Goal: Task Accomplishment & Management: Use online tool/utility

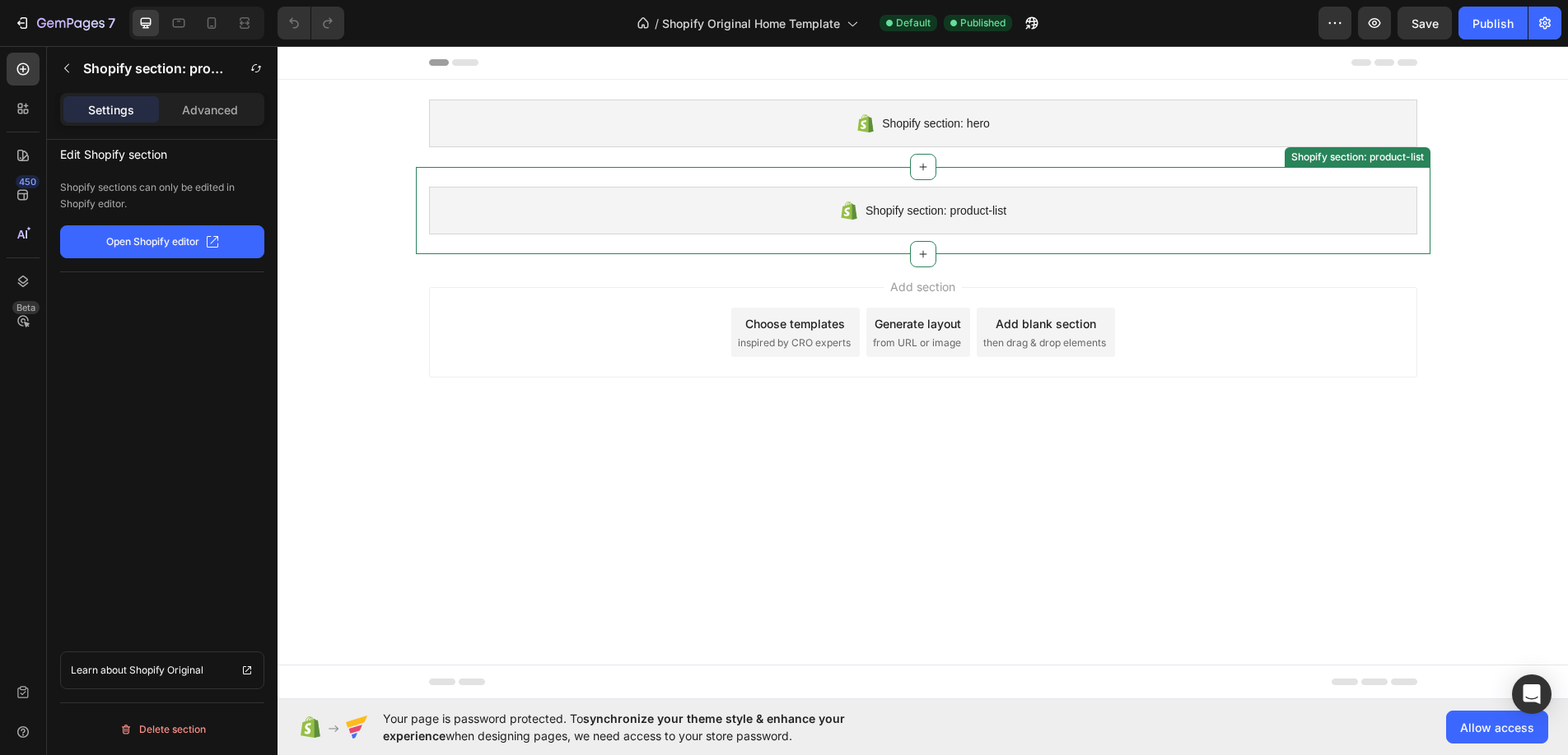
click at [746, 187] on div "Shopify section: product-list" at bounding box center [923, 211] width 988 height 48
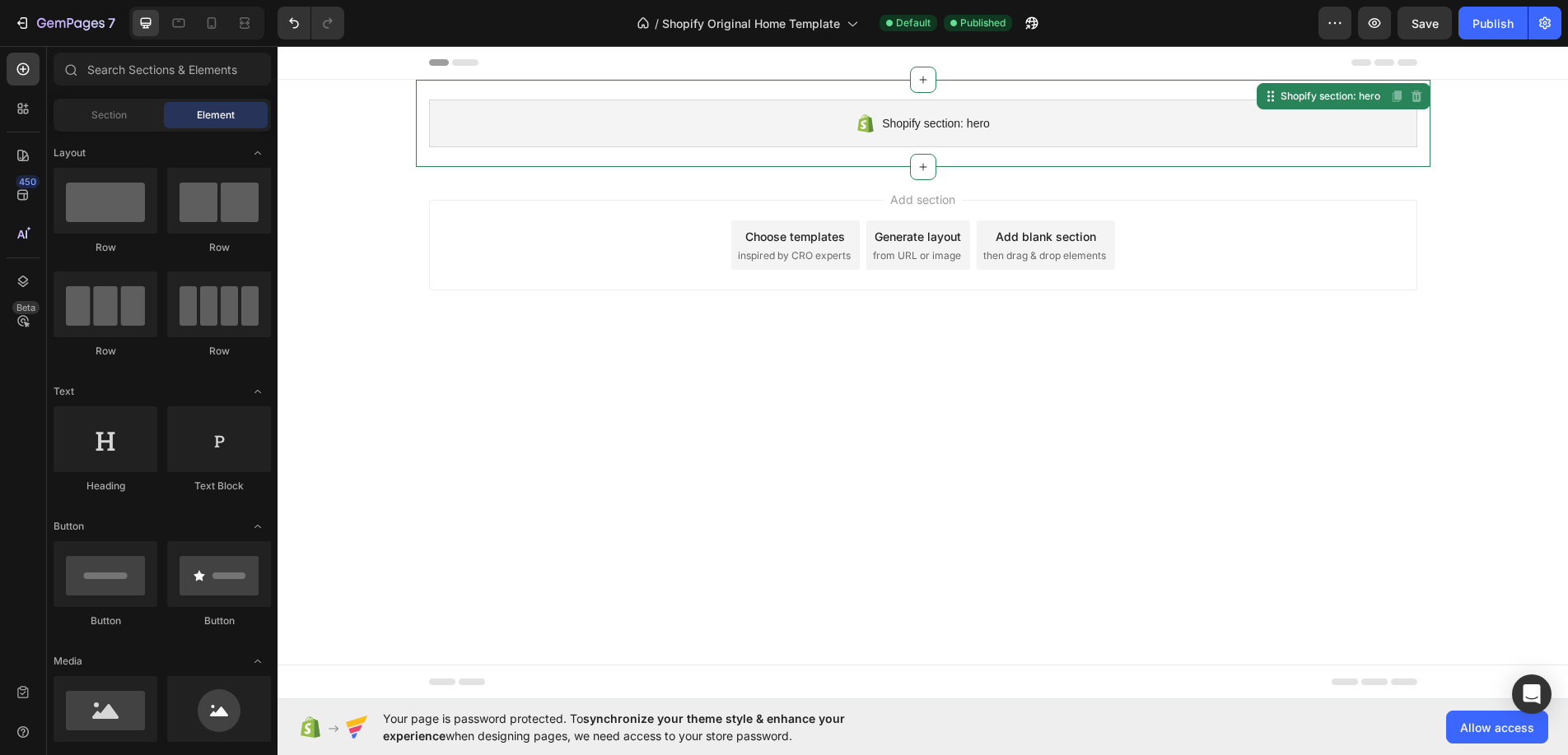
click at [741, 133] on div "Shopify section: hero" at bounding box center [923, 123] width 988 height 48
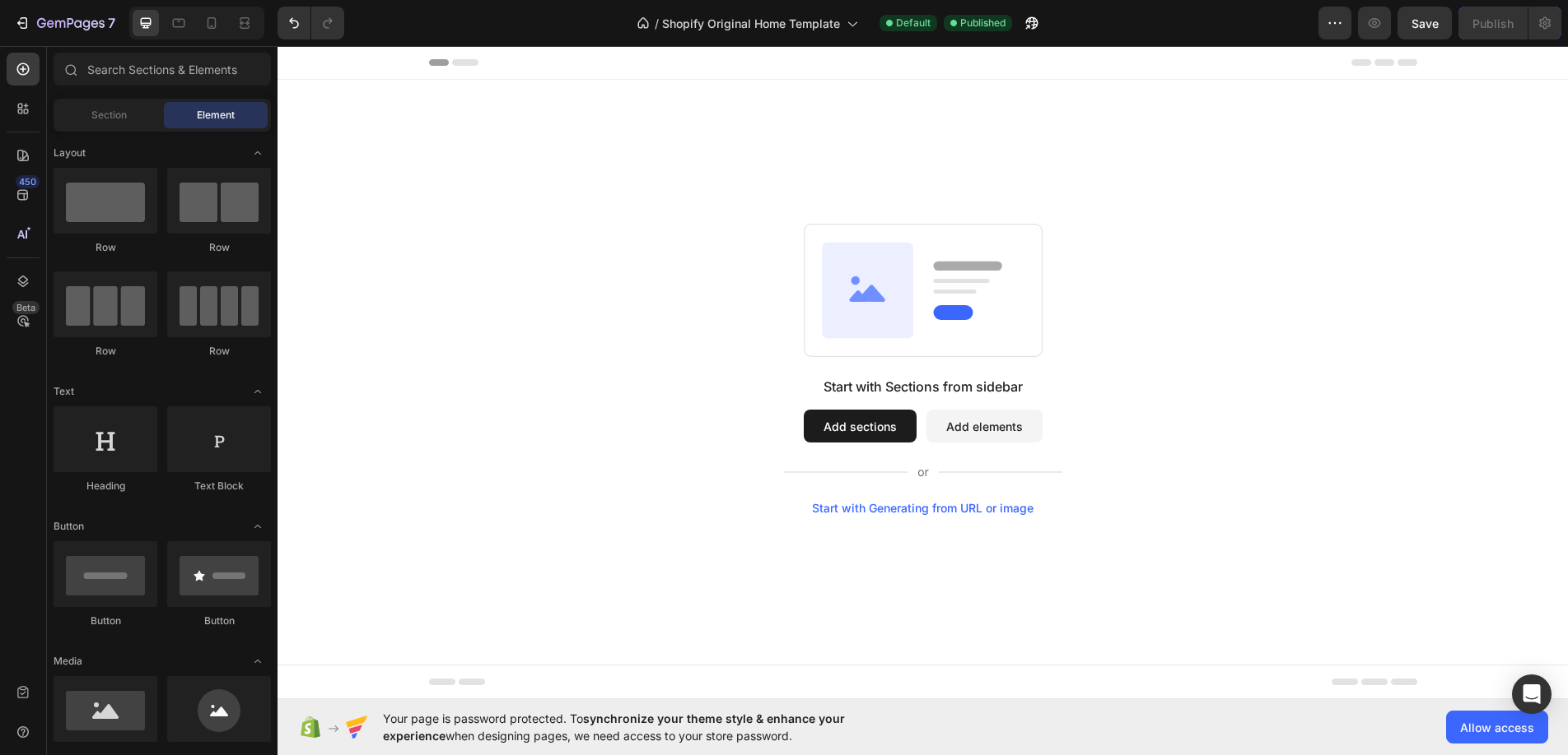
click at [642, 158] on div "Start with Sections from sidebar Add sections Add elements Start with Generatin…" at bounding box center [922, 369] width 1290 height 579
click at [499, 61] on div at bounding box center [923, 63] width 988 height 33
click at [1418, 24] on span "Save" at bounding box center [1424, 23] width 27 height 14
click at [848, 427] on button "Add sections" at bounding box center [860, 426] width 112 height 33
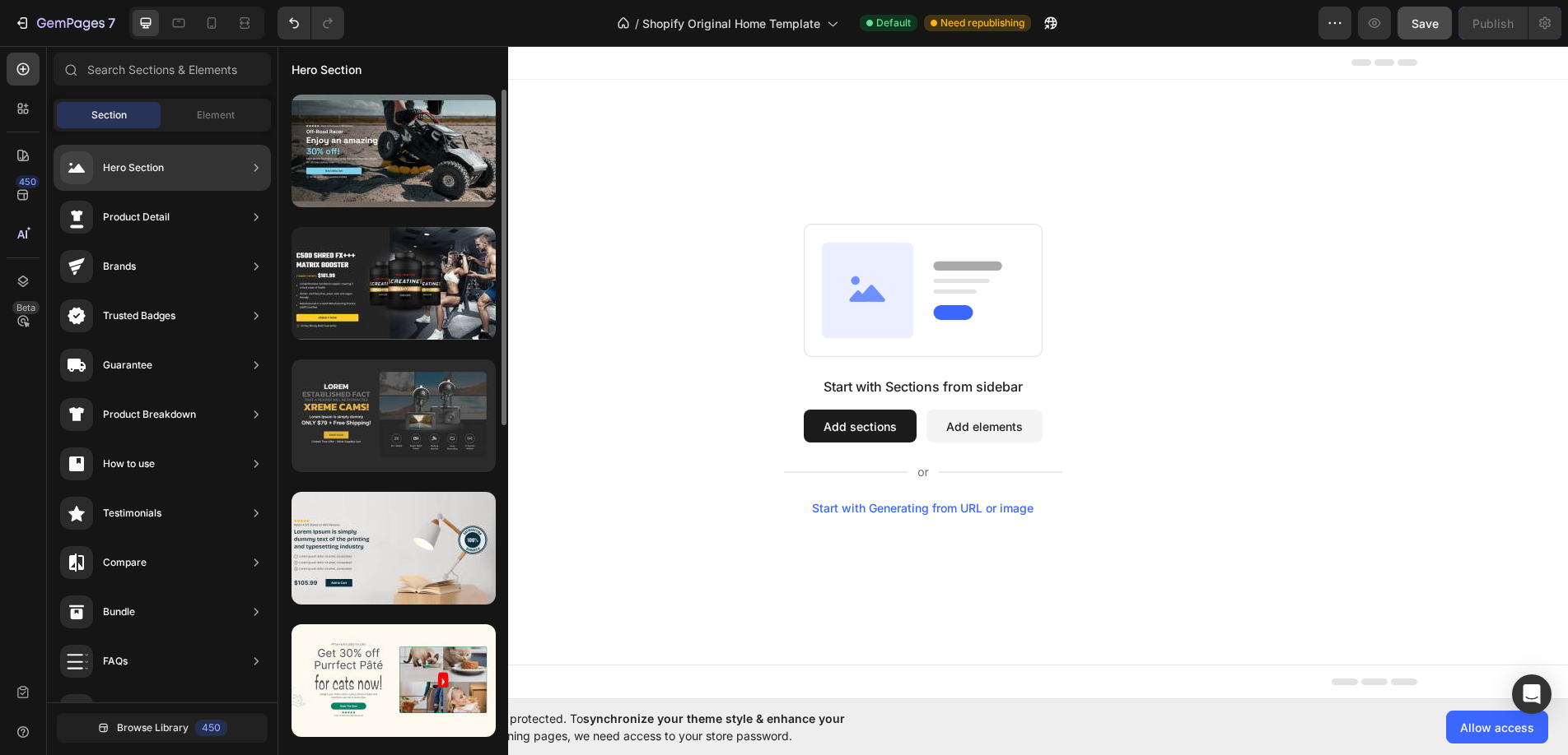
scroll to position [97, 0]
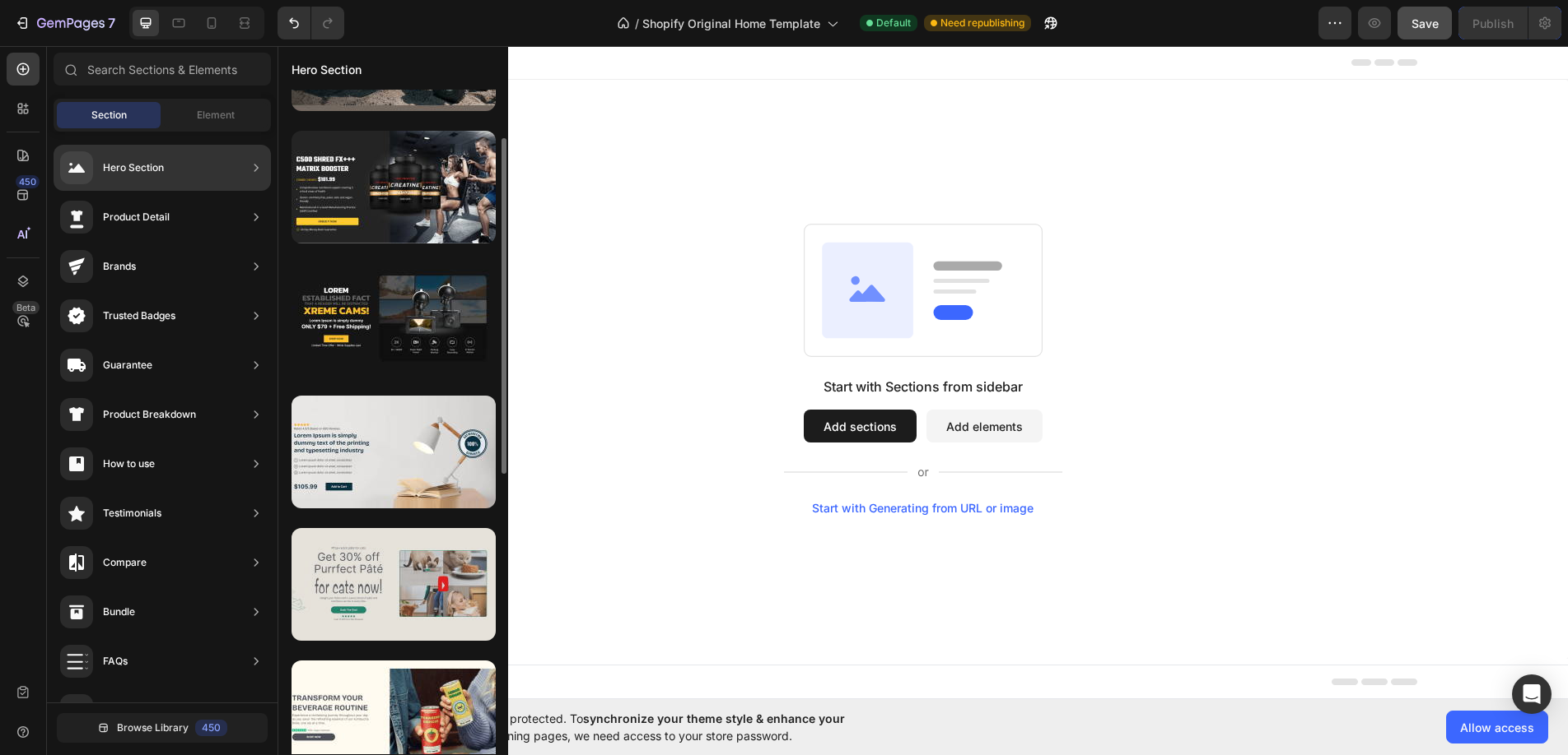
click at [384, 561] on div at bounding box center [393, 585] width 205 height 112
drag, startPoint x: 395, startPoint y: 572, endPoint x: 461, endPoint y: 563, distance: 66.6
click at [461, 563] on div at bounding box center [393, 585] width 205 height 112
click at [432, 551] on div at bounding box center [393, 585] width 205 height 112
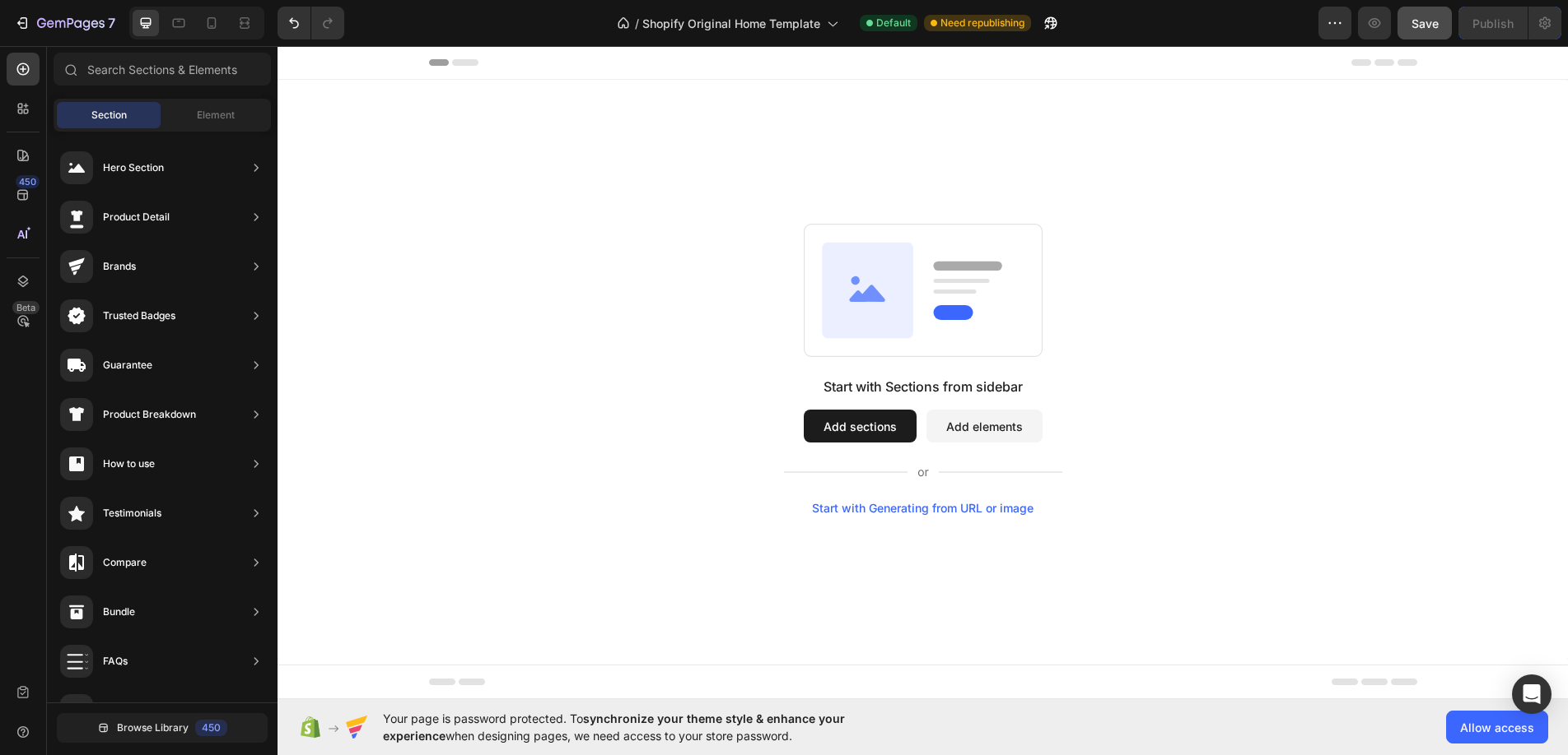
click at [863, 412] on button "Add sections" at bounding box center [860, 426] width 112 height 33
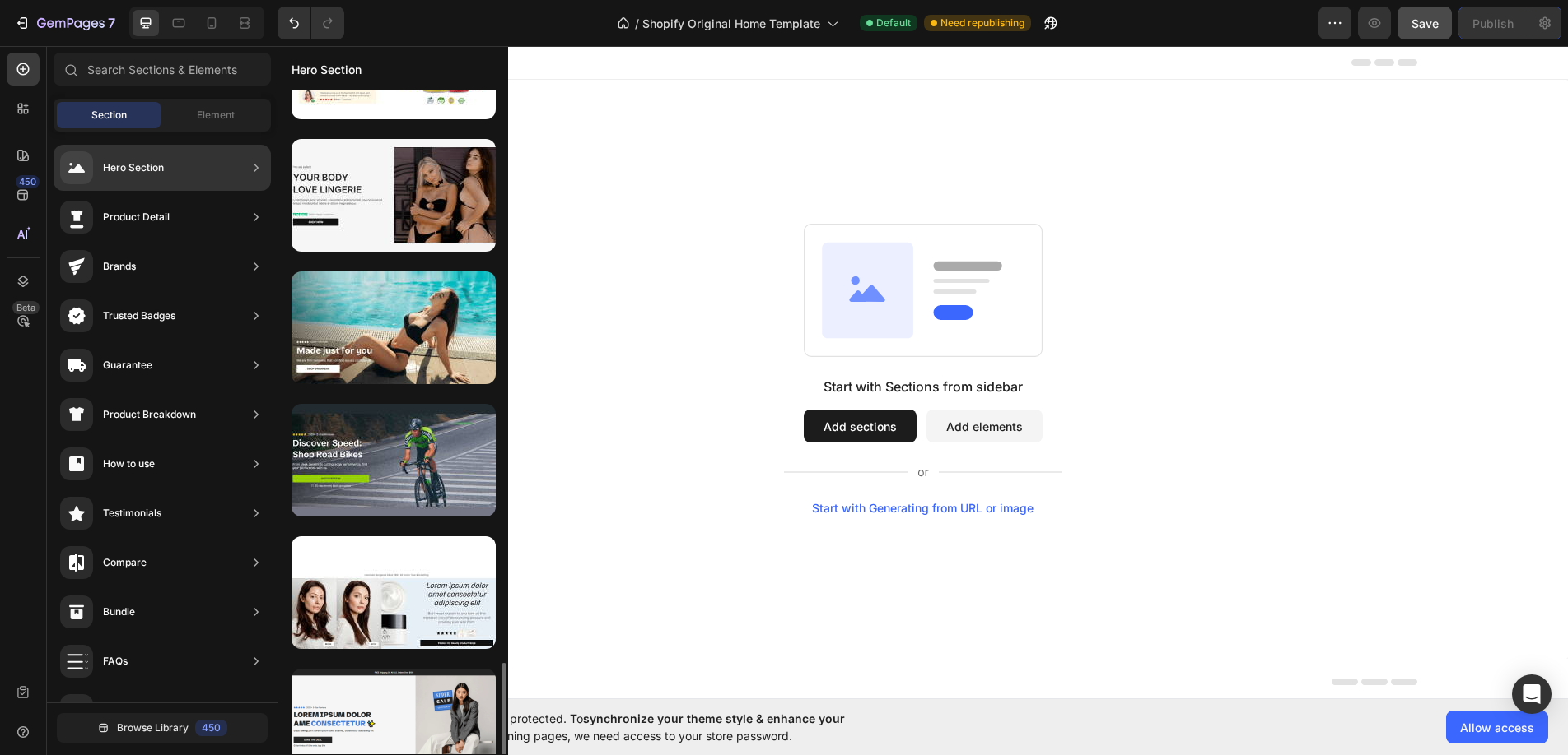
scroll to position [1481, 0]
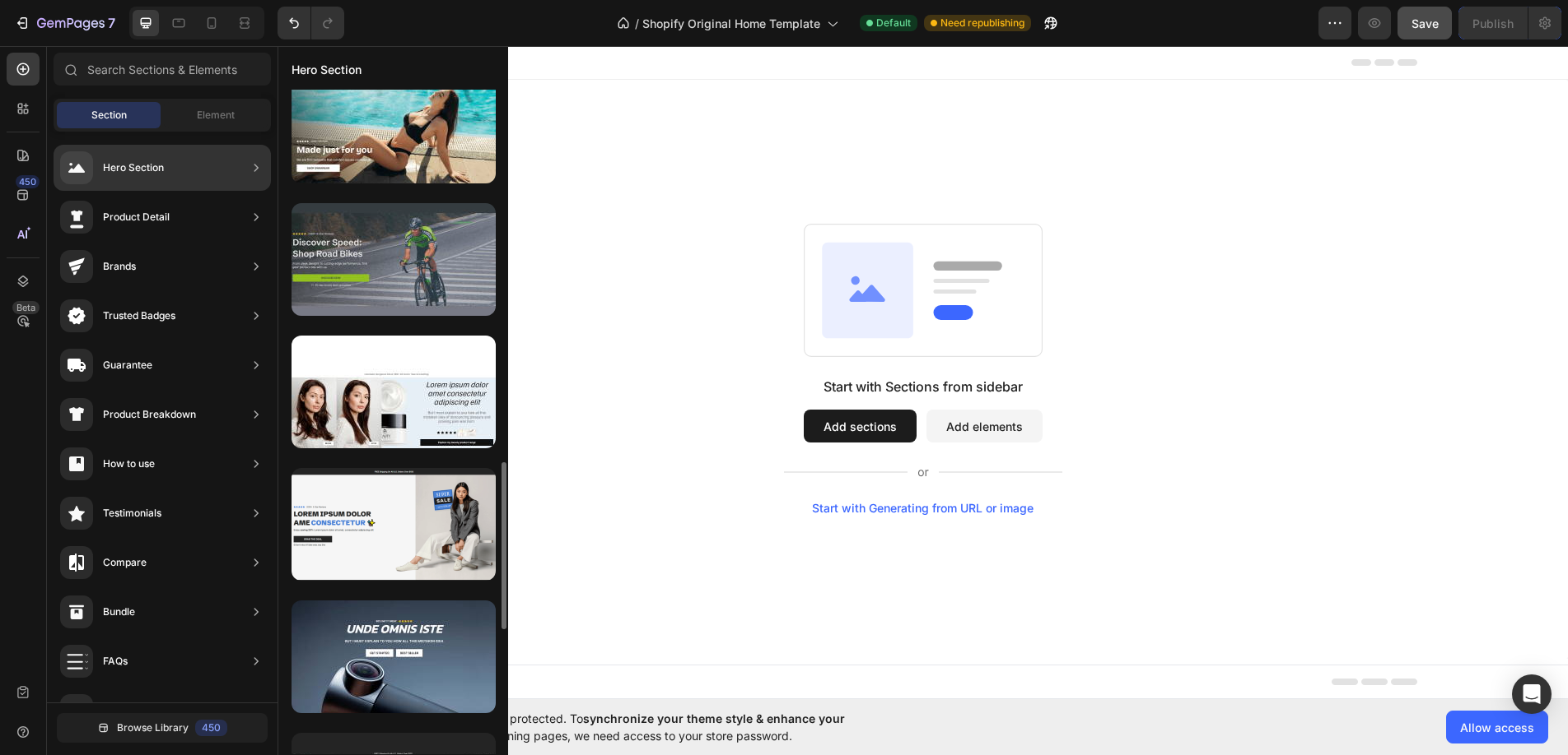
click at [404, 273] on div at bounding box center [393, 260] width 205 height 112
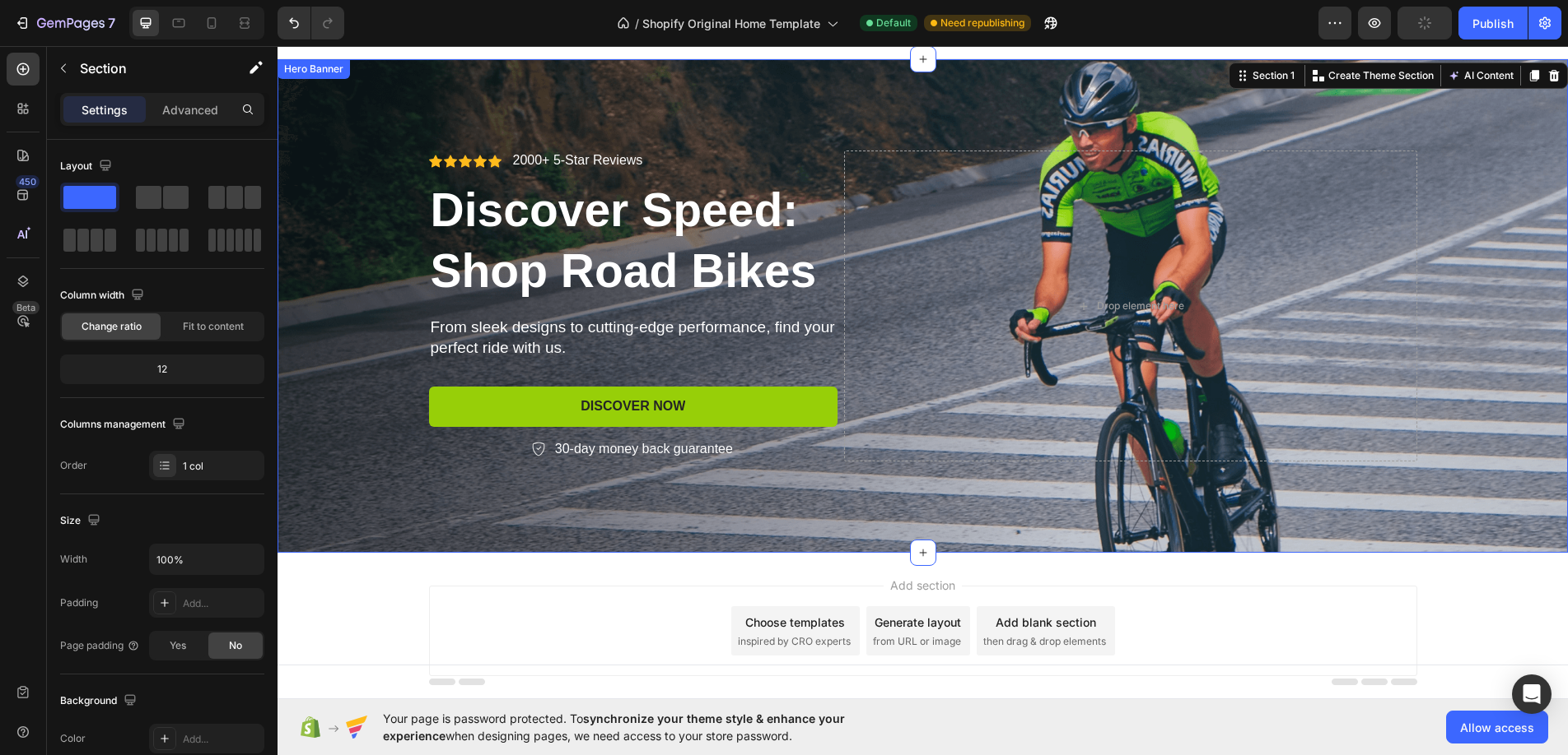
scroll to position [37, 0]
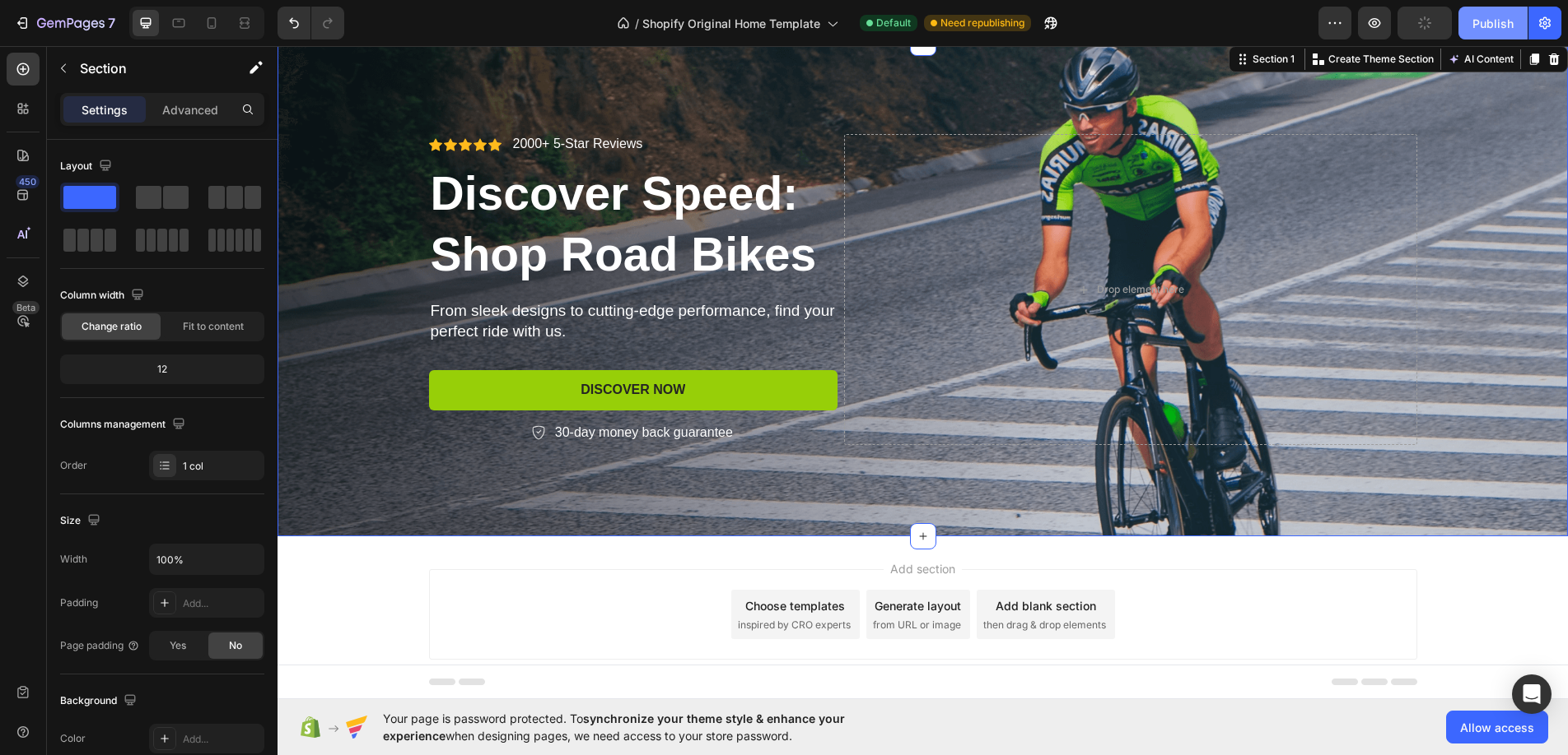
click at [1498, 18] on div "Publish" at bounding box center [1492, 23] width 41 height 17
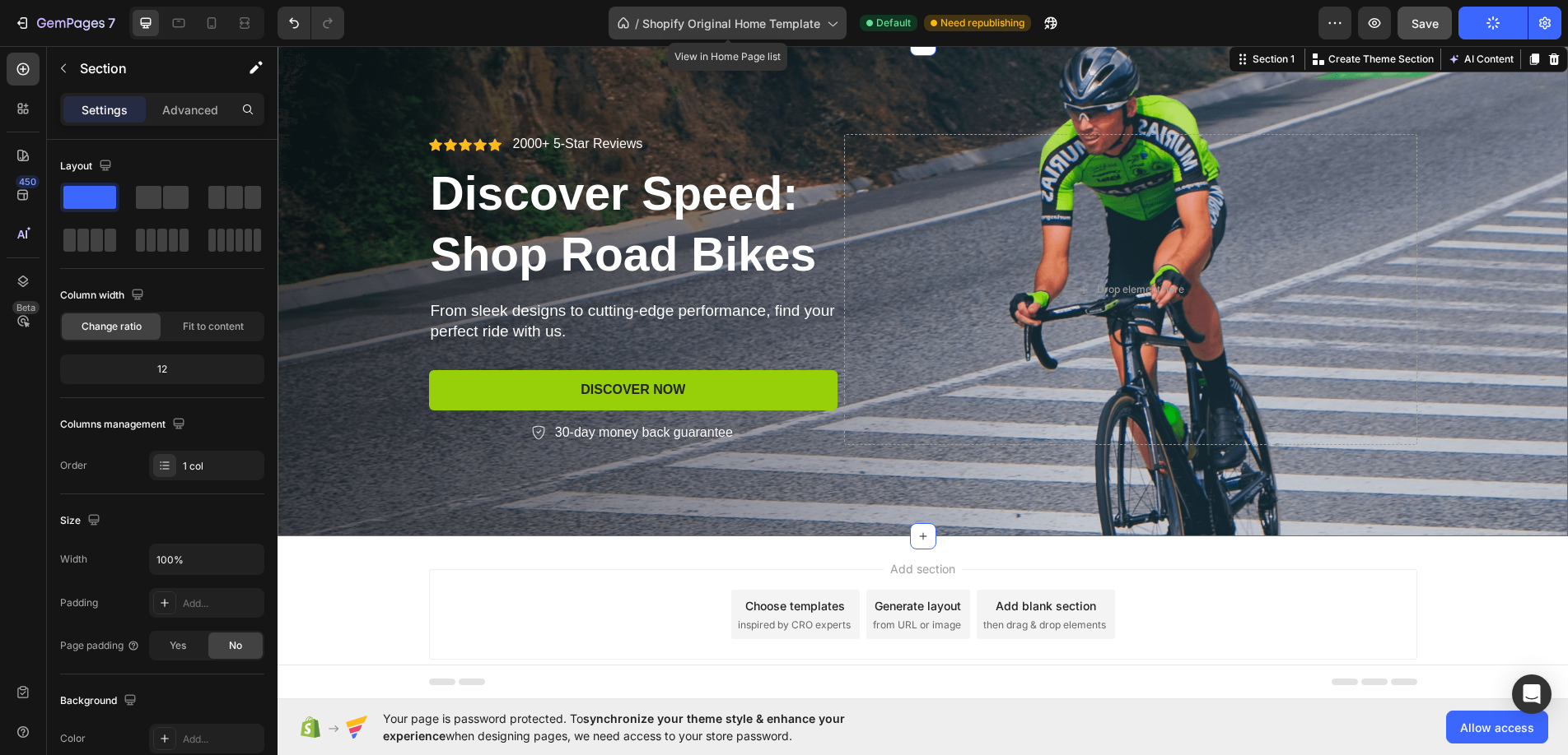
click at [834, 23] on icon at bounding box center [833, 24] width 9 height 5
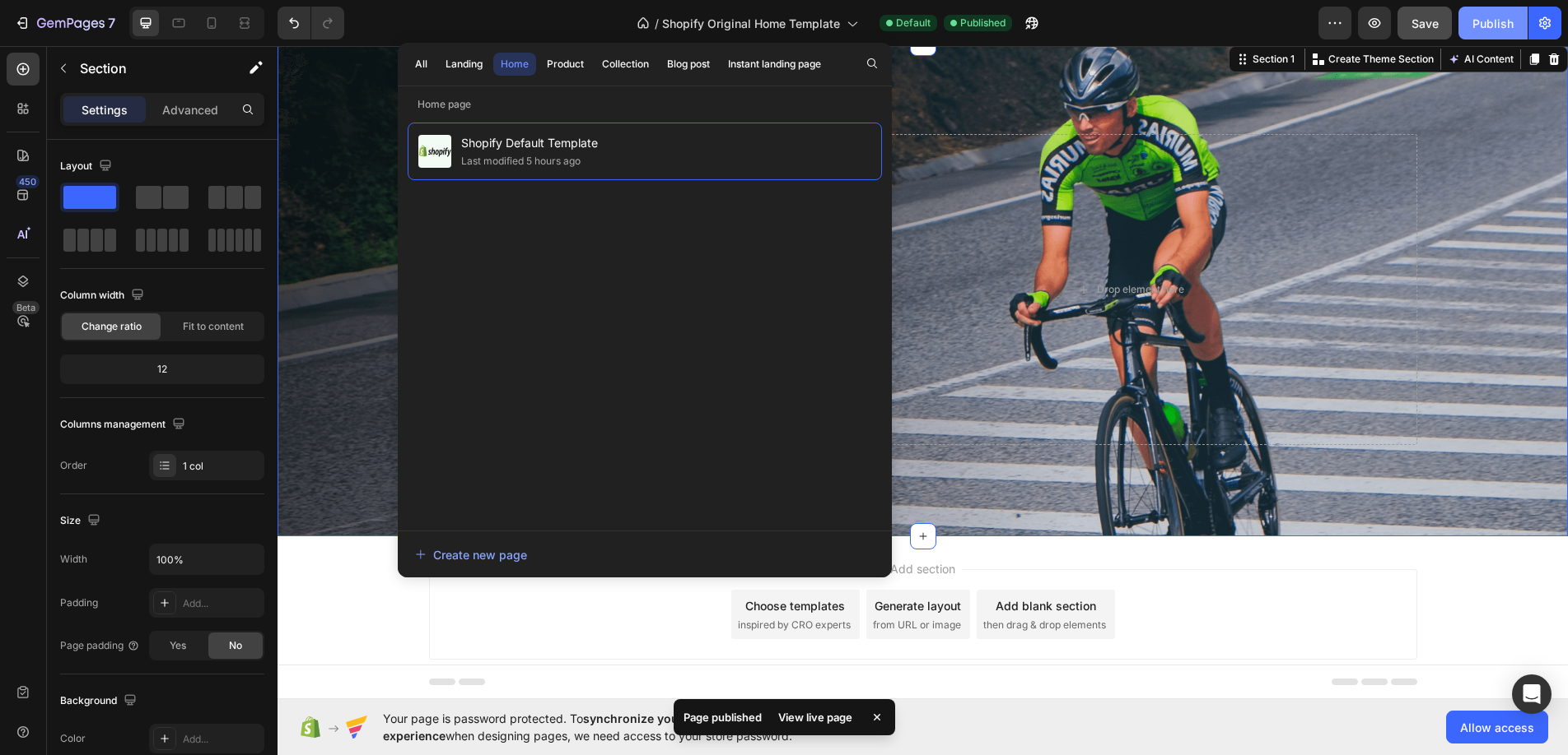
click at [1484, 25] on div "Publish" at bounding box center [1492, 23] width 41 height 17
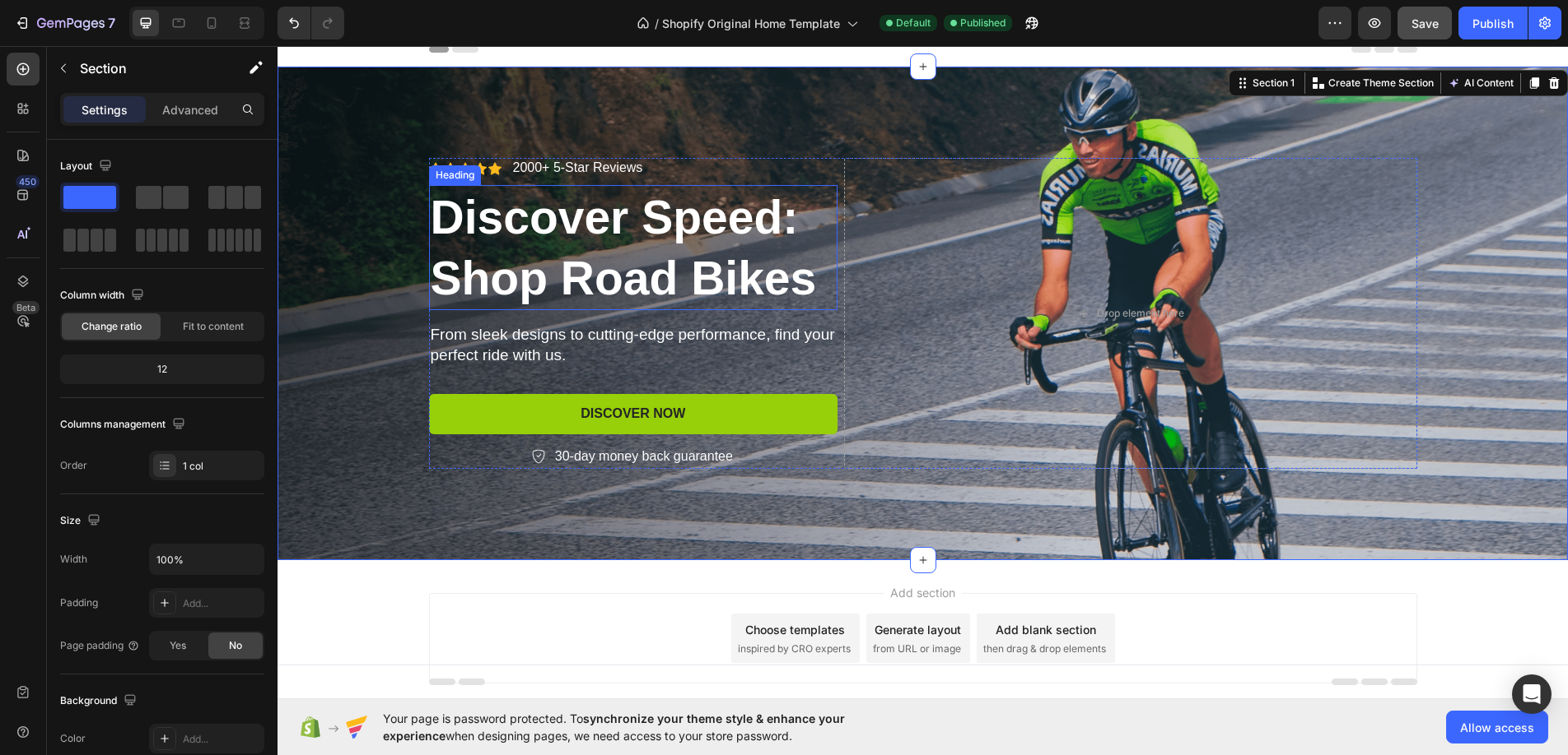
scroll to position [0, 0]
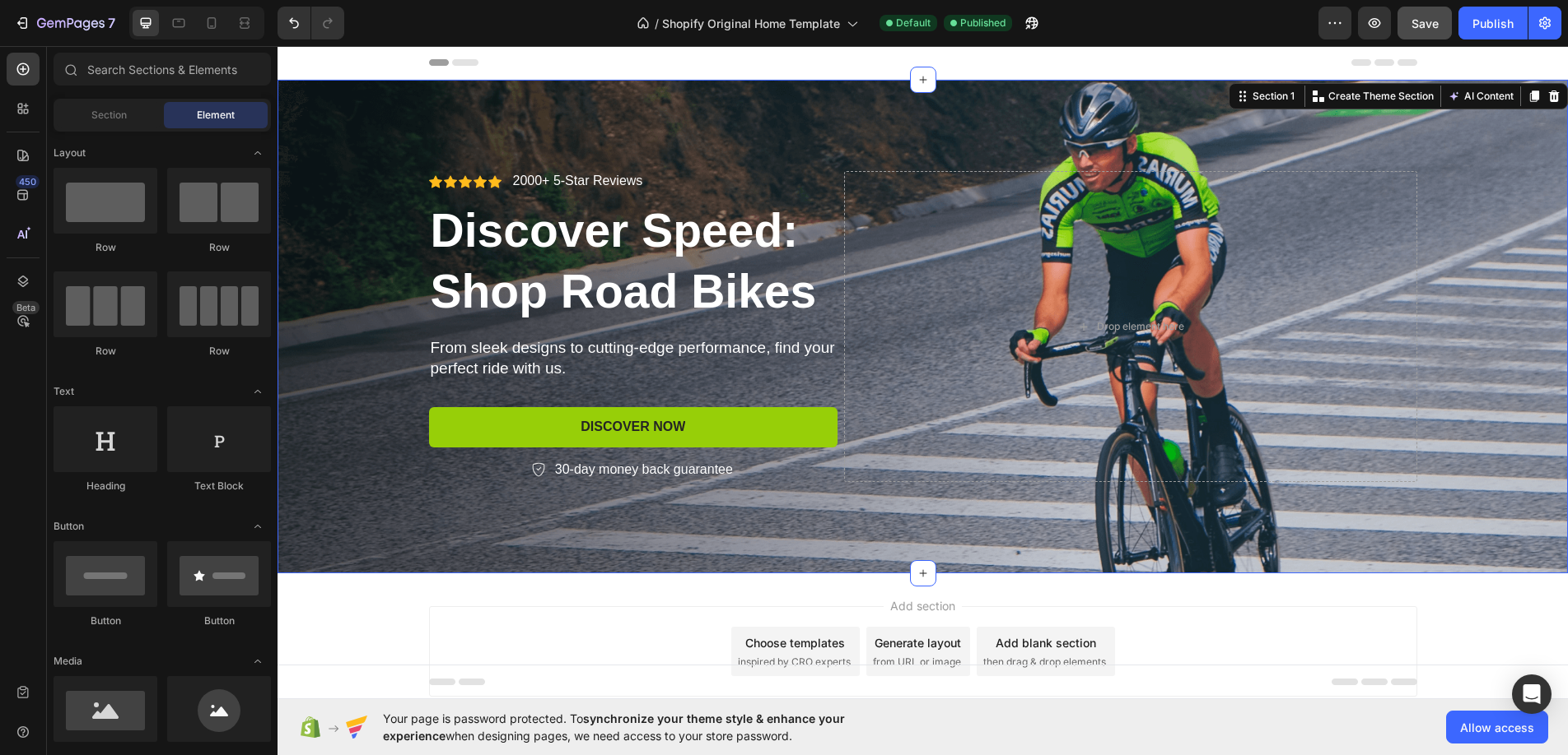
click at [668, 58] on div at bounding box center [923, 63] width 988 height 33
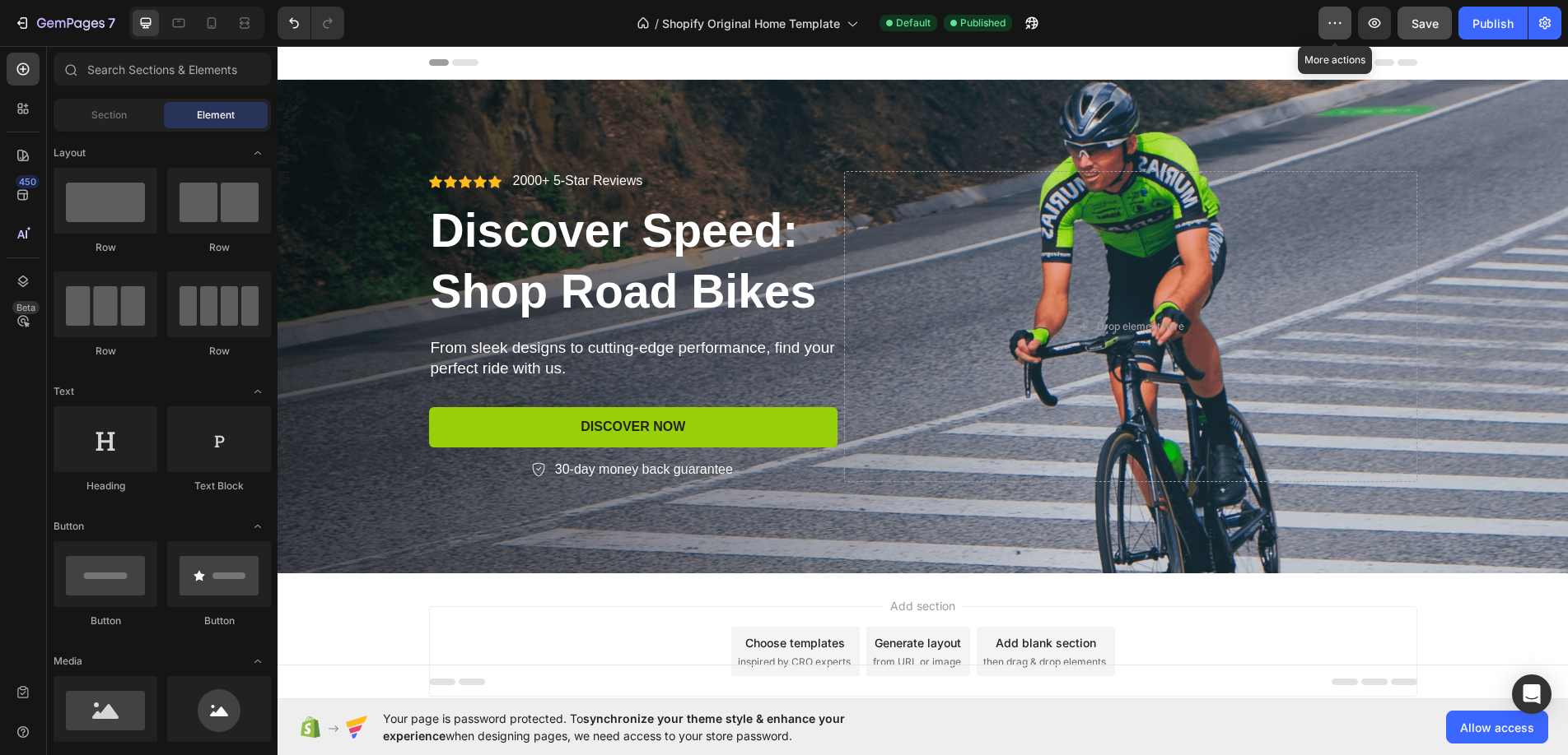
click at [1340, 24] on icon "button" at bounding box center [1340, 23] width 3 height 2
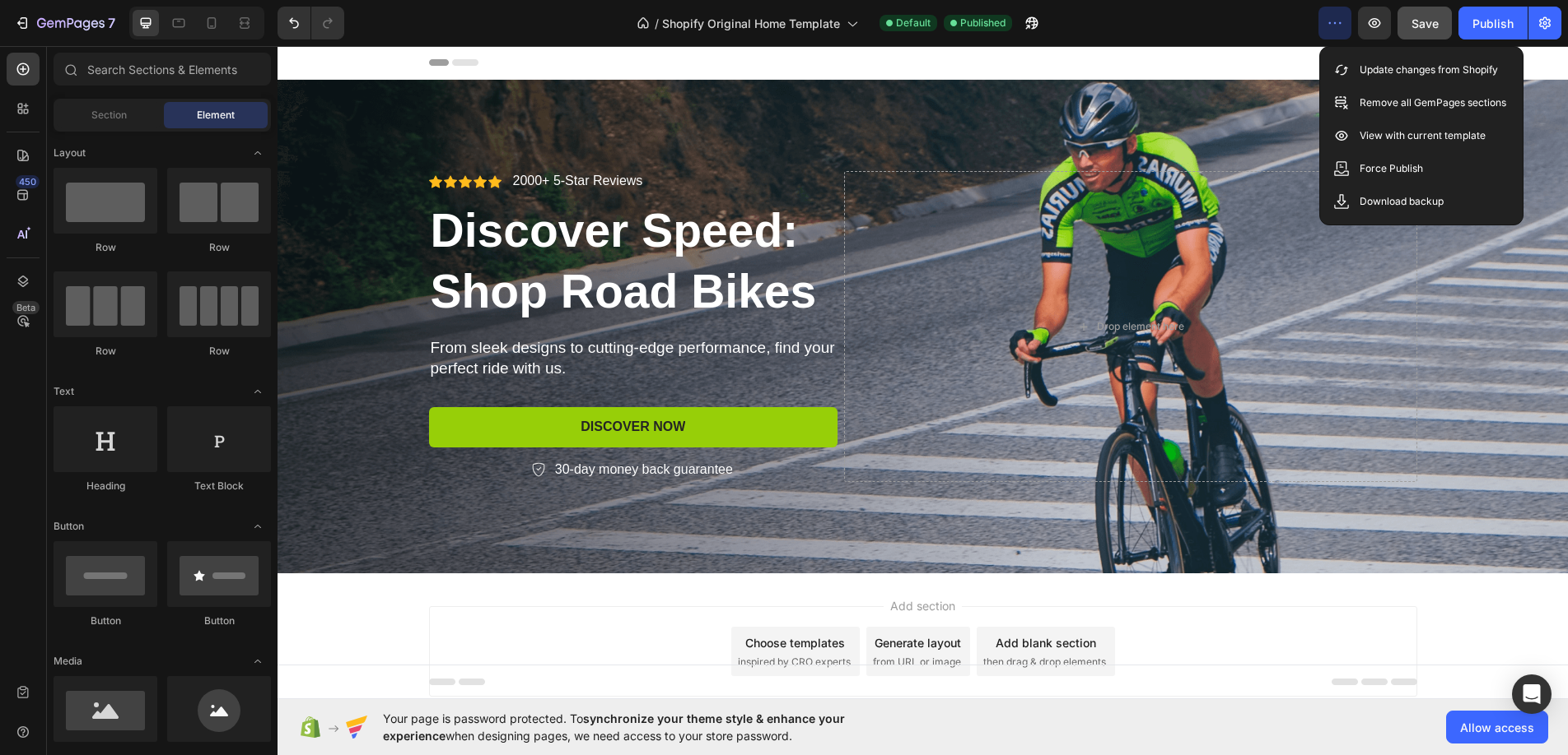
click at [1340, 24] on icon "button" at bounding box center [1340, 23] width 3 height 2
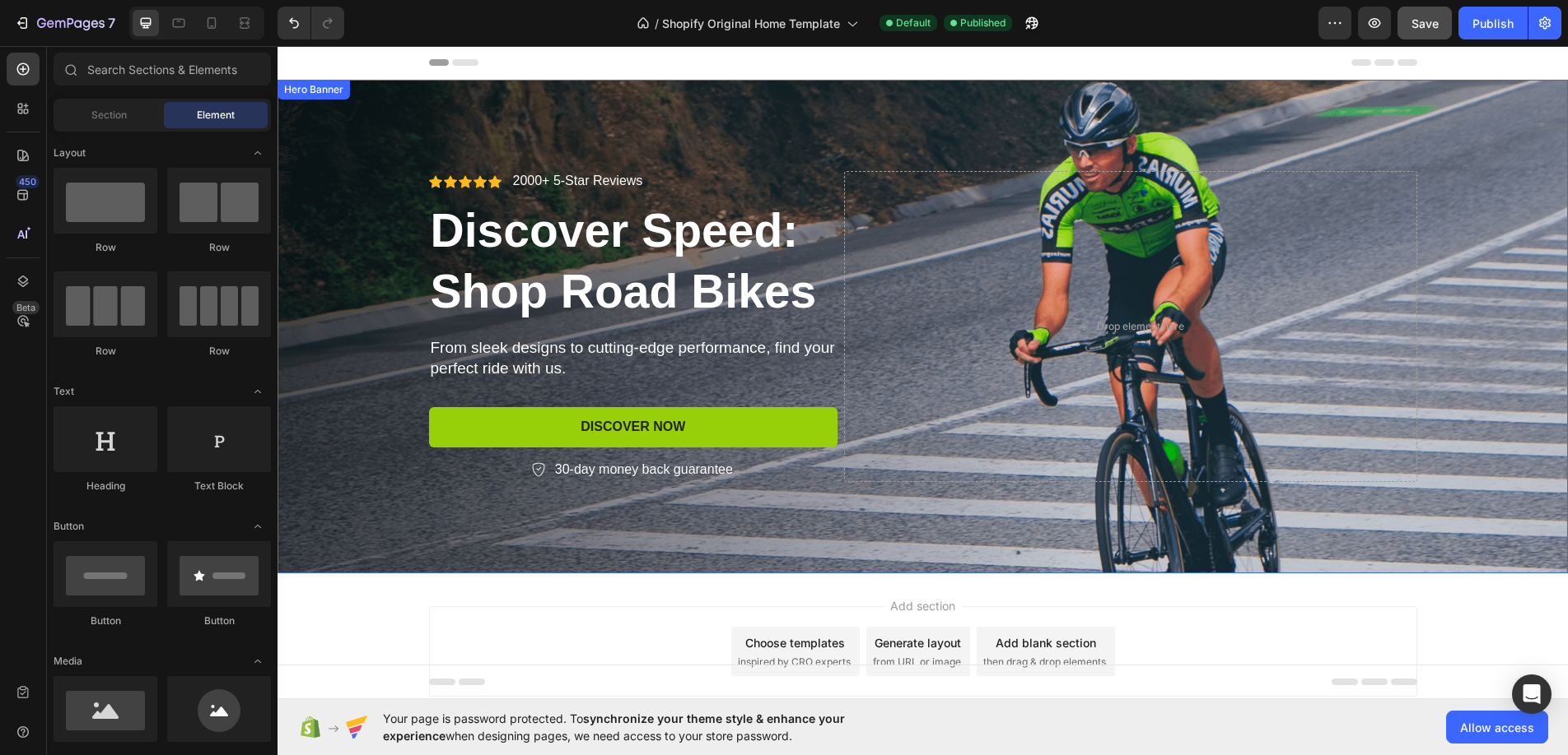
click at [876, 553] on div "Background Image" at bounding box center [922, 327] width 1290 height 494
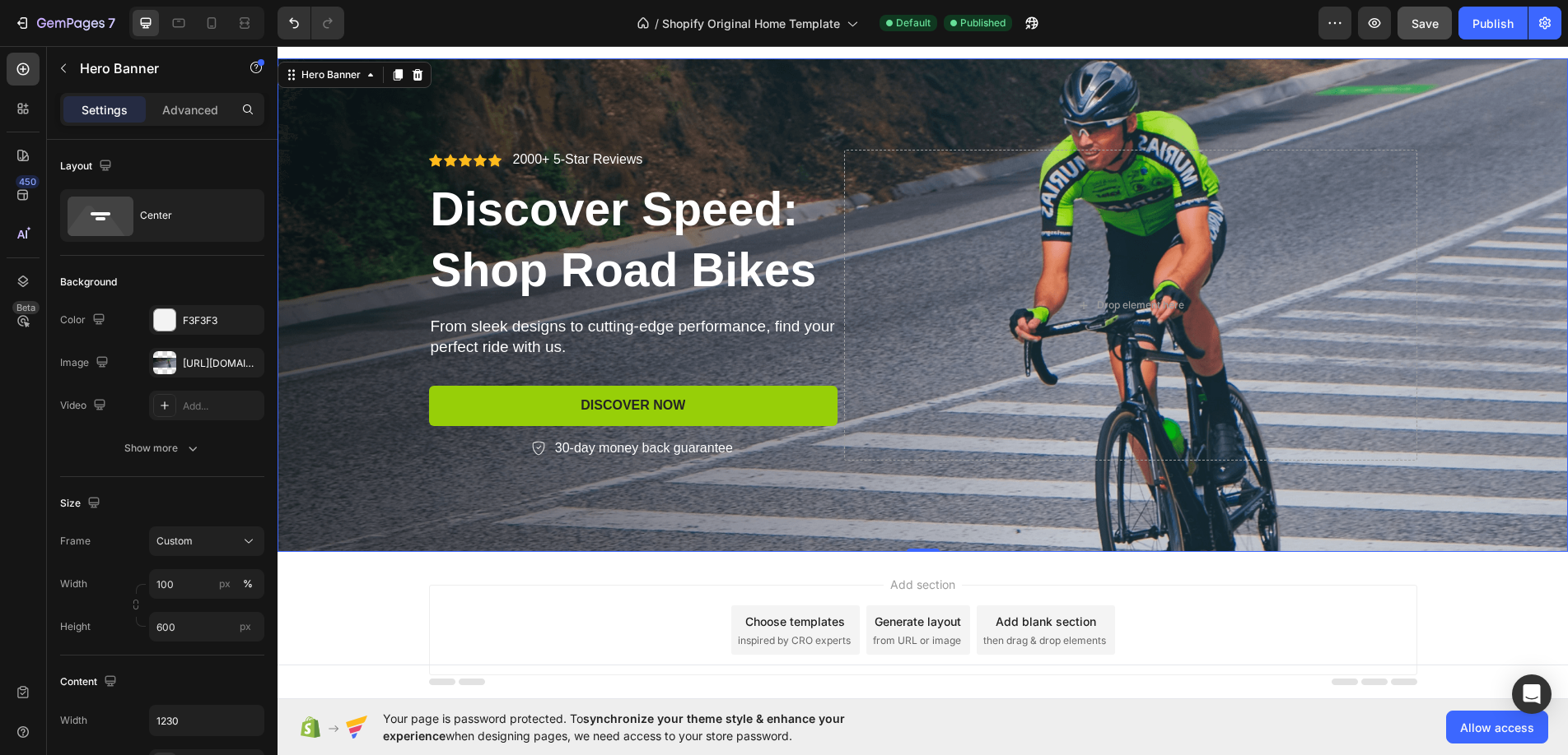
scroll to position [37, 0]
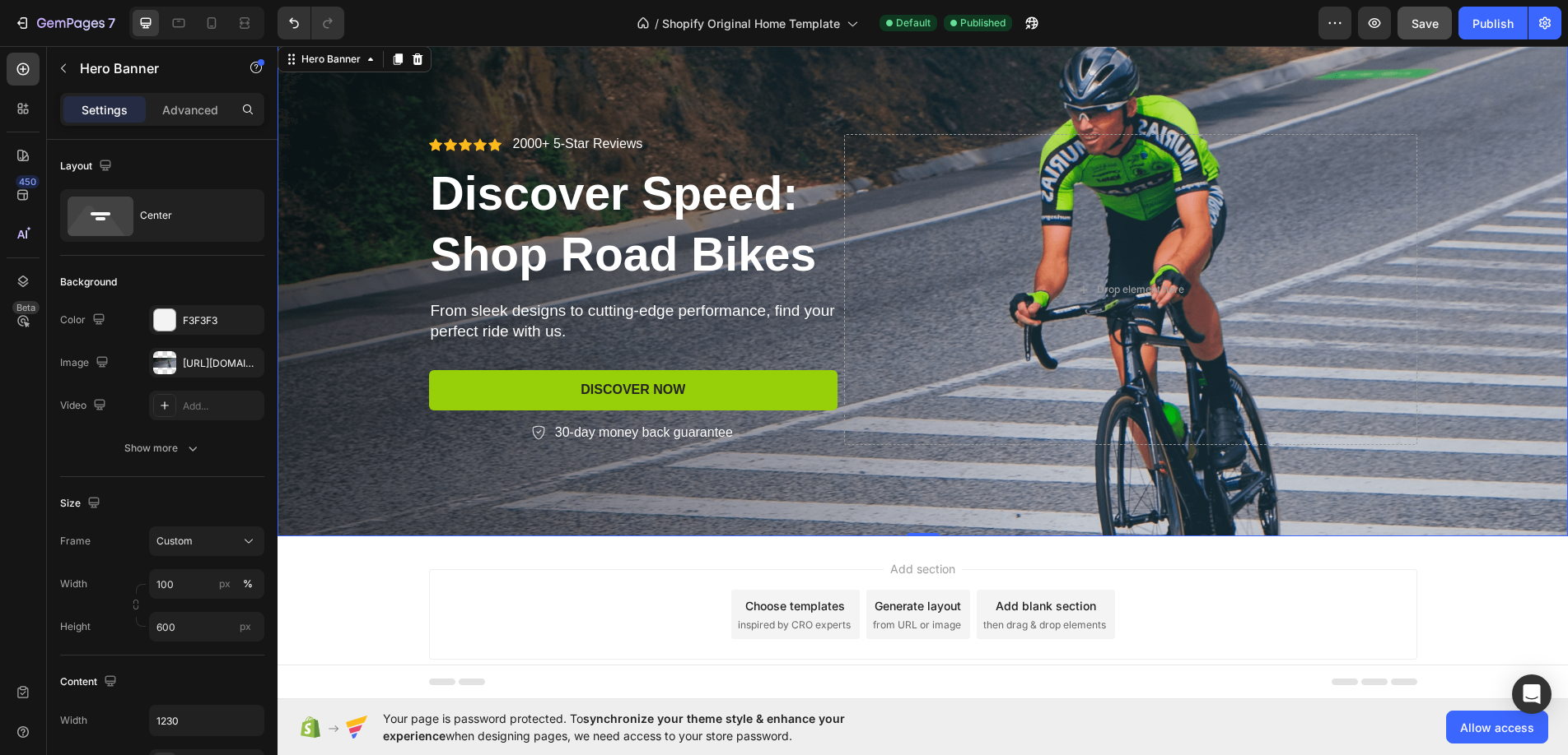
click at [905, 571] on span "Add section" at bounding box center [922, 569] width 78 height 17
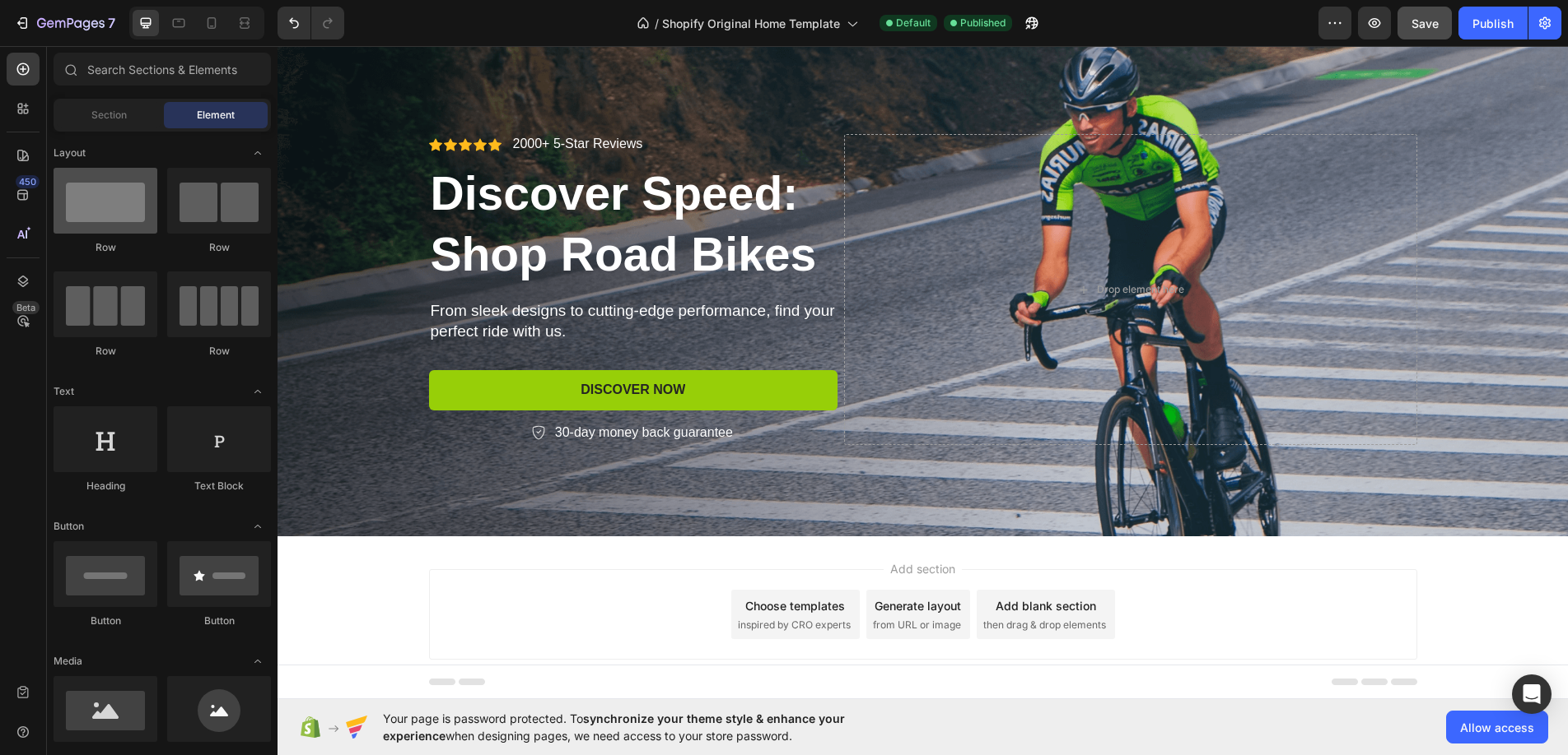
click at [111, 210] on div at bounding box center [105, 200] width 104 height 65
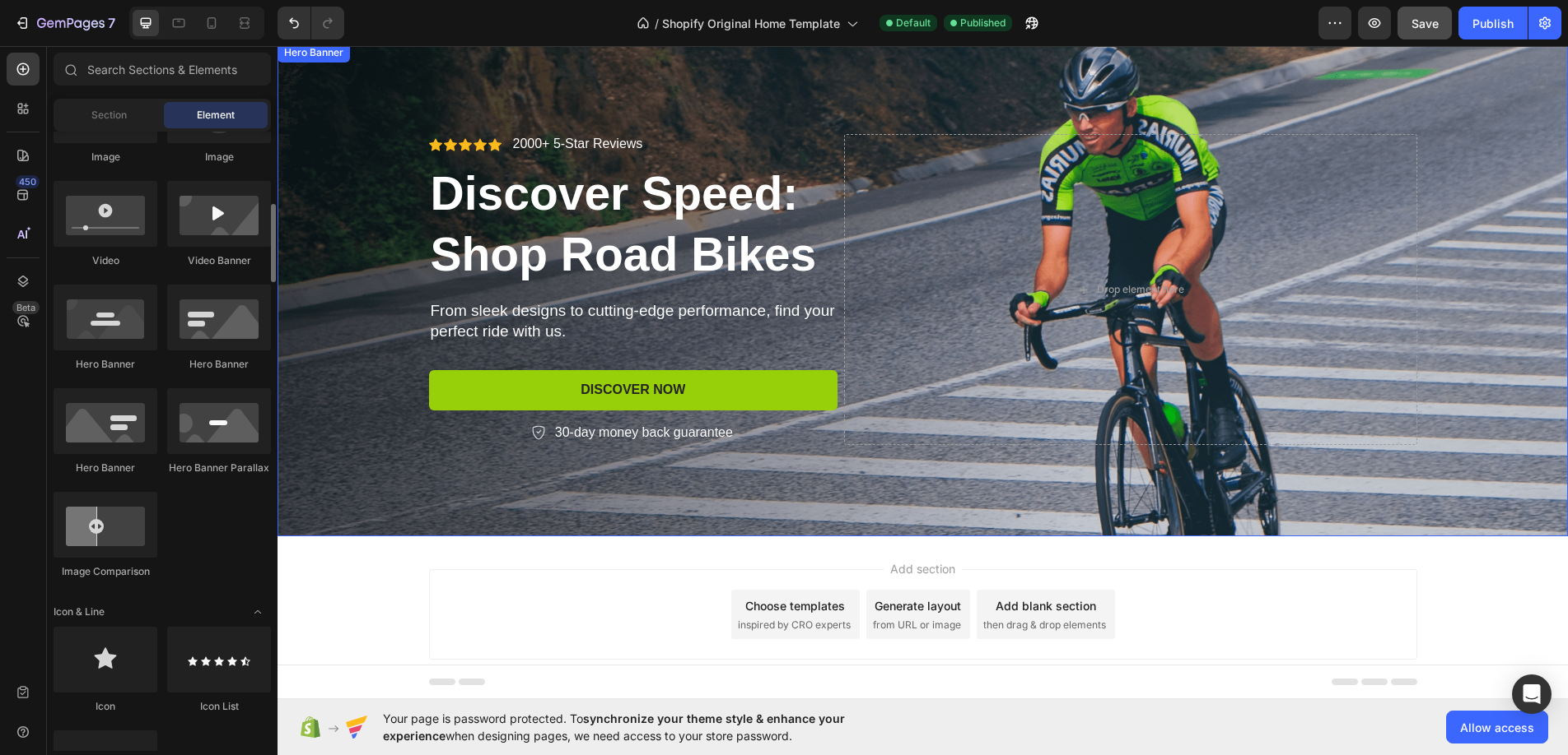
scroll to position [0, 0]
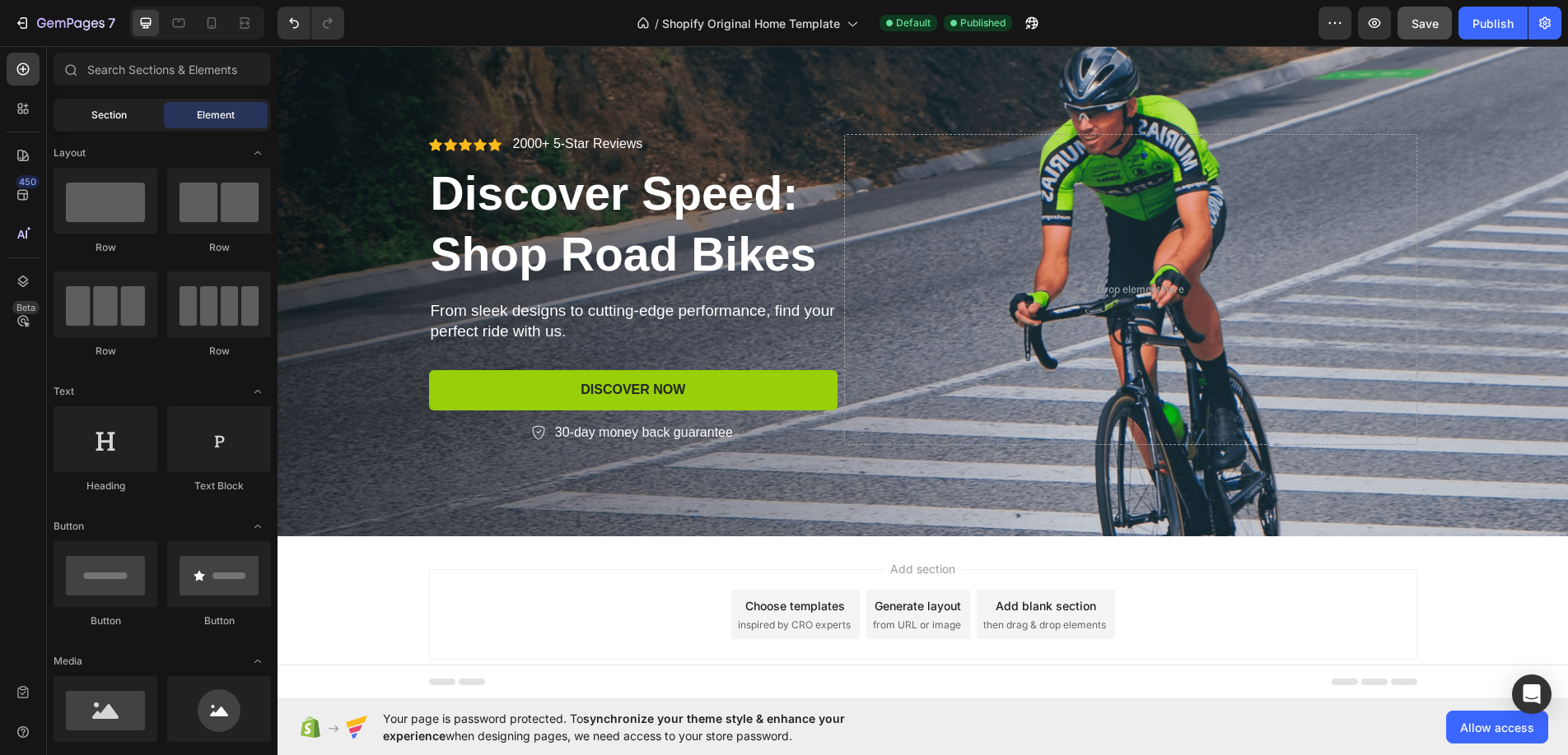
click at [139, 115] on div "Section" at bounding box center [109, 115] width 104 height 27
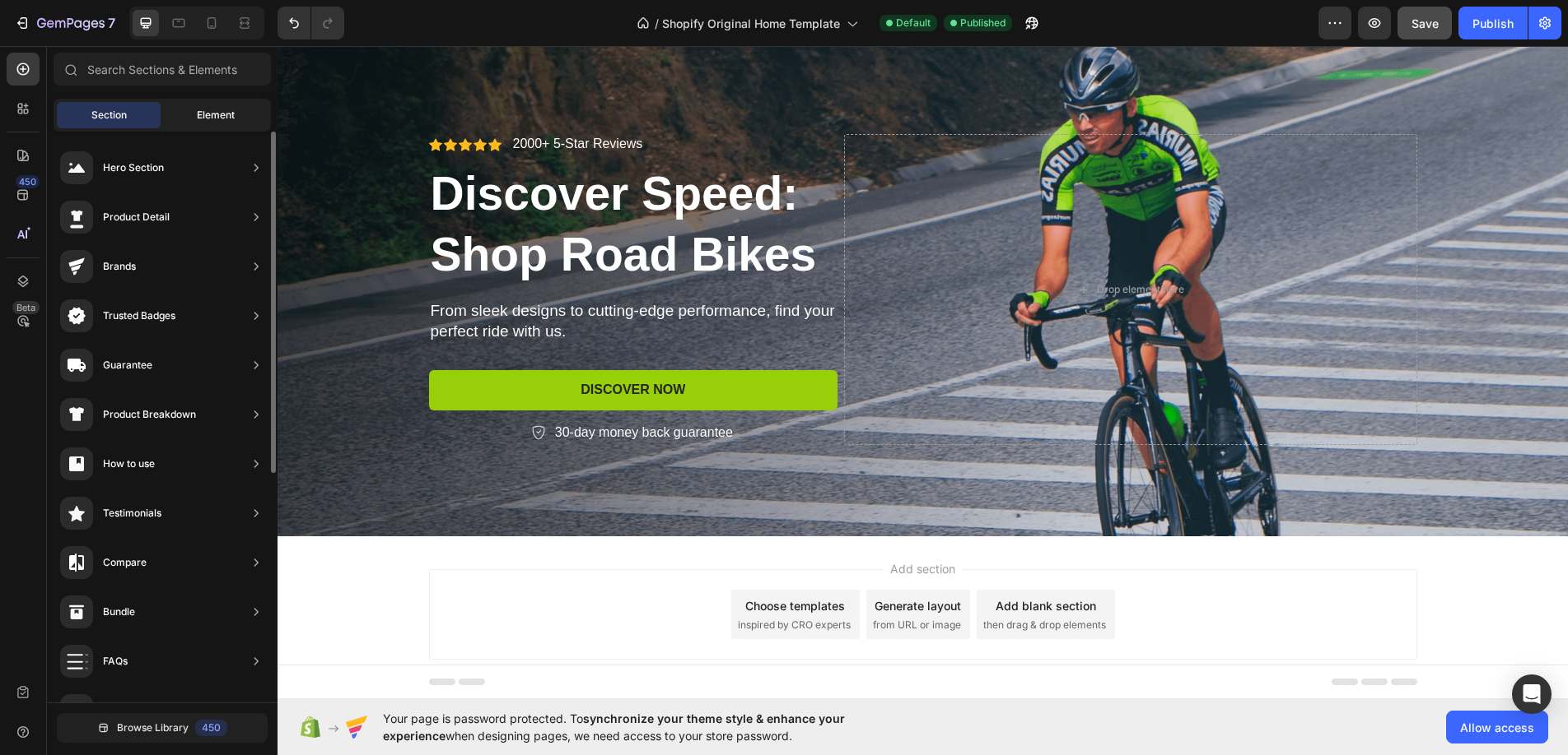
click at [216, 117] on span "Element" at bounding box center [216, 115] width 38 height 15
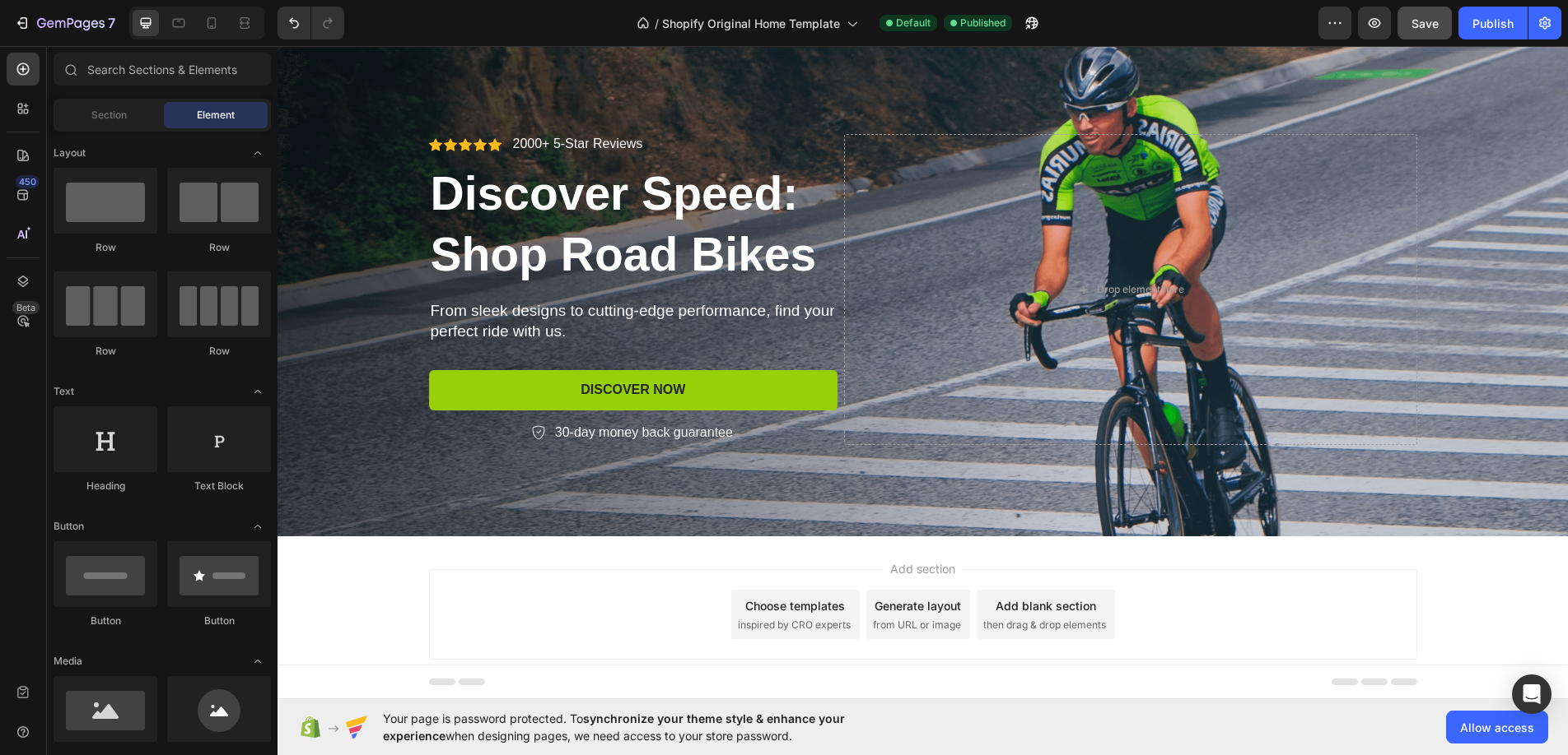
drag, startPoint x: 870, startPoint y: 561, endPoint x: 889, endPoint y: 575, distance: 23.6
click at [870, 561] on div "Add section Choose templates inspired by CRO experts Generate layout from URL o…" at bounding box center [922, 618] width 1290 height 163
click at [1023, 615] on div "Add blank section then drag & drop elements" at bounding box center [1046, 615] width 138 height 50
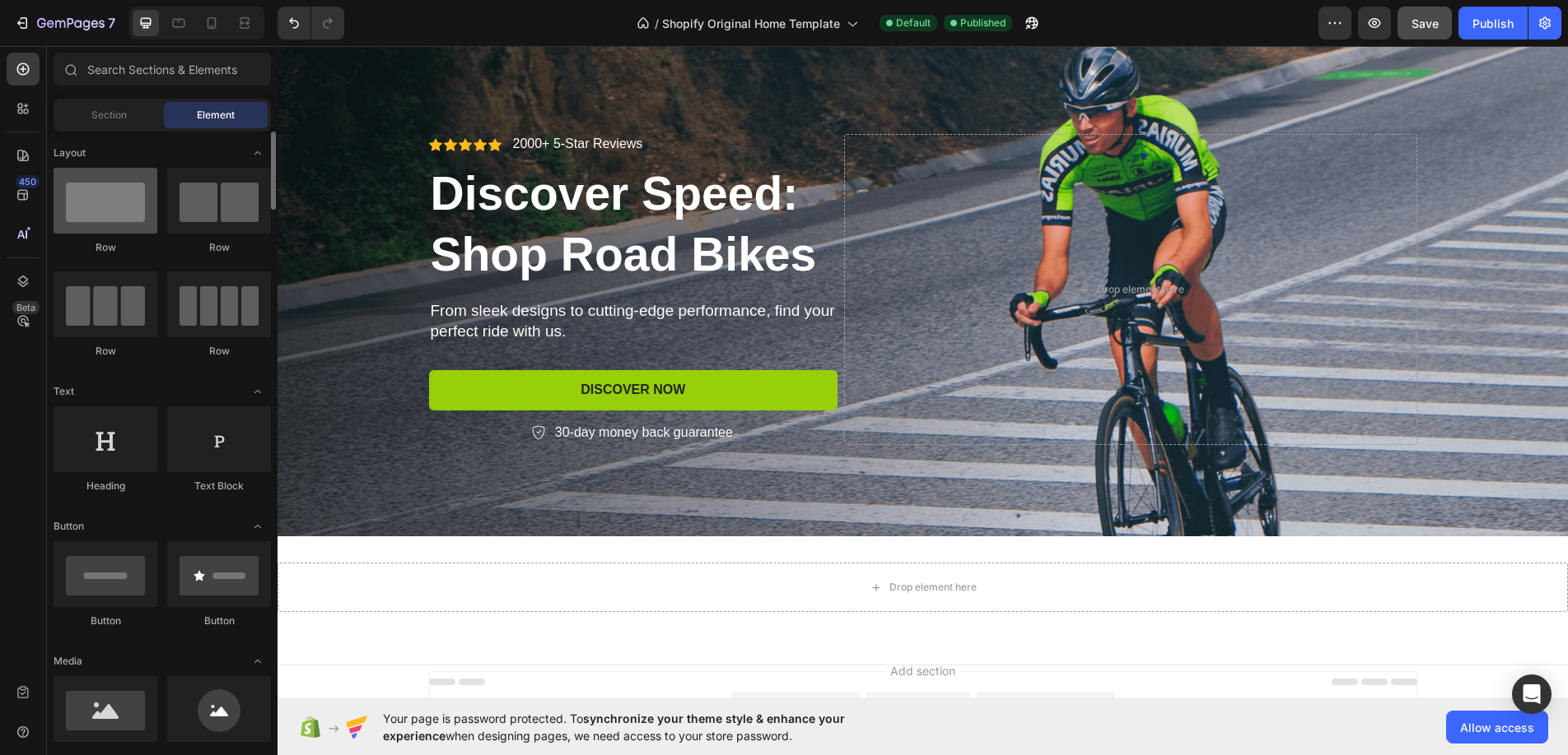
click at [103, 205] on div at bounding box center [105, 200] width 104 height 65
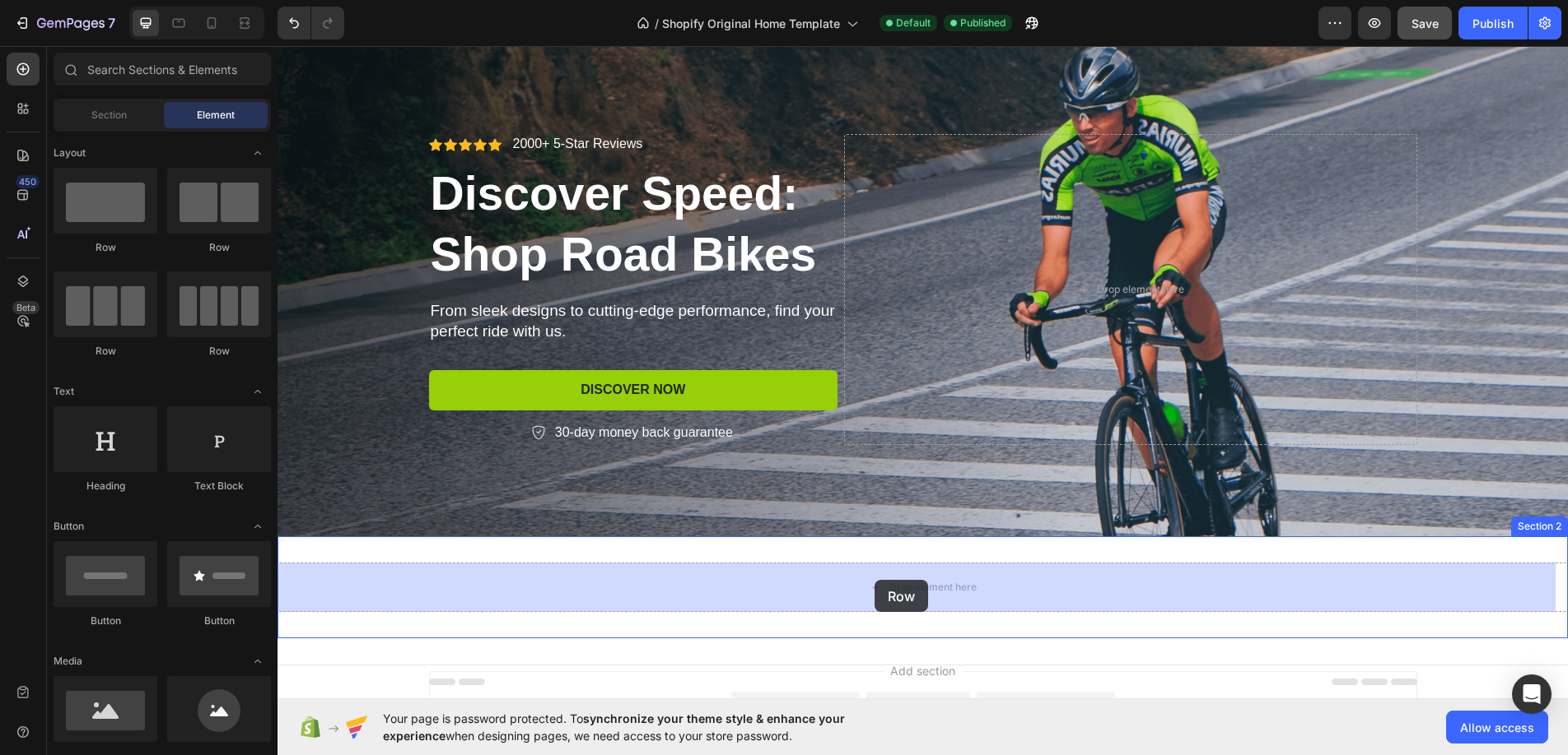
drag, startPoint x: 372, startPoint y: 241, endPoint x: 874, endPoint y: 580, distance: 605.7
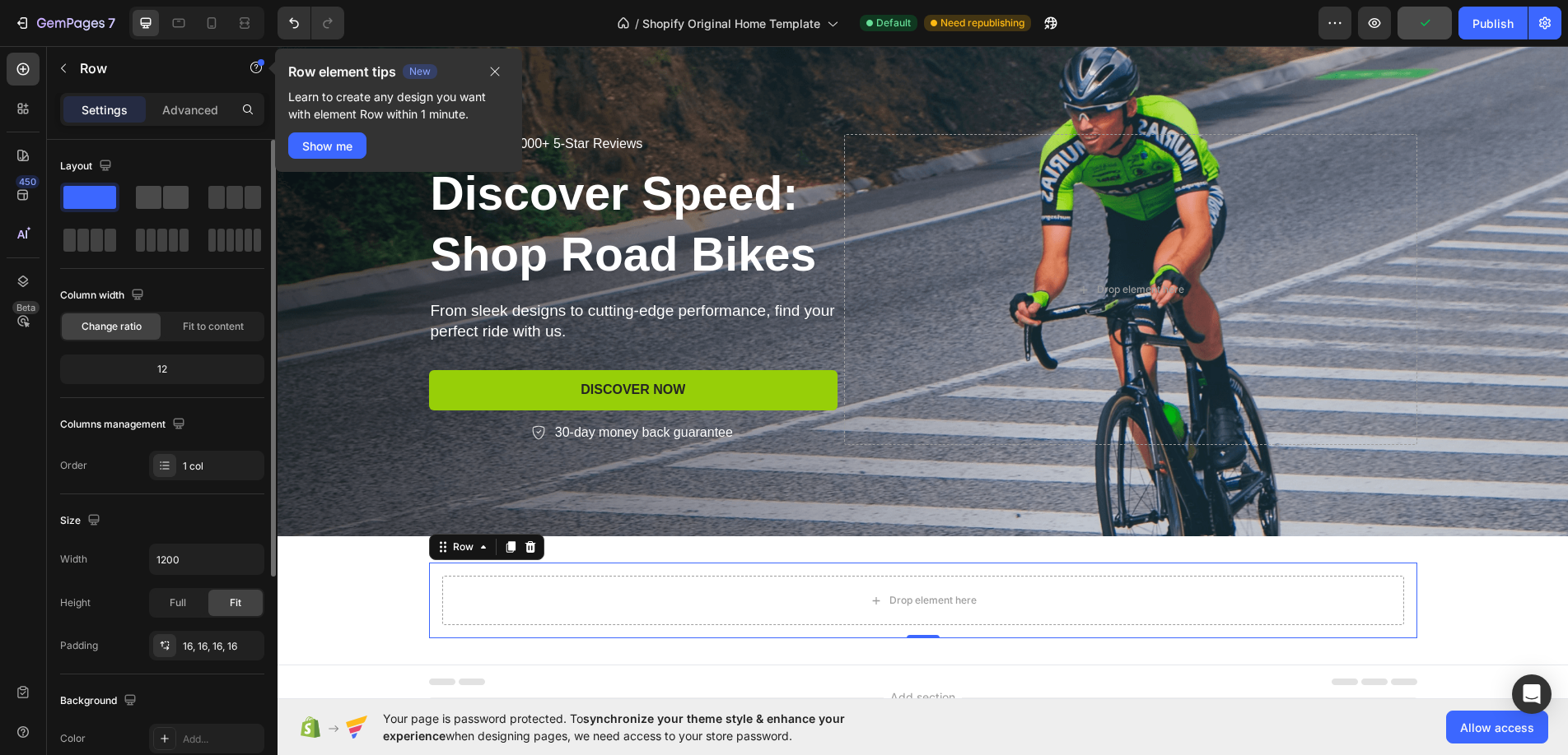
click at [179, 204] on span at bounding box center [176, 197] width 26 height 23
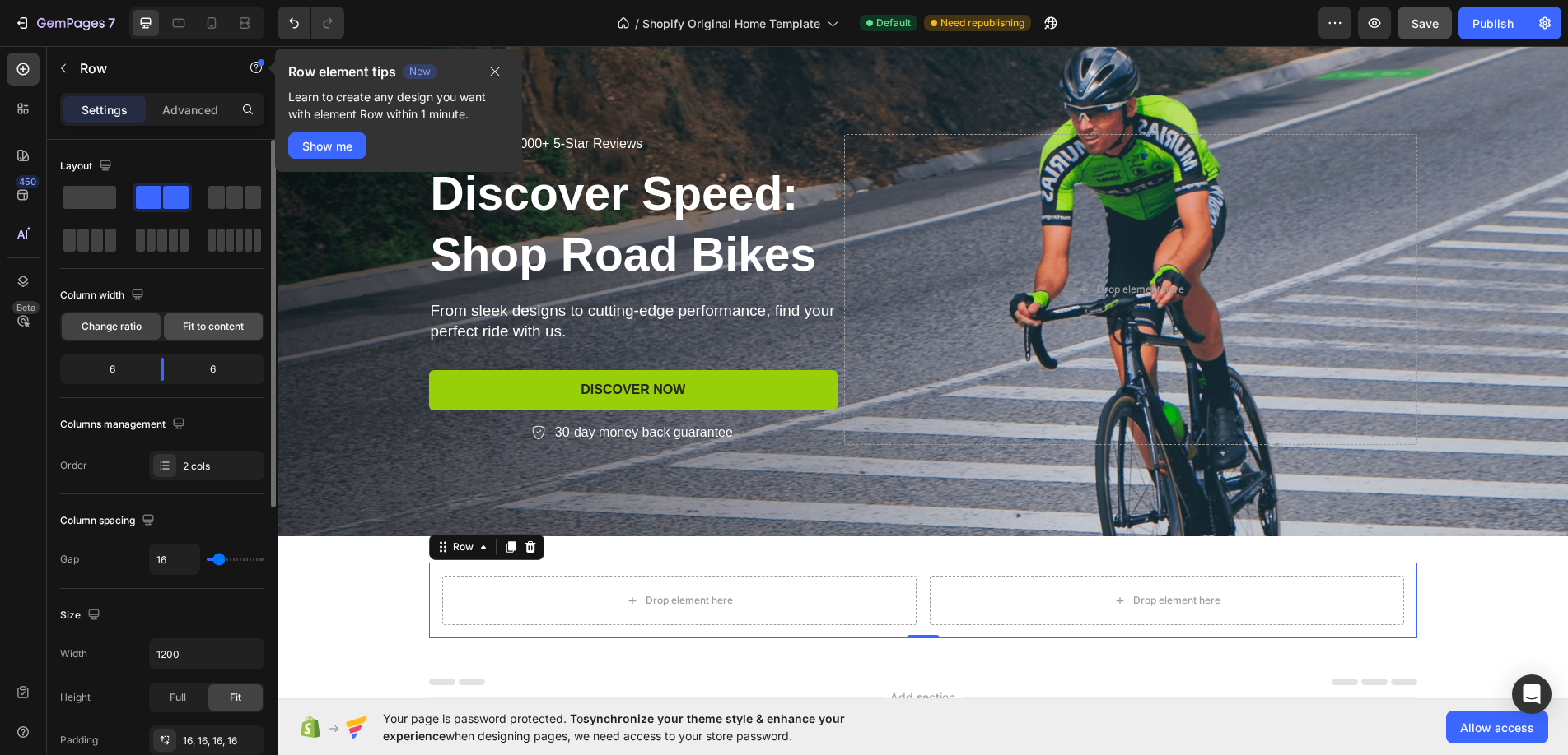
click at [209, 320] on span "Fit to content" at bounding box center [213, 327] width 61 height 15
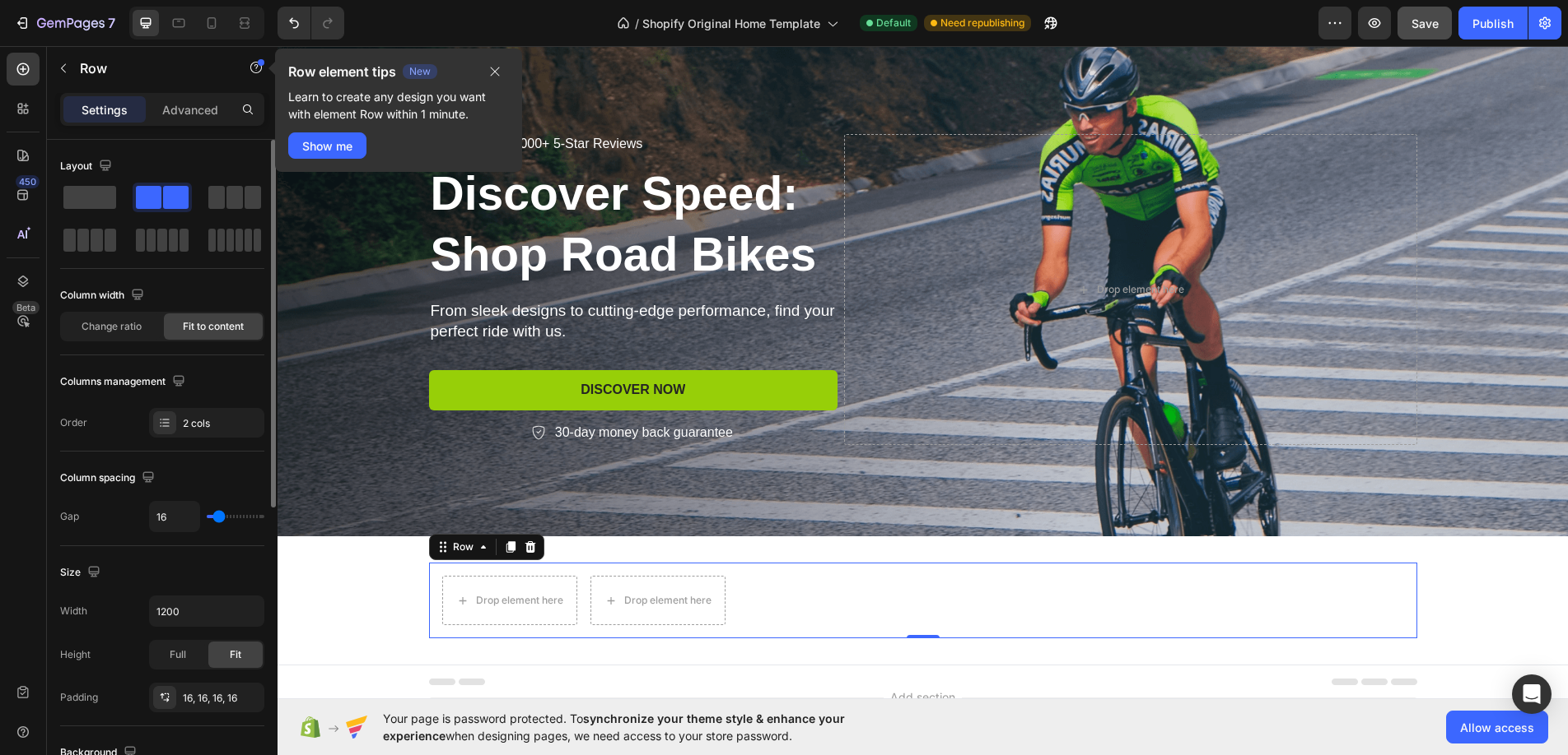
click at [205, 329] on span "Fit to content" at bounding box center [213, 327] width 61 height 15
click at [118, 330] on span "Change ratio" at bounding box center [111, 327] width 60 height 15
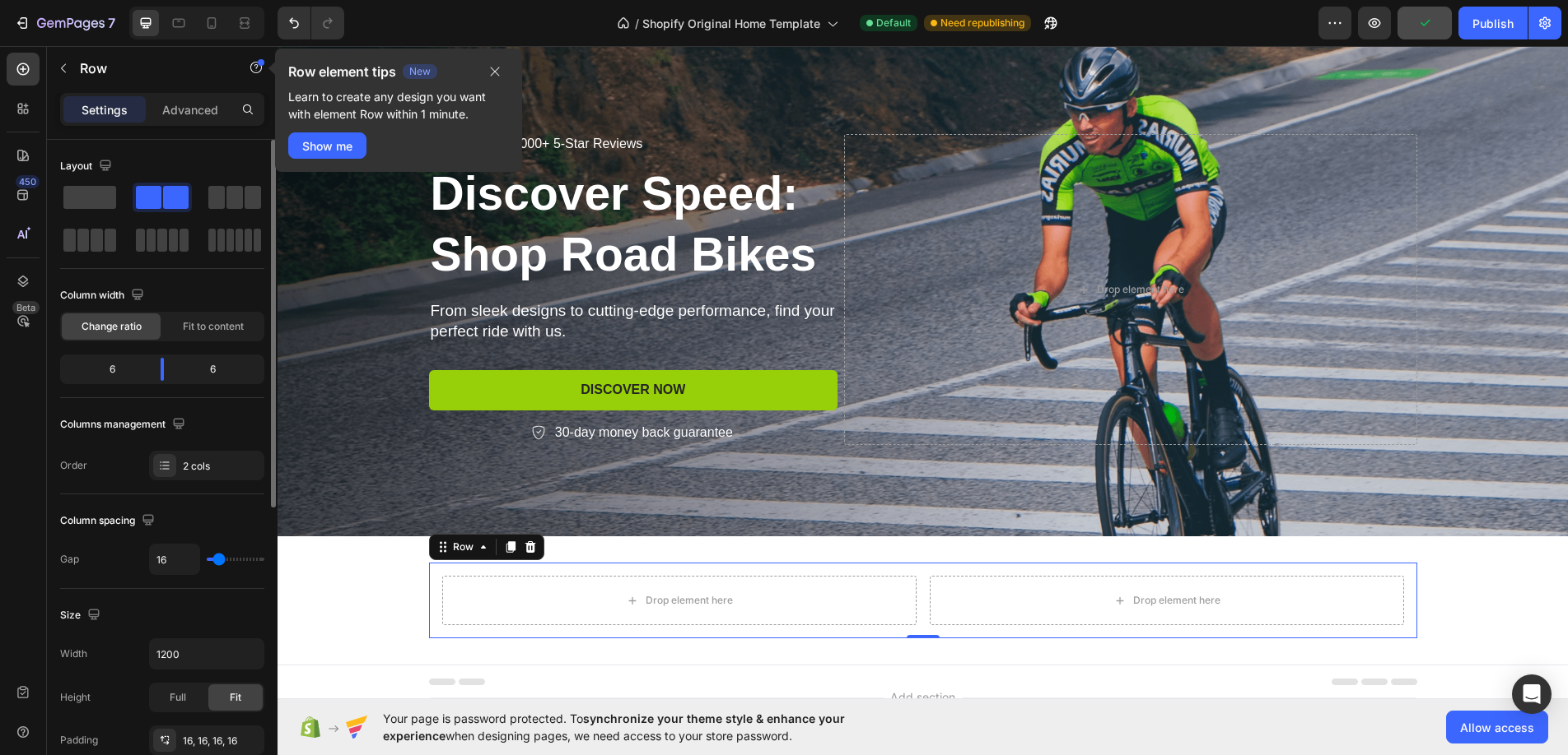
click at [130, 368] on div "6" at bounding box center [105, 369] width 84 height 23
click at [111, 368] on div "6" at bounding box center [105, 369] width 84 height 23
click at [112, 375] on div "6" at bounding box center [105, 369] width 84 height 23
click at [112, 374] on div "6" at bounding box center [105, 369] width 84 height 23
click at [223, 205] on span at bounding box center [216, 197] width 17 height 23
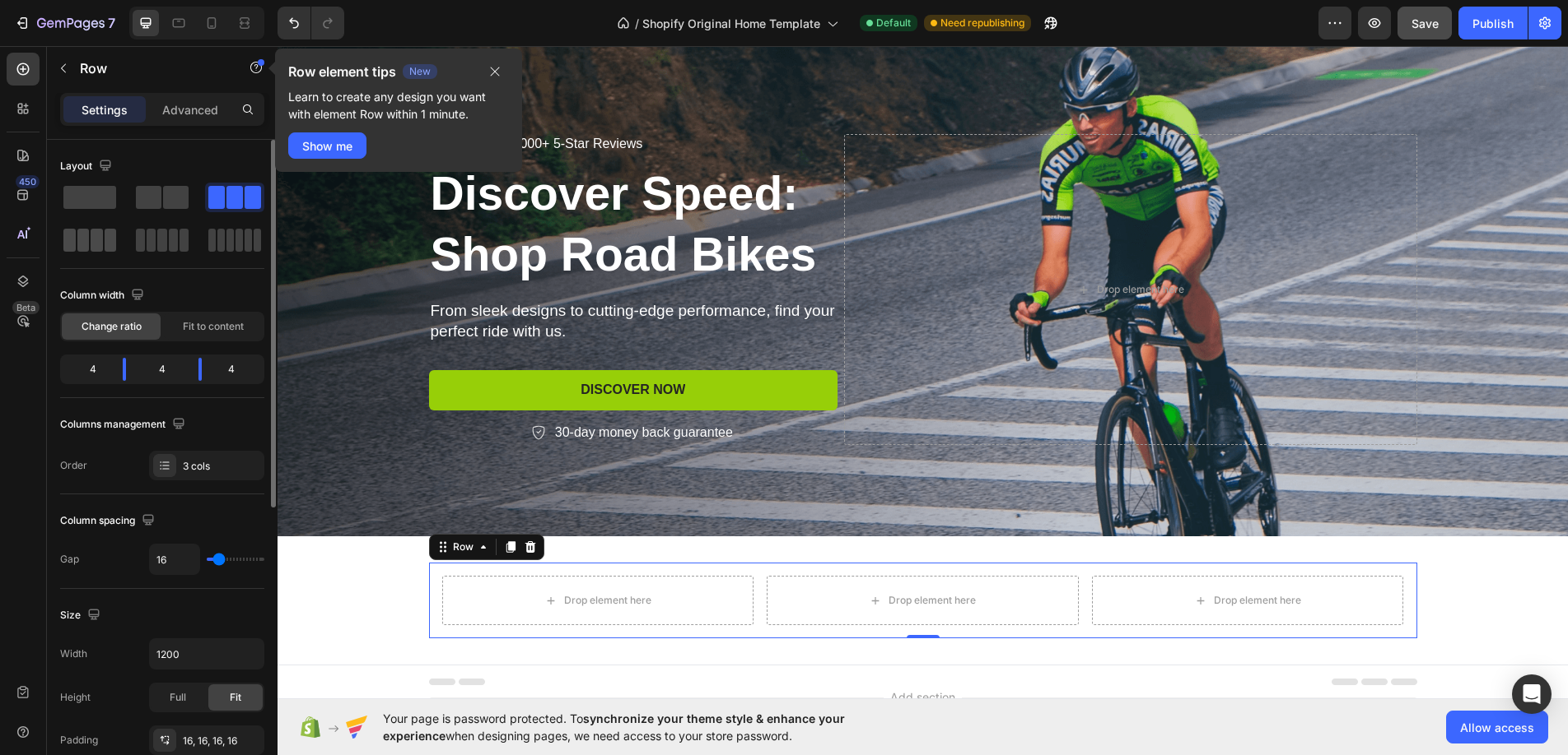
click at [87, 231] on span at bounding box center [83, 239] width 12 height 23
click at [161, 245] on span at bounding box center [162, 239] width 9 height 23
click at [242, 242] on span at bounding box center [240, 239] width 7 height 23
click at [181, 209] on div at bounding box center [162, 197] width 59 height 29
click at [163, 466] on icon at bounding box center [165, 466] width 13 height 13
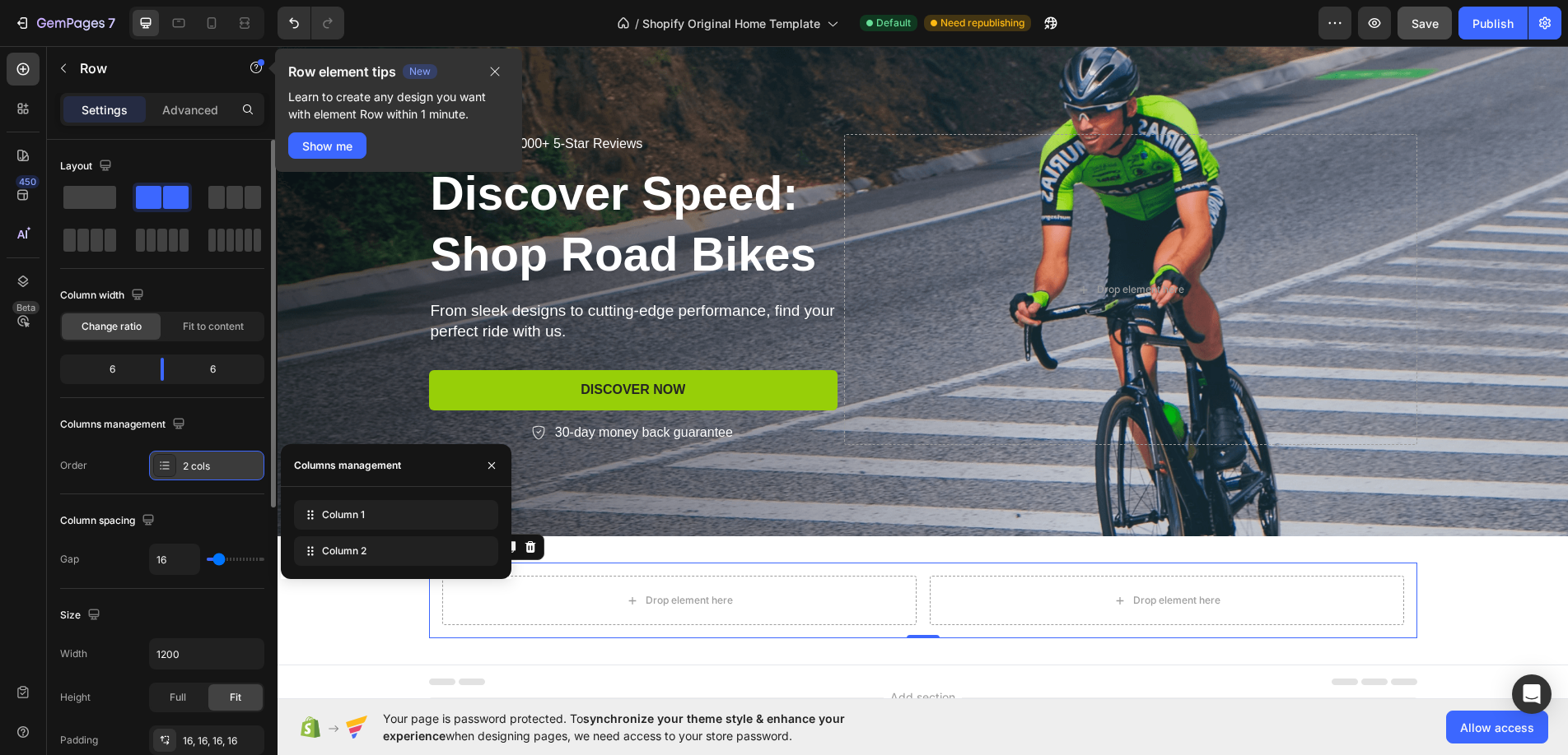
click at [163, 466] on icon at bounding box center [165, 466] width 13 height 13
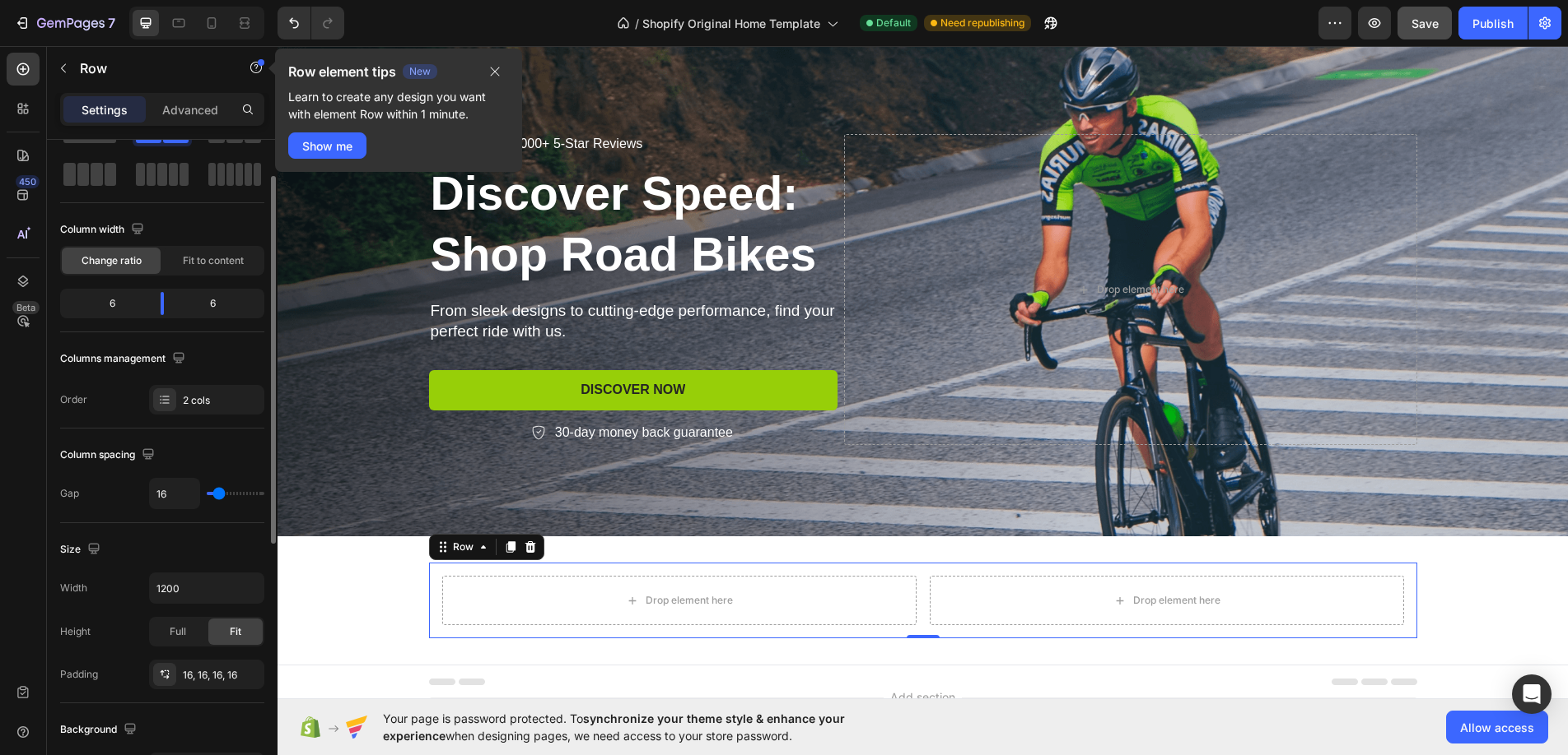
scroll to position [109, 0]
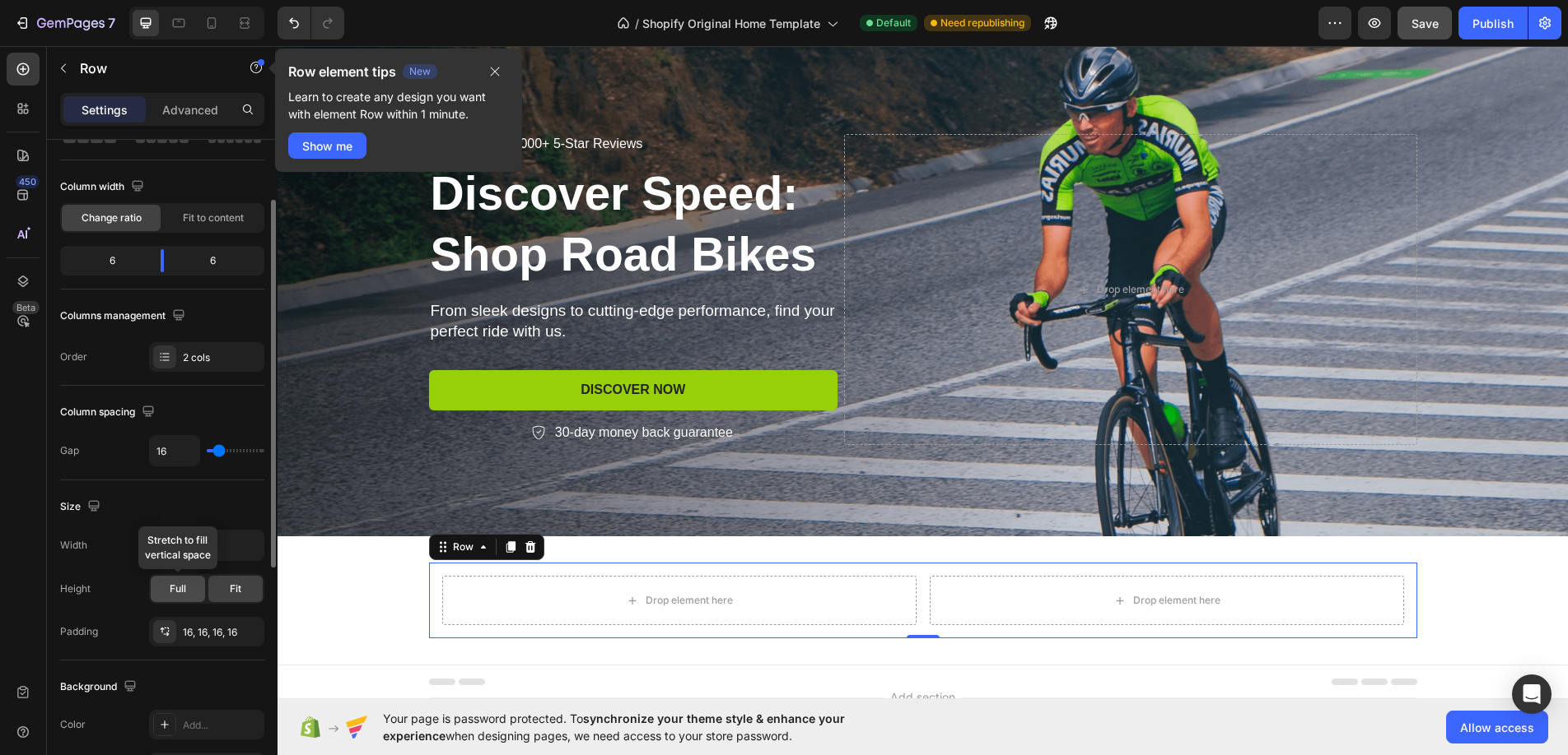
click at [166, 591] on div "Full" at bounding box center [178, 589] width 54 height 27
click at [233, 588] on span "Fit" at bounding box center [235, 589] width 12 height 15
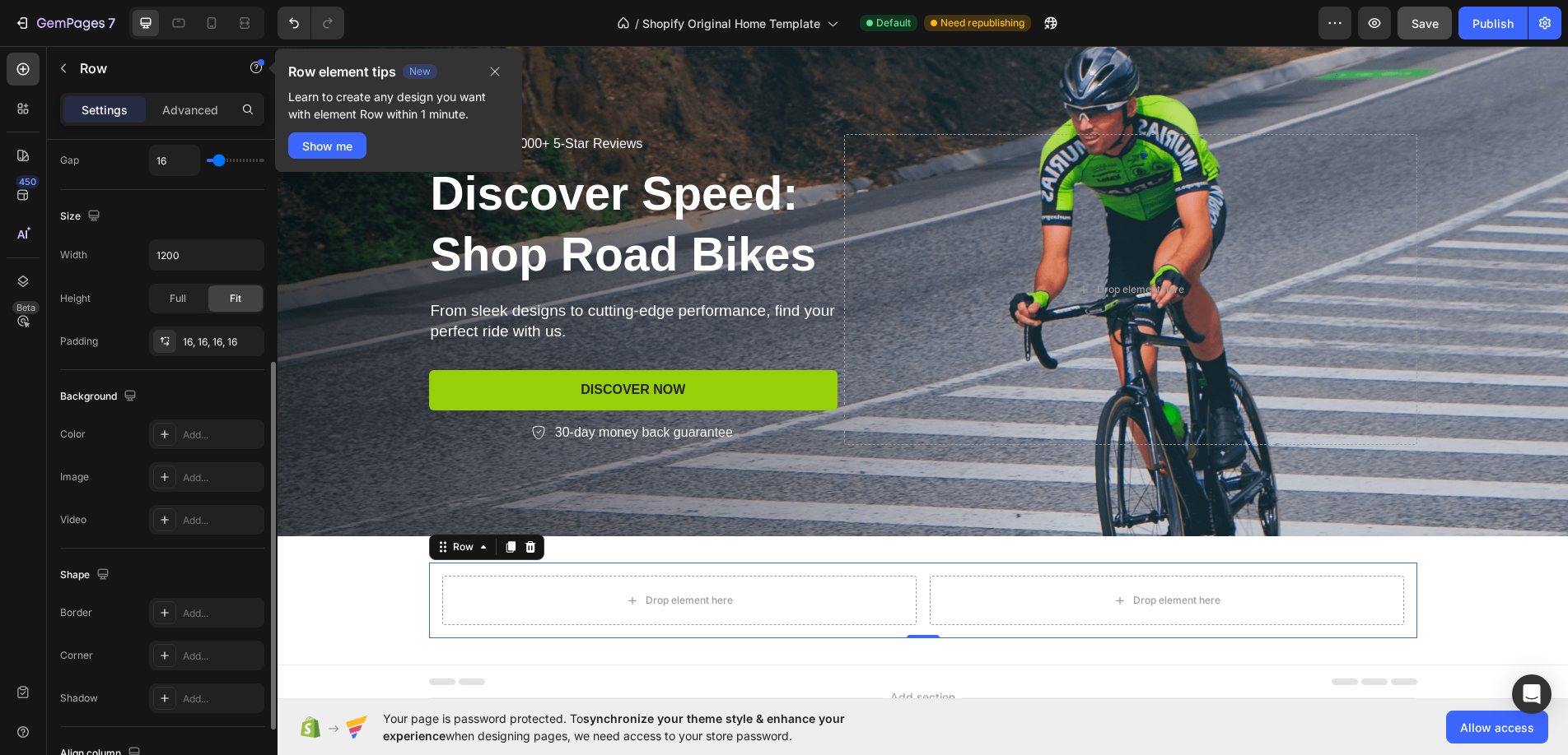
scroll to position [529, 0]
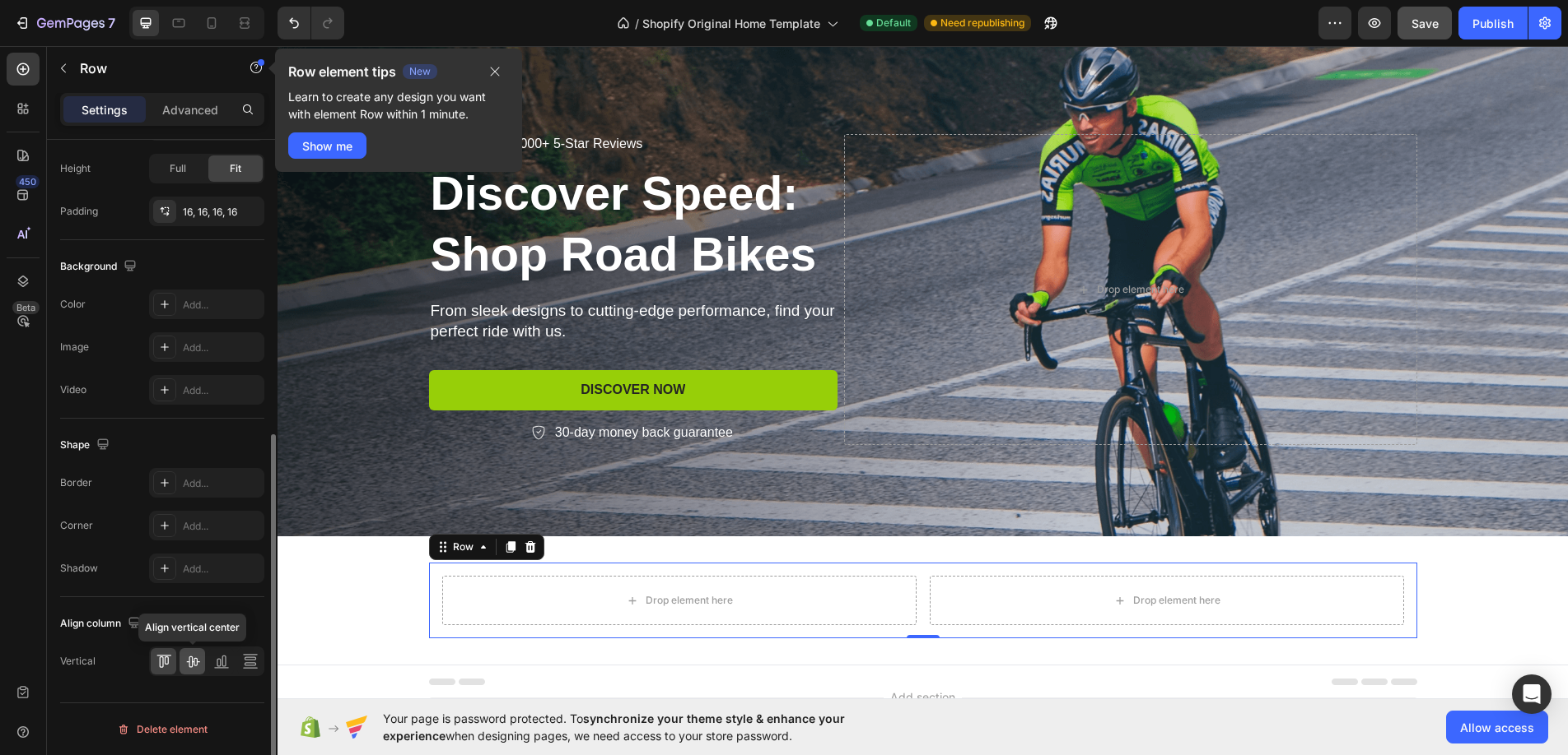
click at [195, 665] on icon at bounding box center [193, 662] width 13 height 12
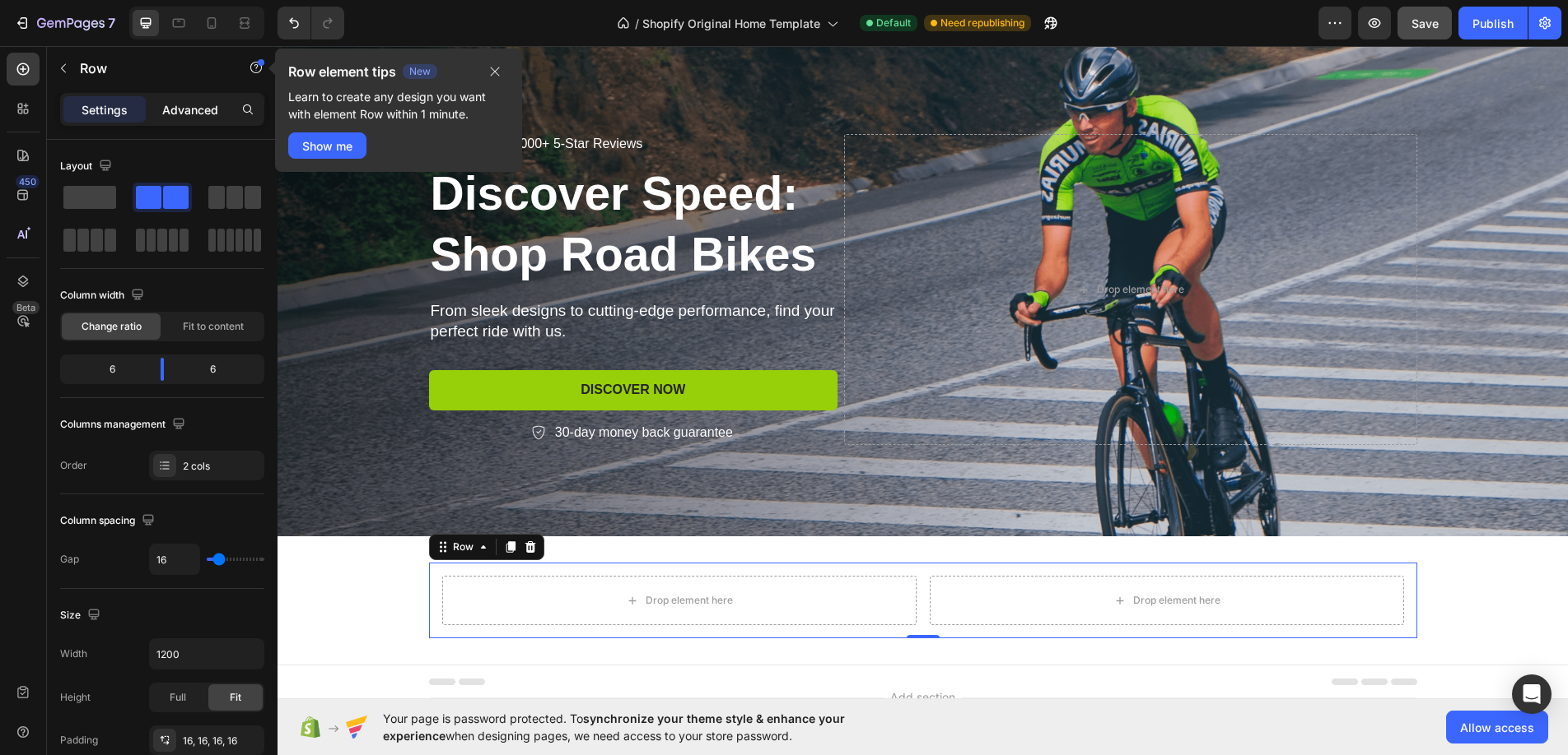
click at [167, 111] on p "Advanced" at bounding box center [190, 110] width 56 height 17
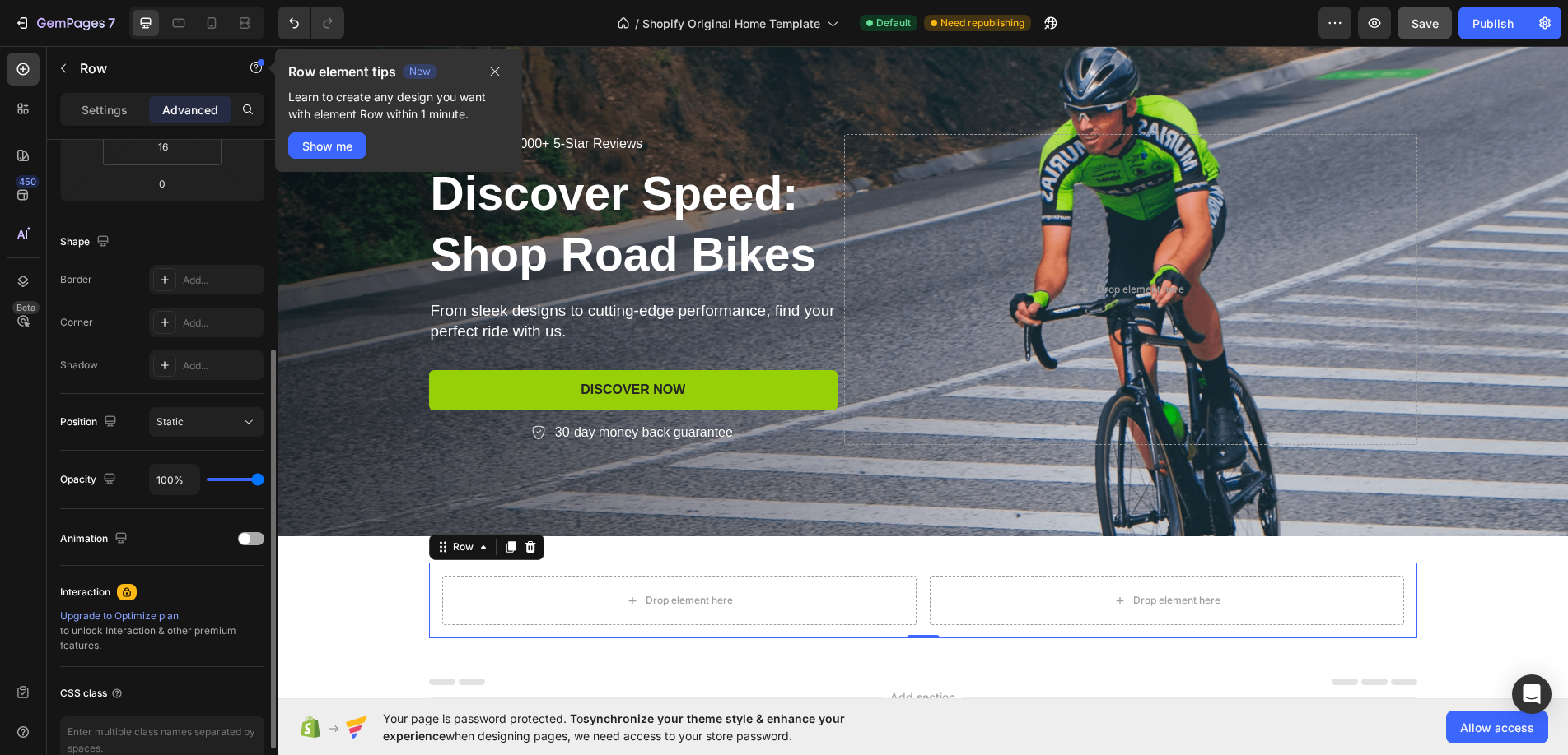
scroll to position [436, 0]
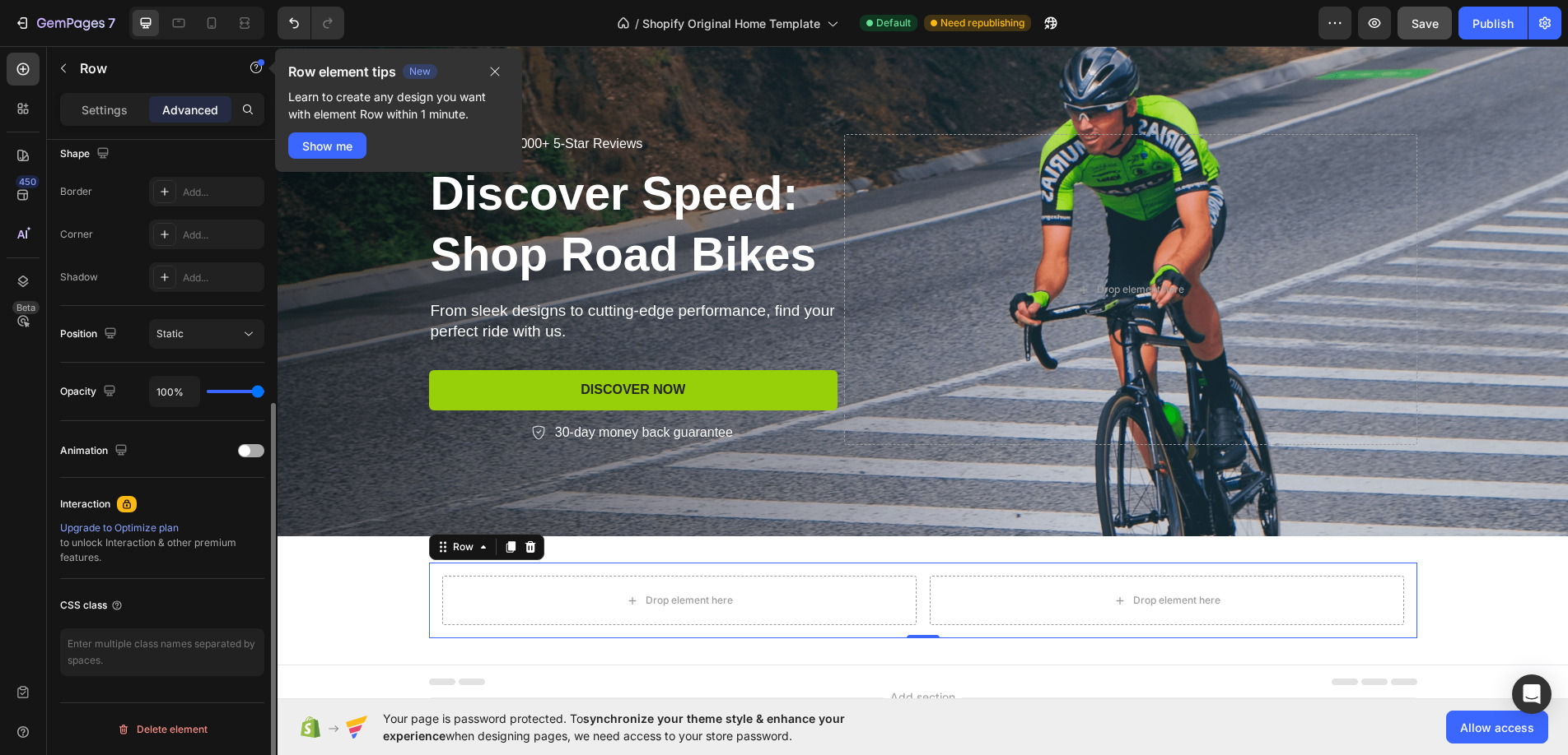
click at [244, 454] on span at bounding box center [244, 450] width 12 height 12
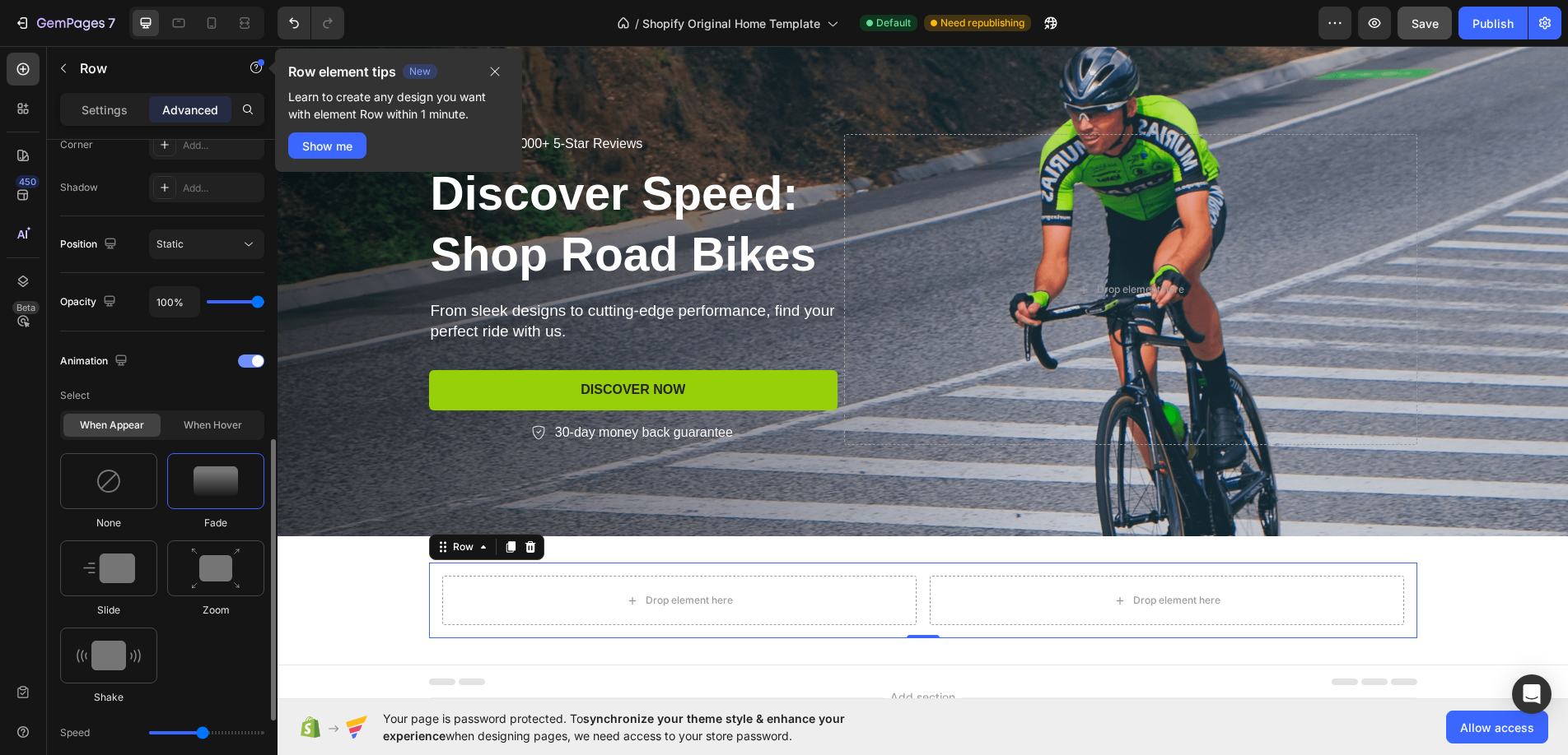
scroll to position [578, 0]
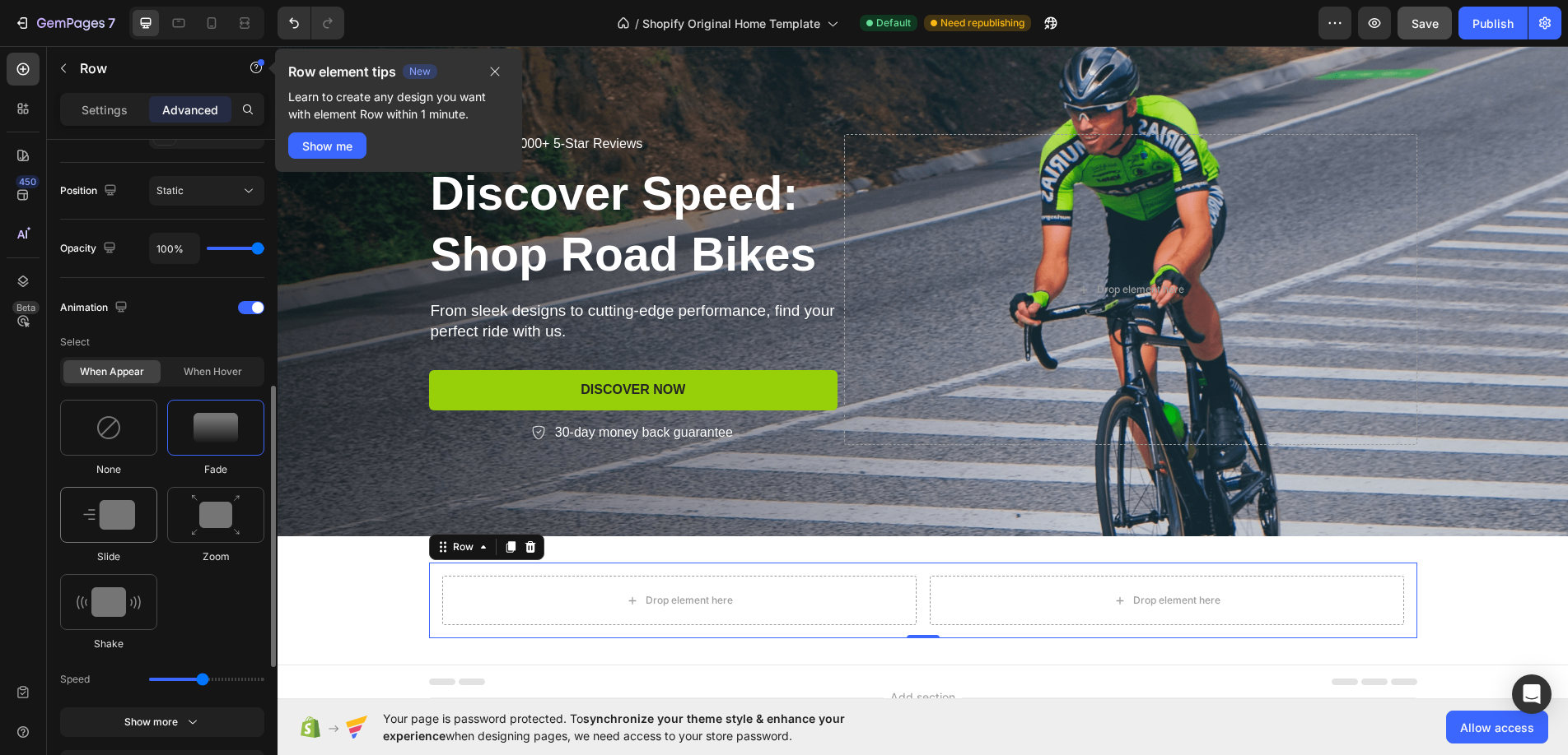
click at [112, 507] on img at bounding box center [109, 515] width 52 height 29
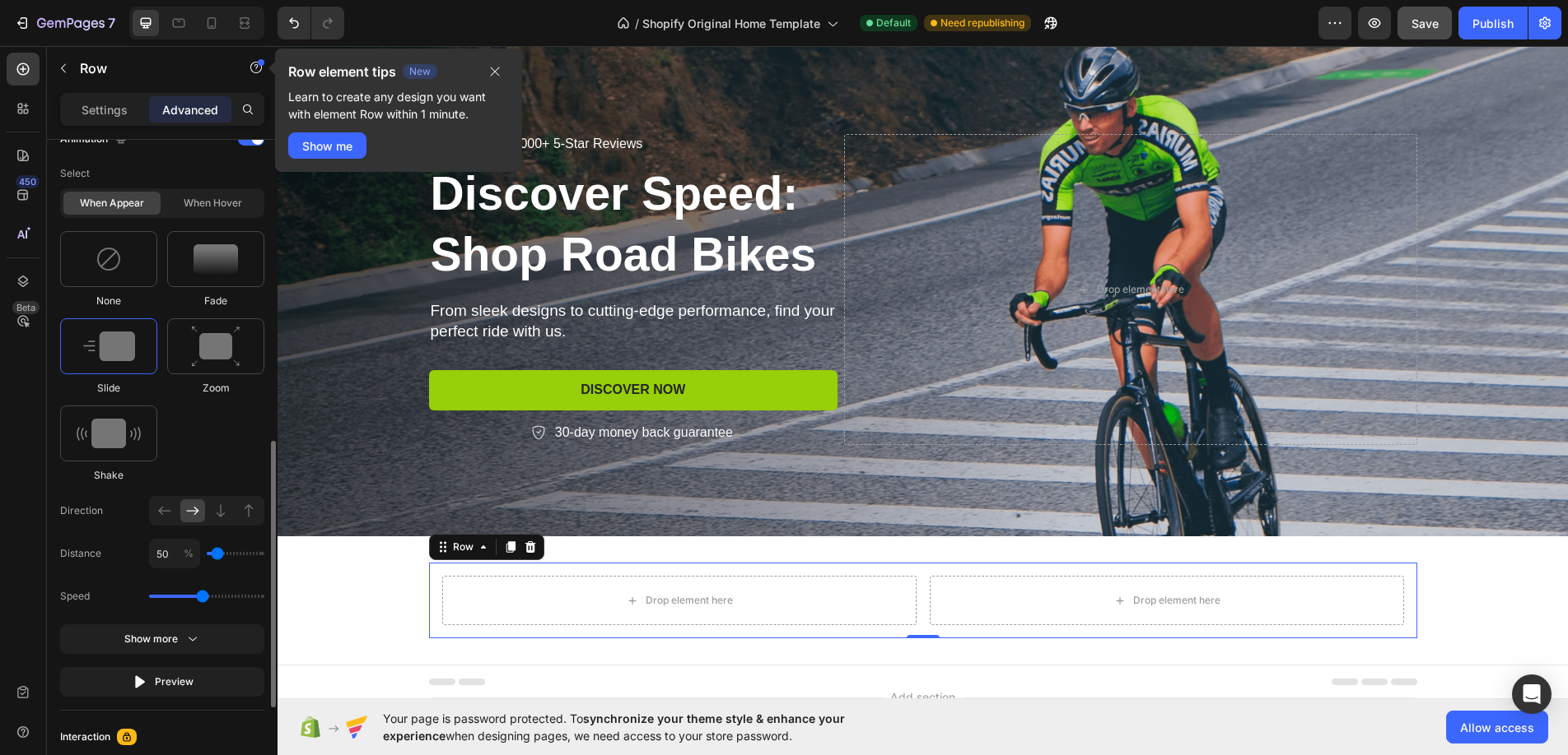
scroll to position [641, 0]
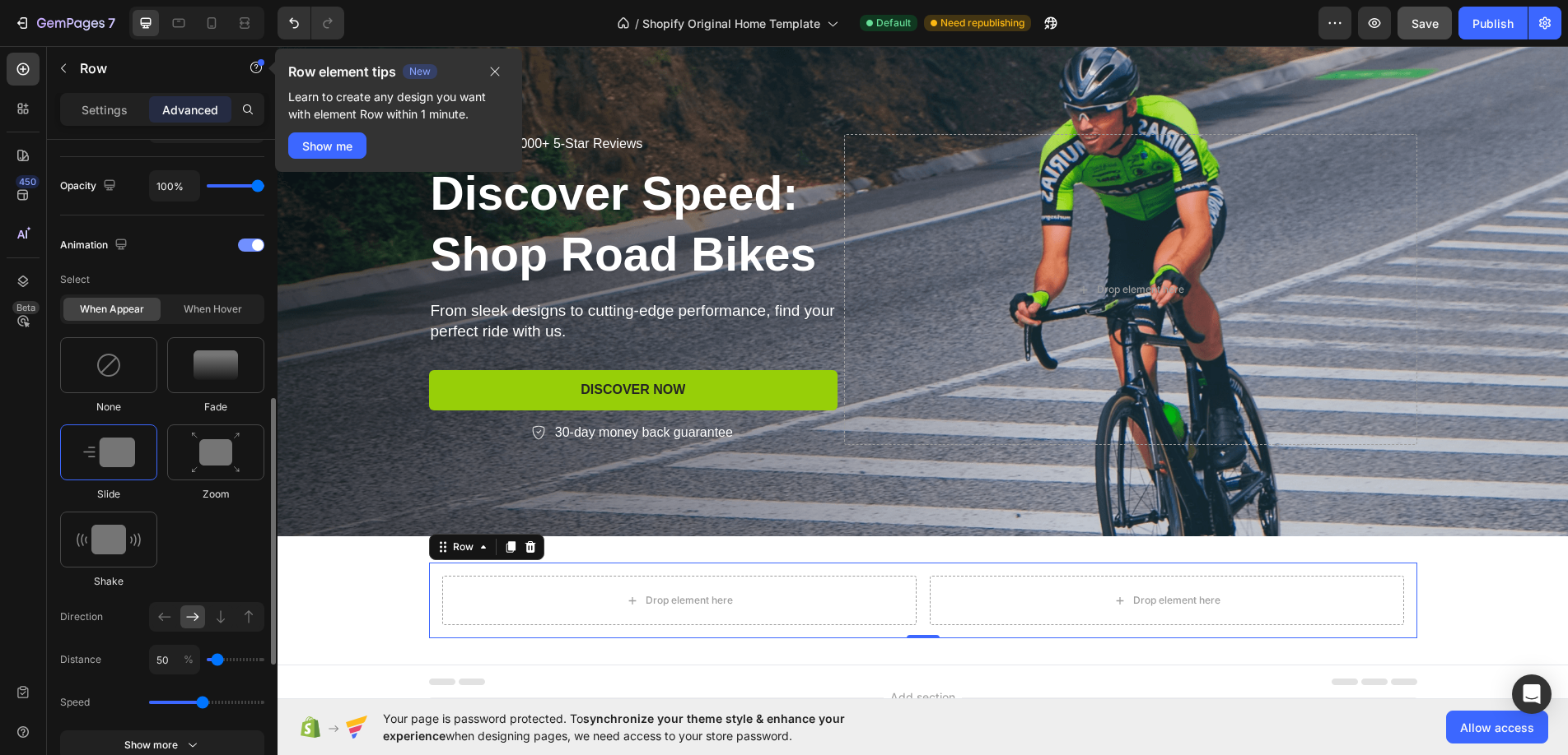
click at [249, 249] on div at bounding box center [251, 245] width 27 height 13
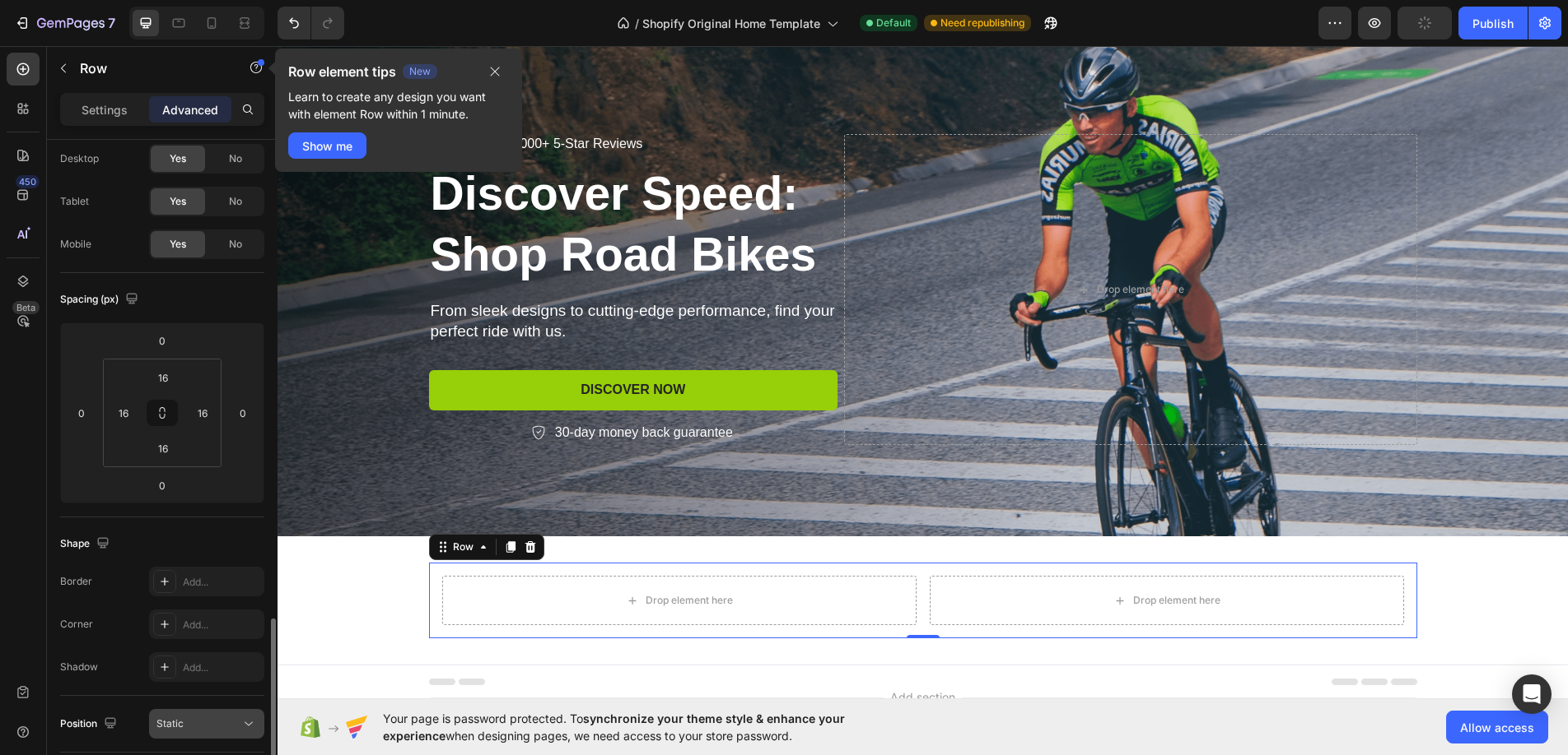
scroll to position [0, 0]
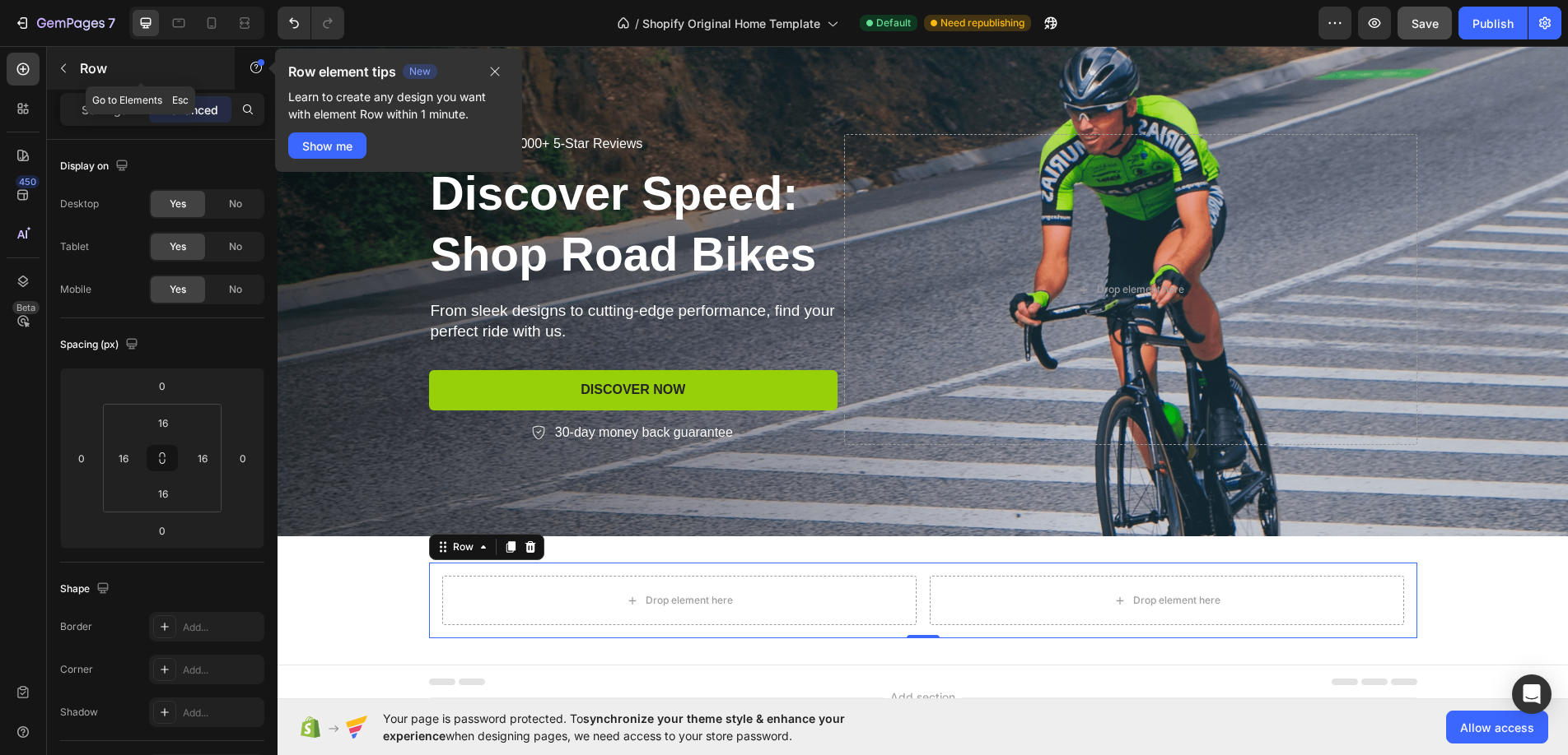
click at [64, 66] on icon "button" at bounding box center [64, 68] width 13 height 13
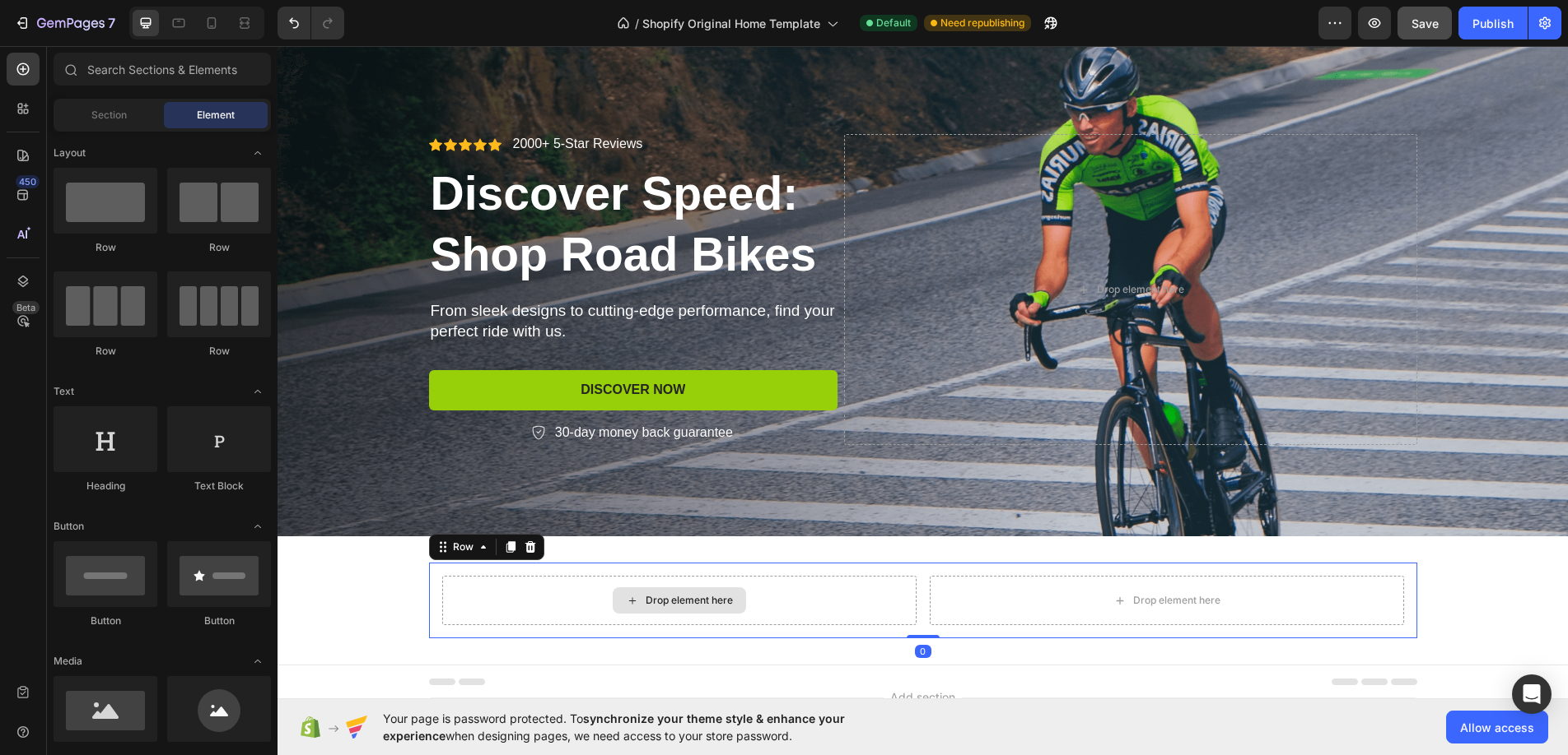
click at [809, 607] on div "Drop element here" at bounding box center [679, 601] width 474 height 50
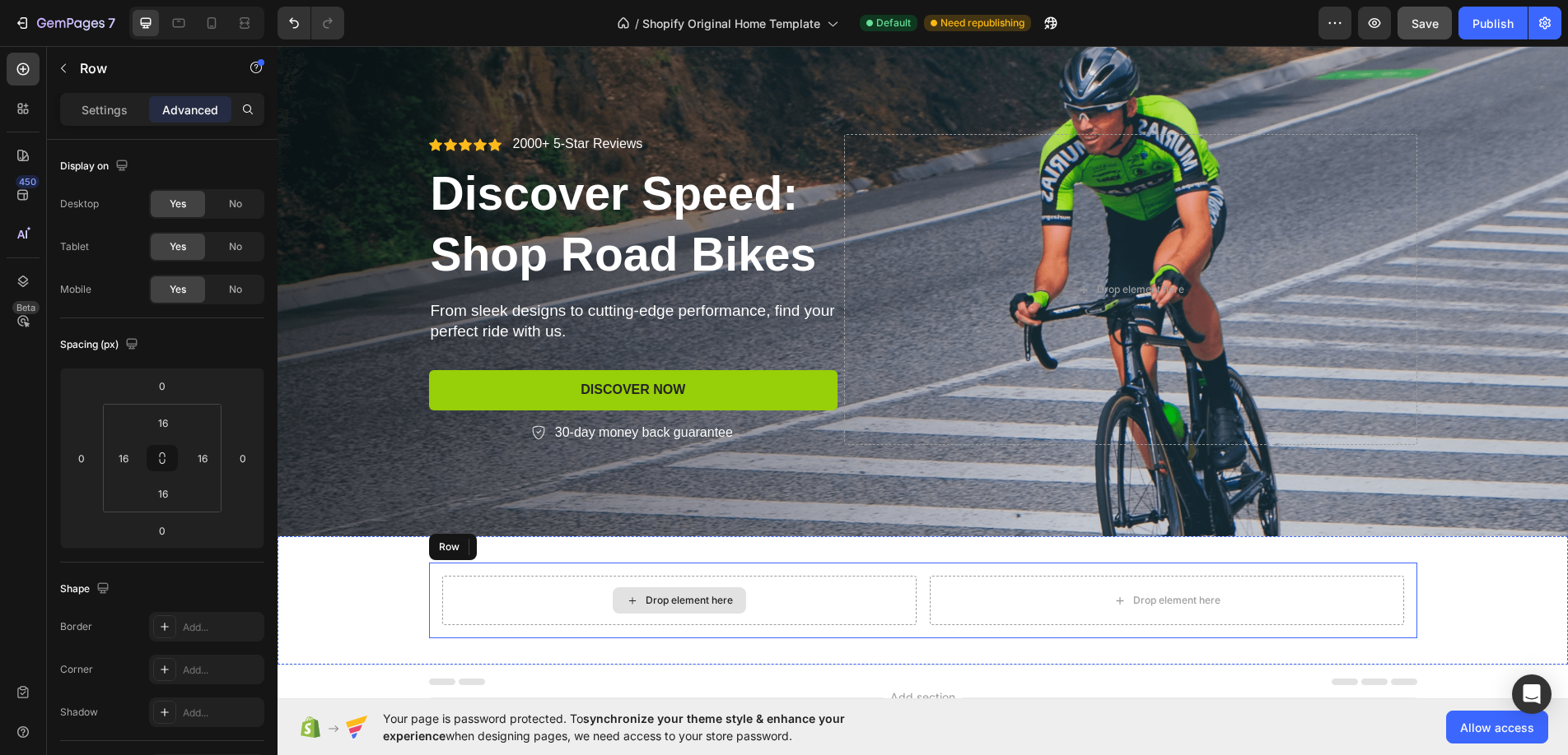
click at [678, 606] on div "Drop element here" at bounding box center [689, 600] width 88 height 13
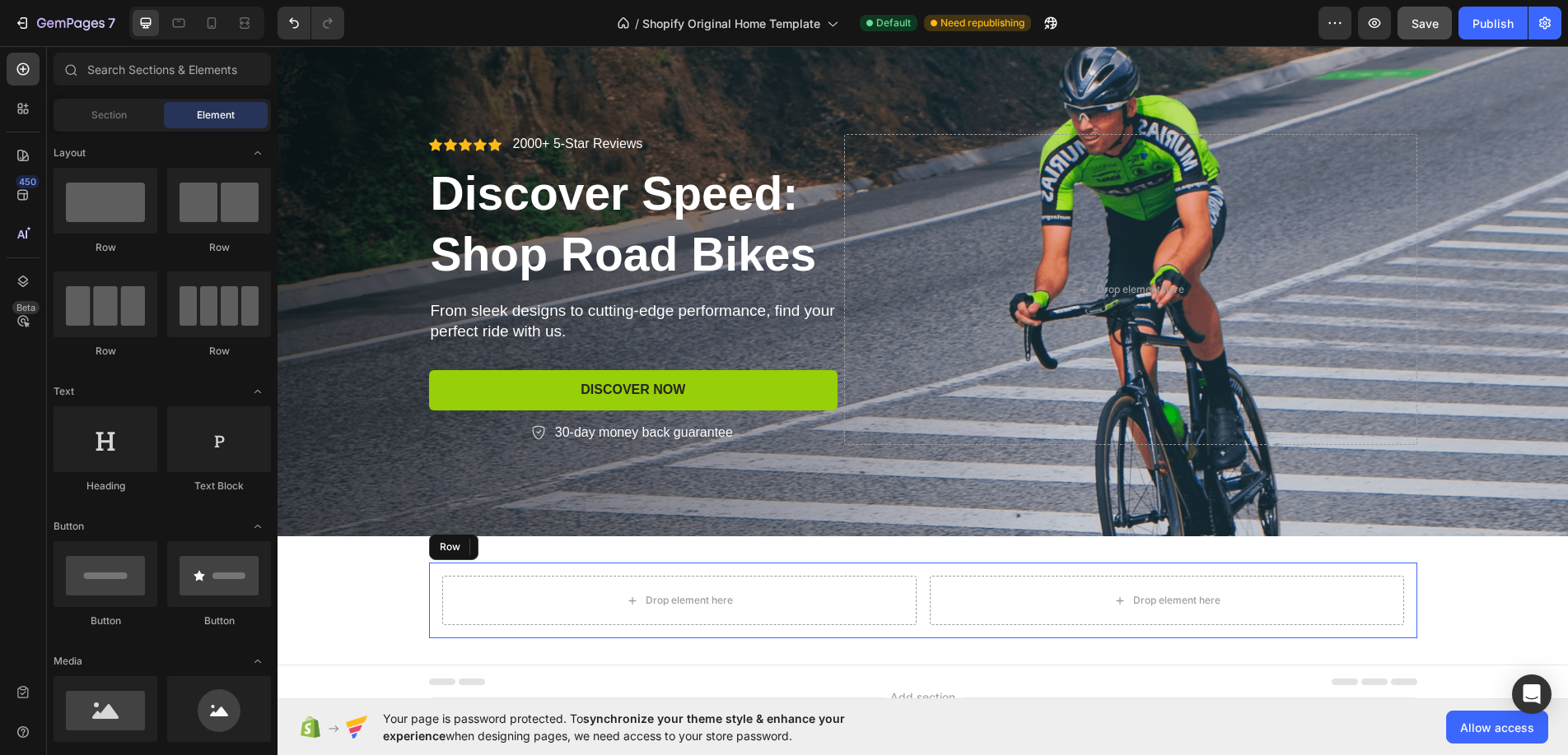
click at [208, 115] on span "Element" at bounding box center [216, 115] width 38 height 15
click at [168, 155] on div "Layout" at bounding box center [162, 153] width 217 height 17
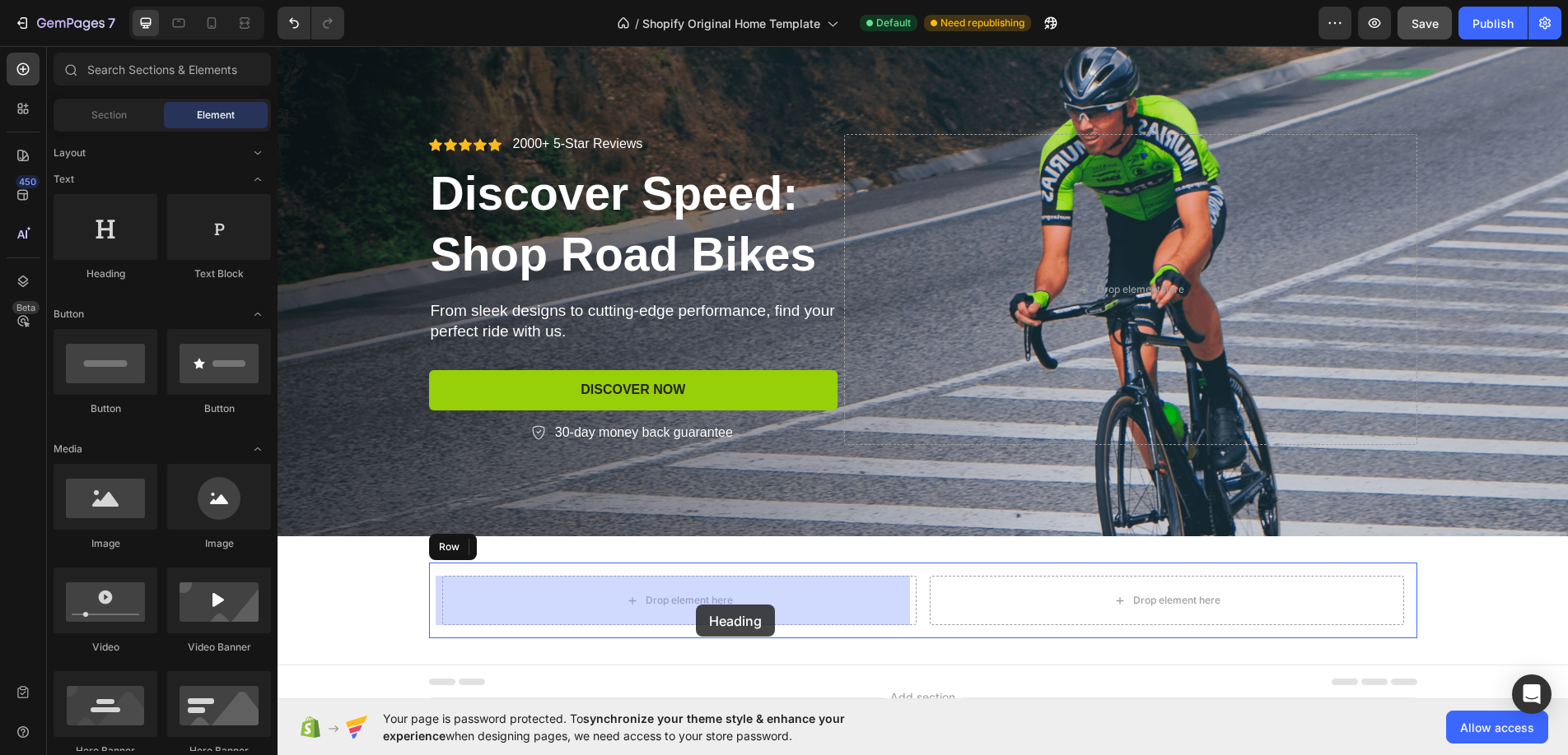
drag, startPoint x: 385, startPoint y: 277, endPoint x: 696, endPoint y: 605, distance: 452.0
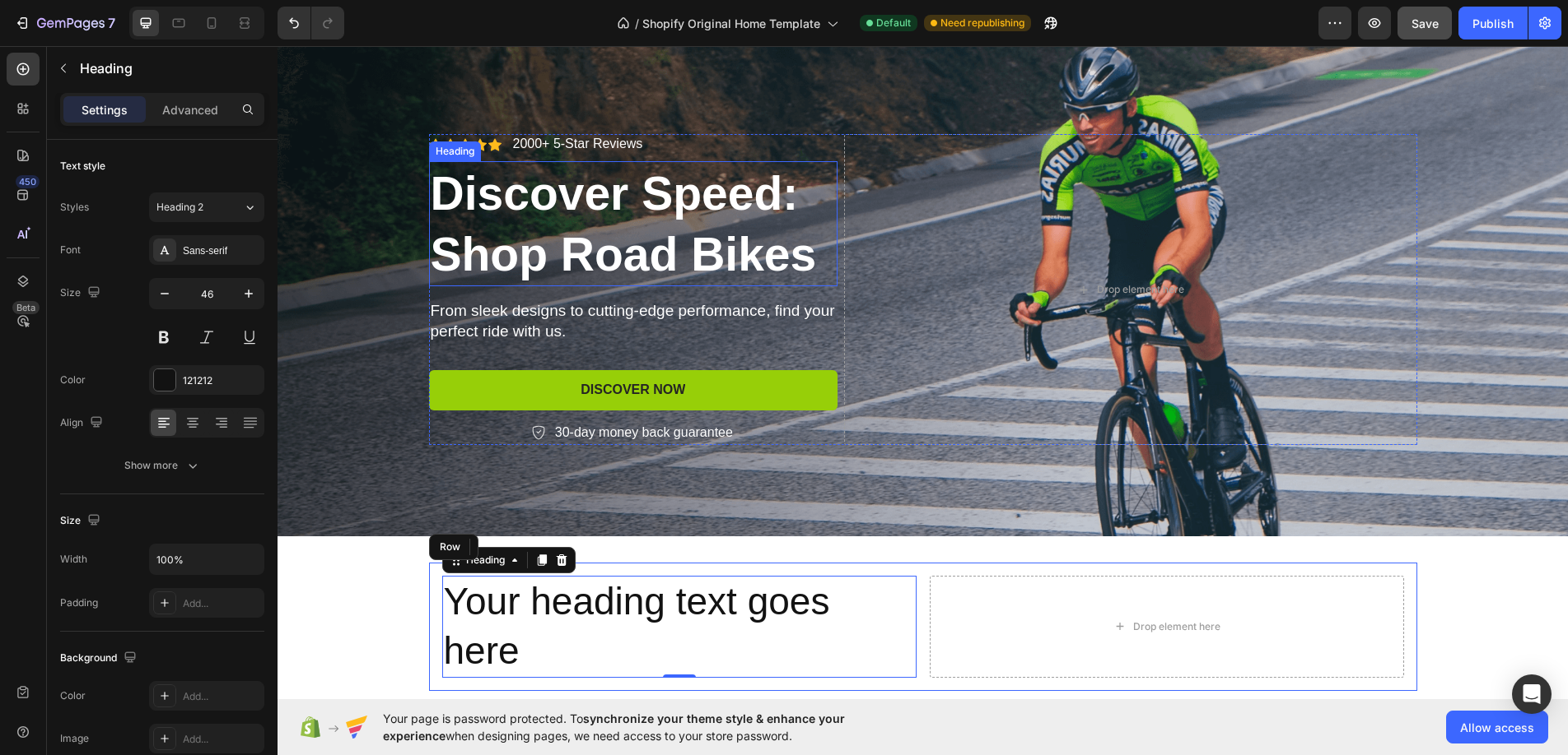
click at [708, 250] on h2 "Discover Speed: Shop Road Bikes" at bounding box center [634, 224] width 409 height 125
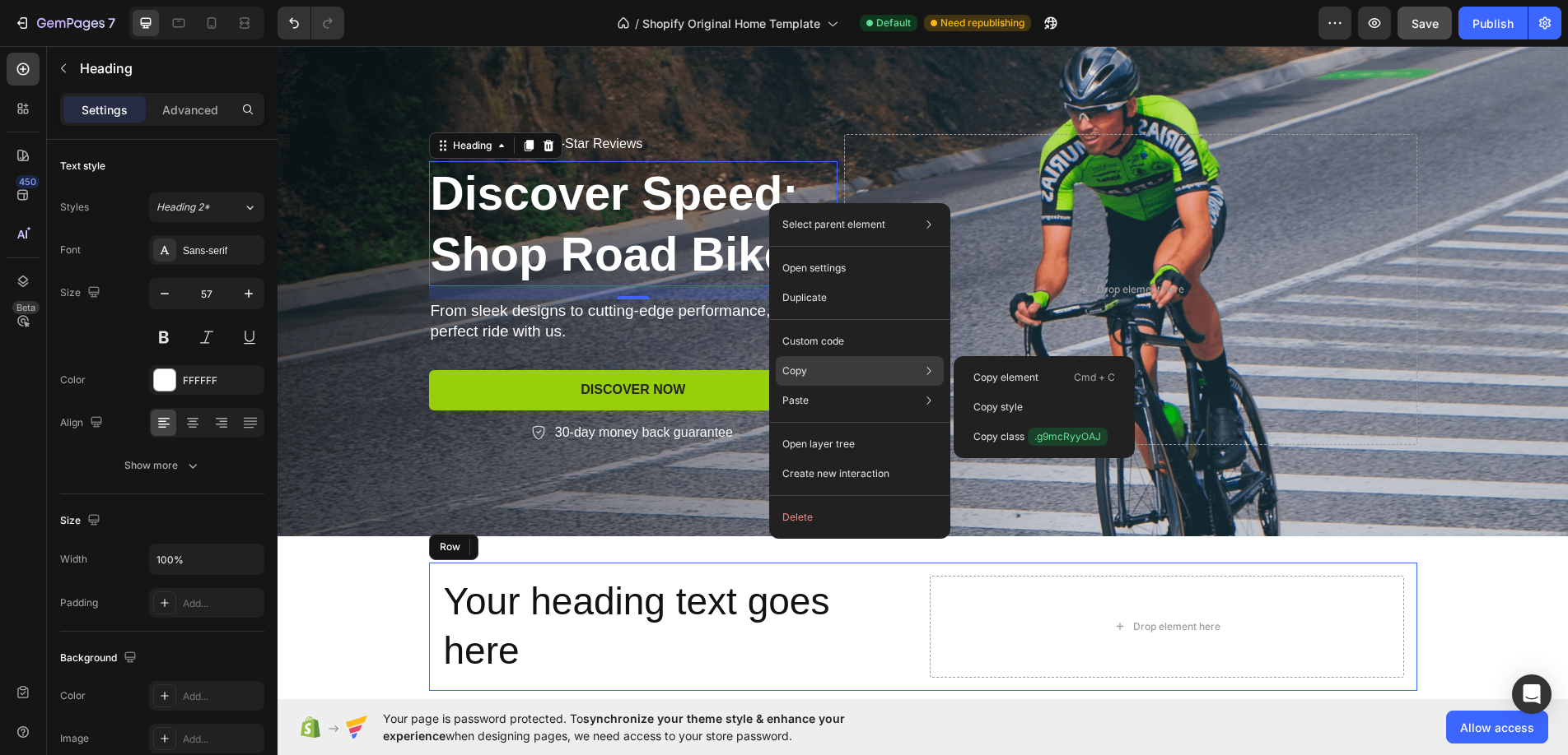
click at [809, 371] on div "Copy Copy element Cmd + C Copy style Copy class .g9mcRyyOAJ" at bounding box center [860, 371] width 168 height 29
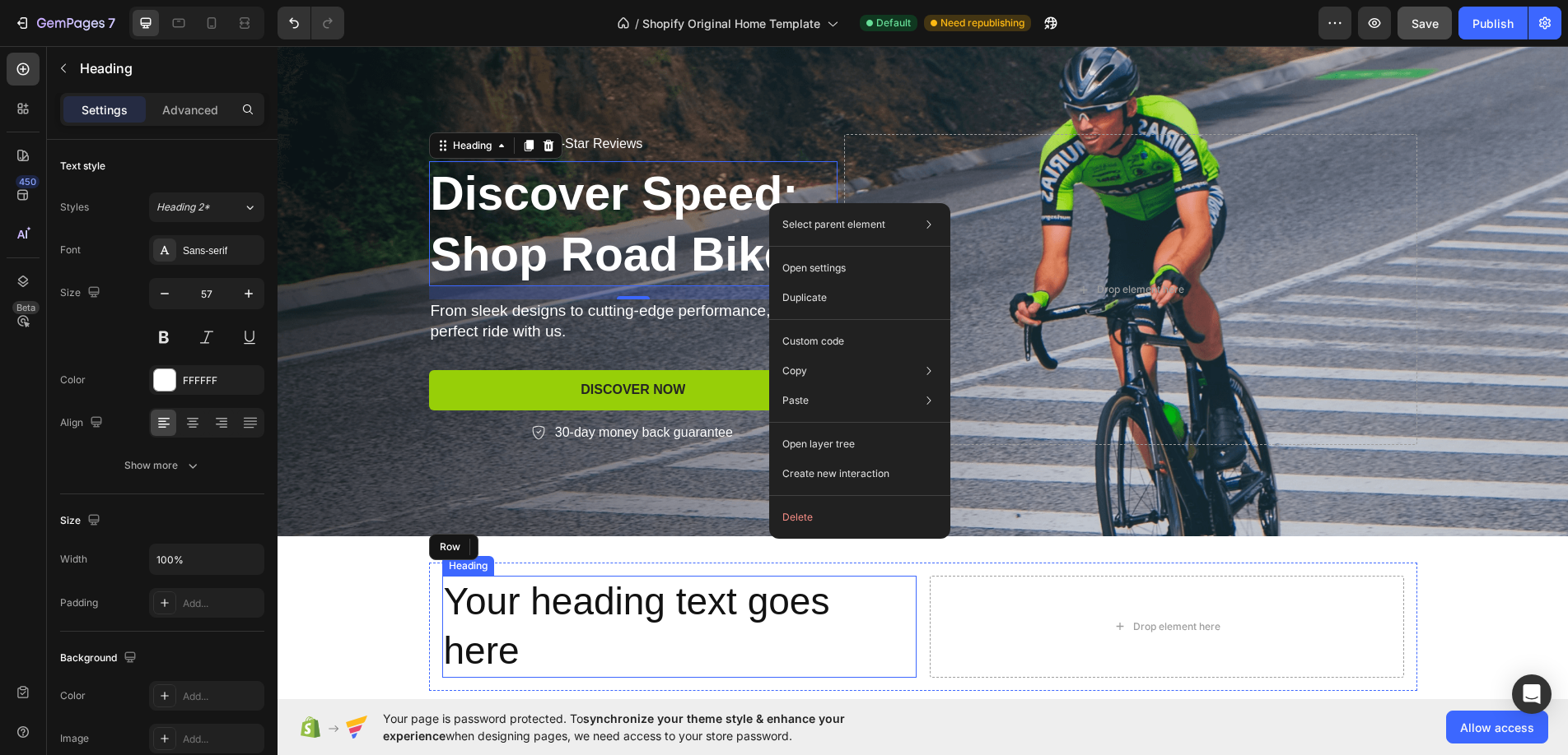
click at [721, 607] on h2 "Your heading text goes here" at bounding box center [679, 627] width 474 height 102
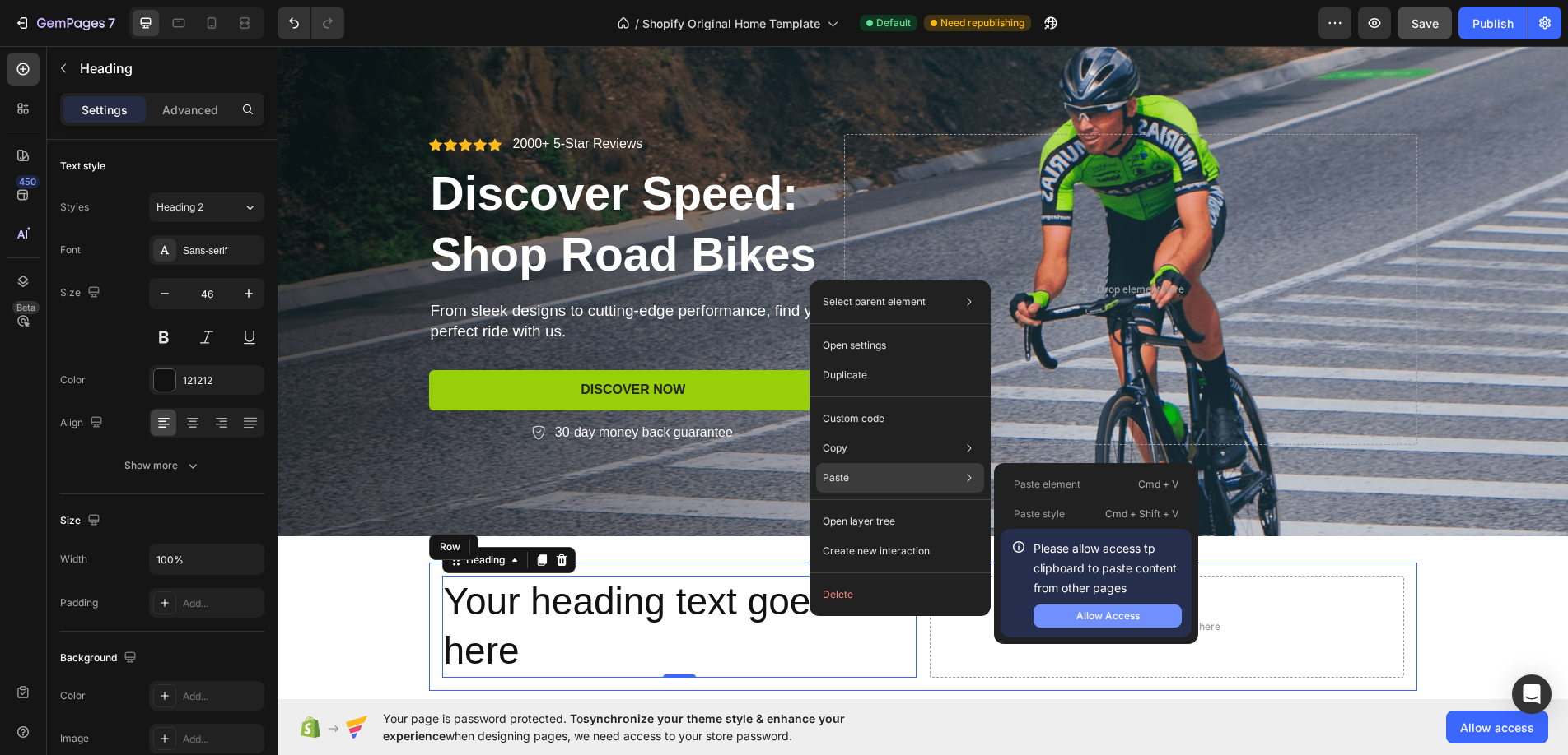
click at [1102, 616] on div "Allow Access" at bounding box center [1107, 616] width 64 height 15
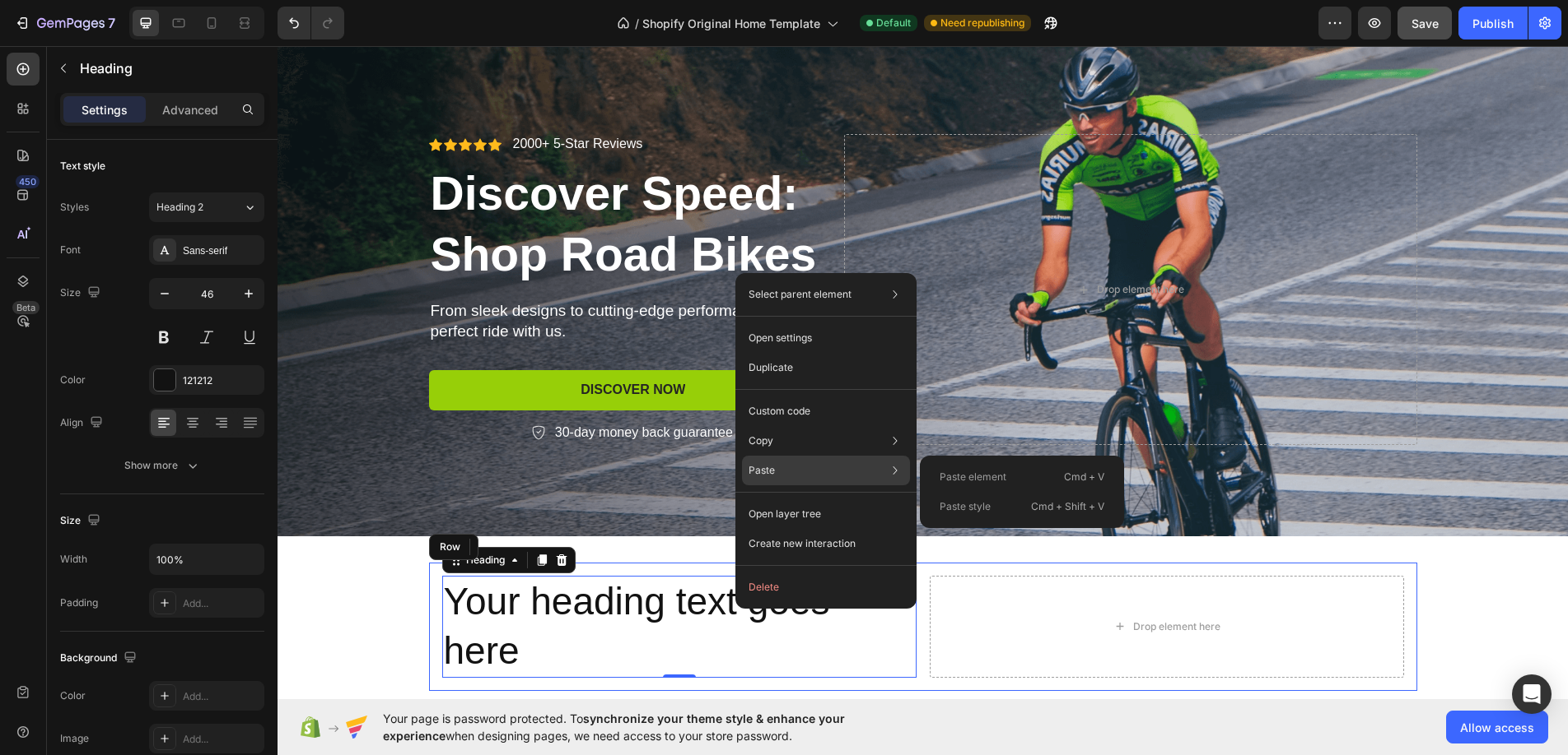
click at [965, 507] on p "Paste style" at bounding box center [965, 506] width 51 height 15
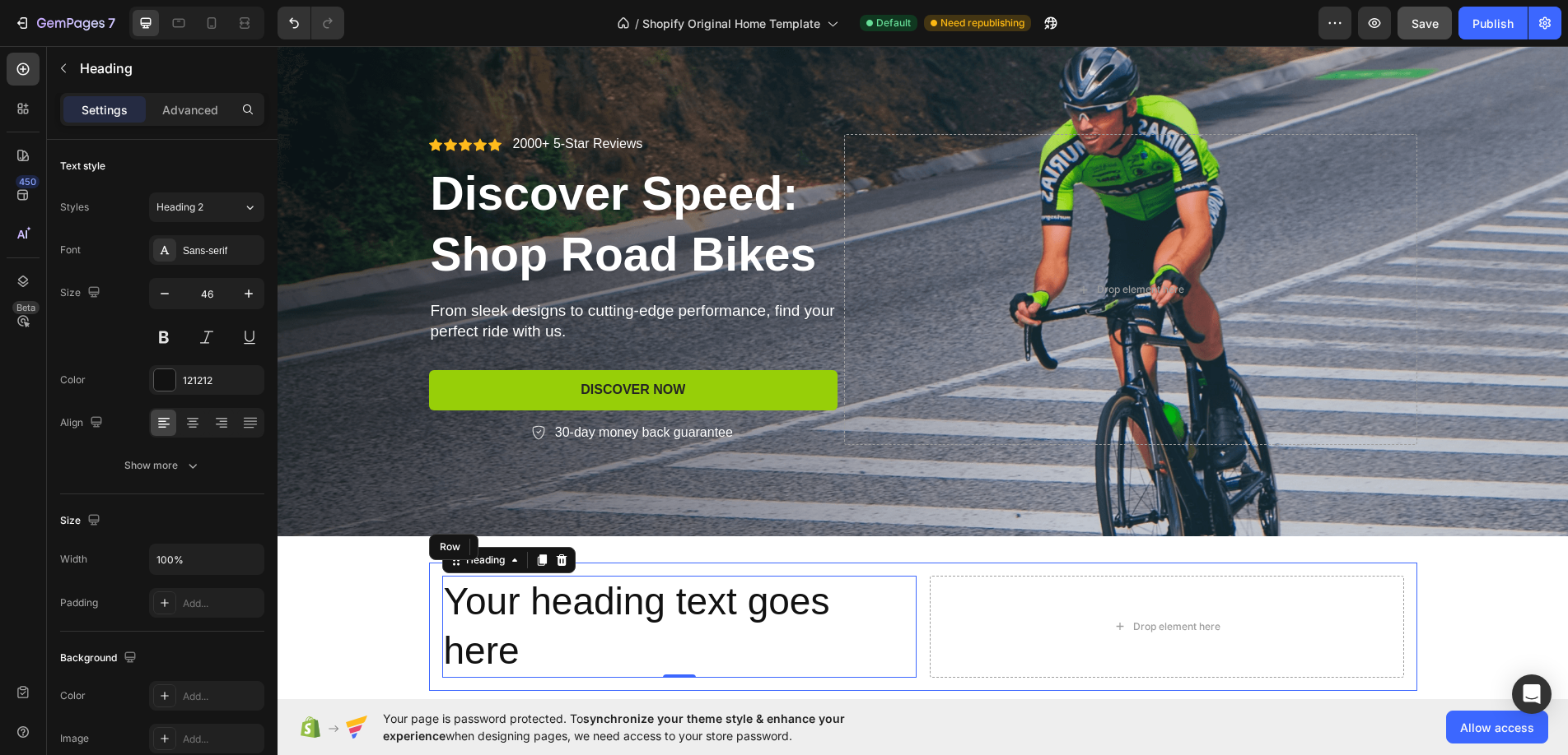
click at [660, 600] on h2 "Your heading text goes here" at bounding box center [679, 627] width 474 height 102
click at [657, 609] on p "Your heading text goes here" at bounding box center [679, 626] width 471 height 99
click at [199, 108] on p "Advanced" at bounding box center [190, 110] width 56 height 17
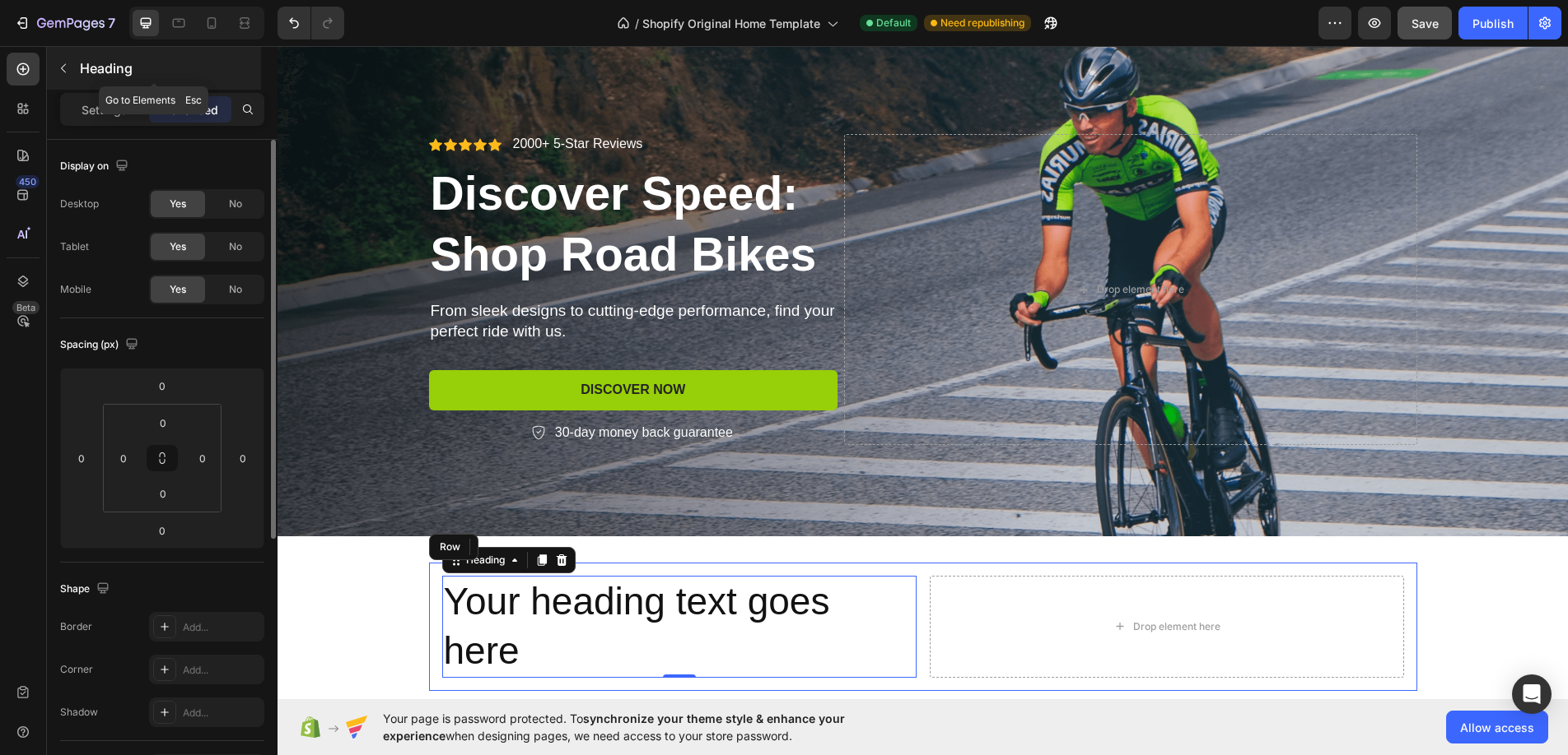
click at [73, 61] on button "button" at bounding box center [64, 68] width 27 height 27
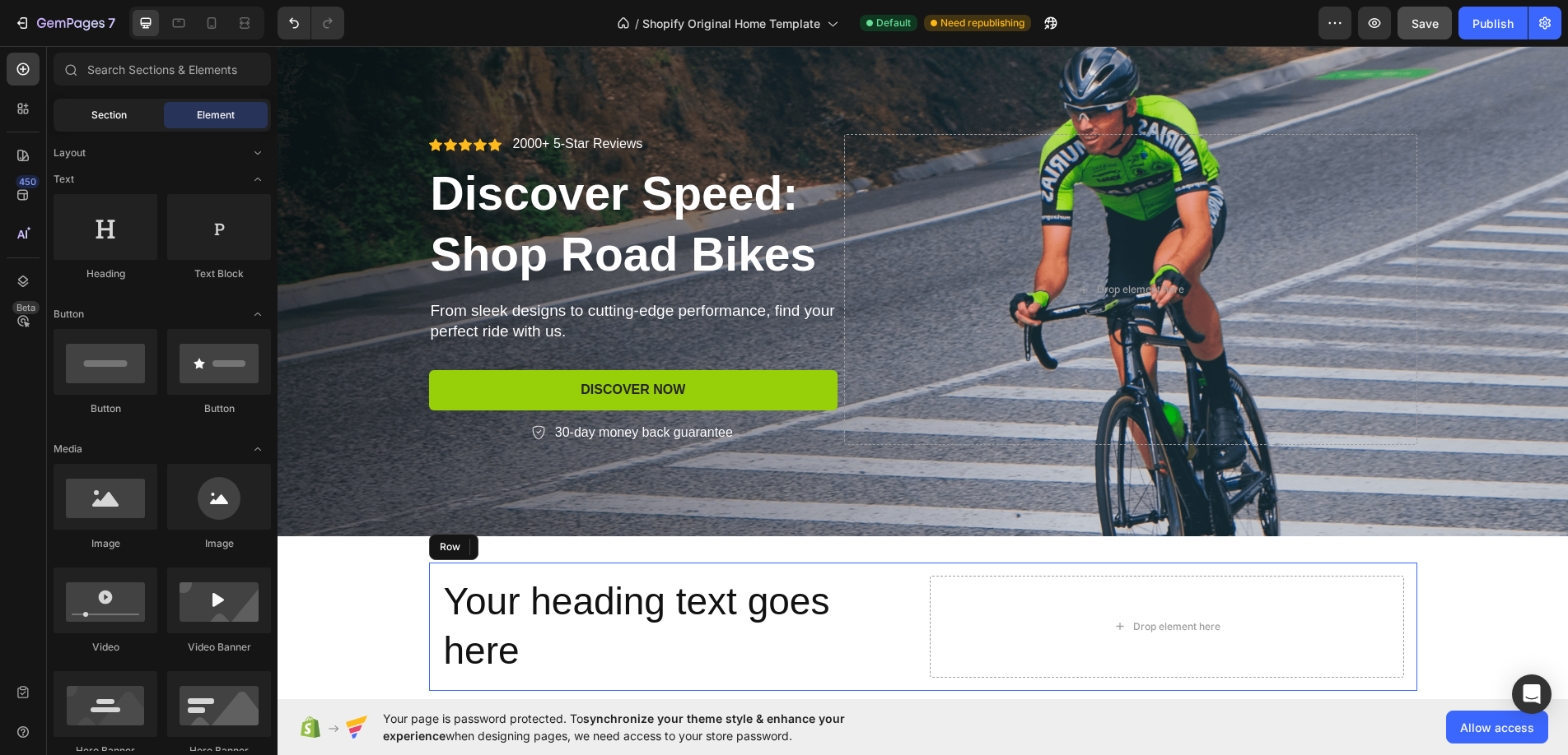
click at [95, 115] on span "Section" at bounding box center [109, 115] width 35 height 15
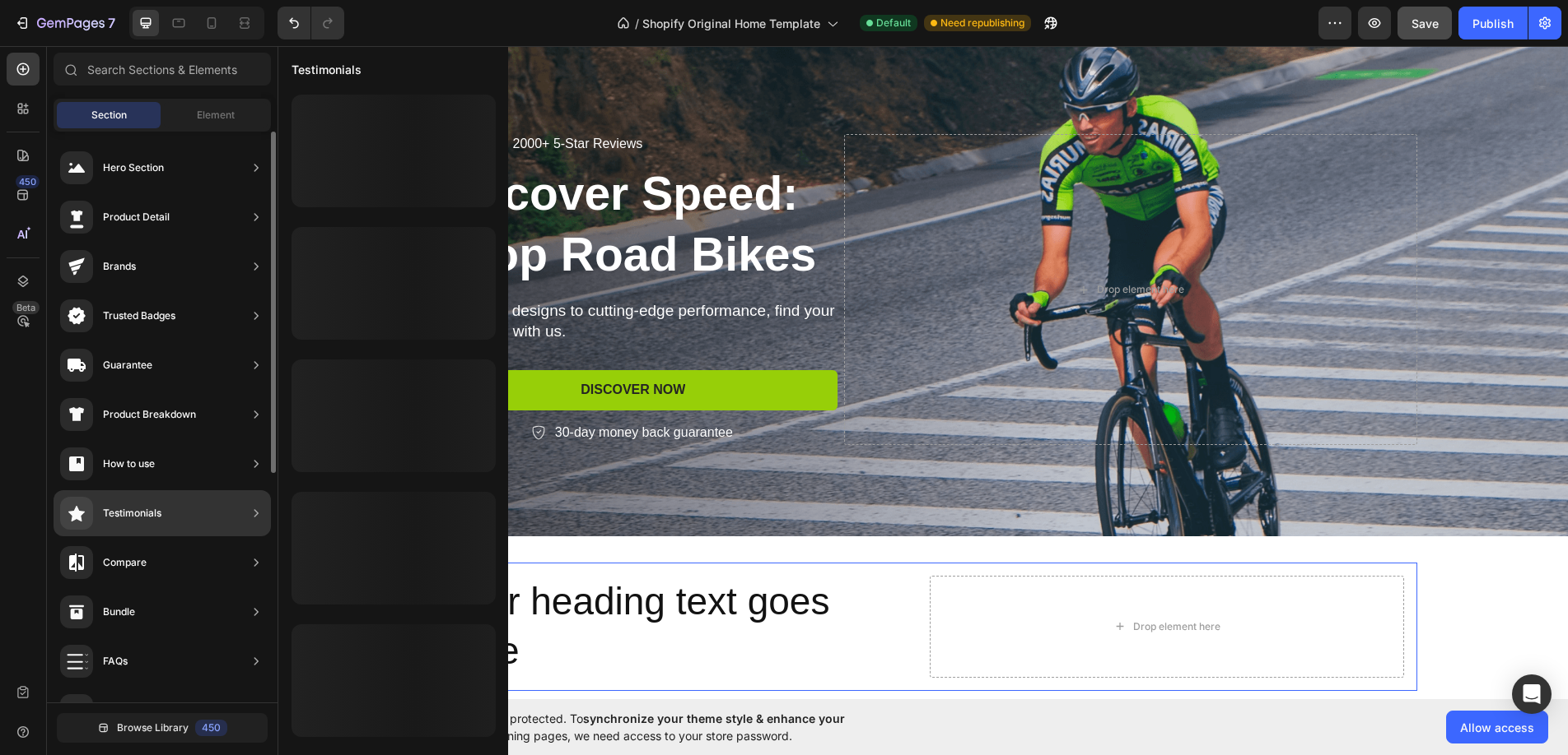
scroll to position [383, 0]
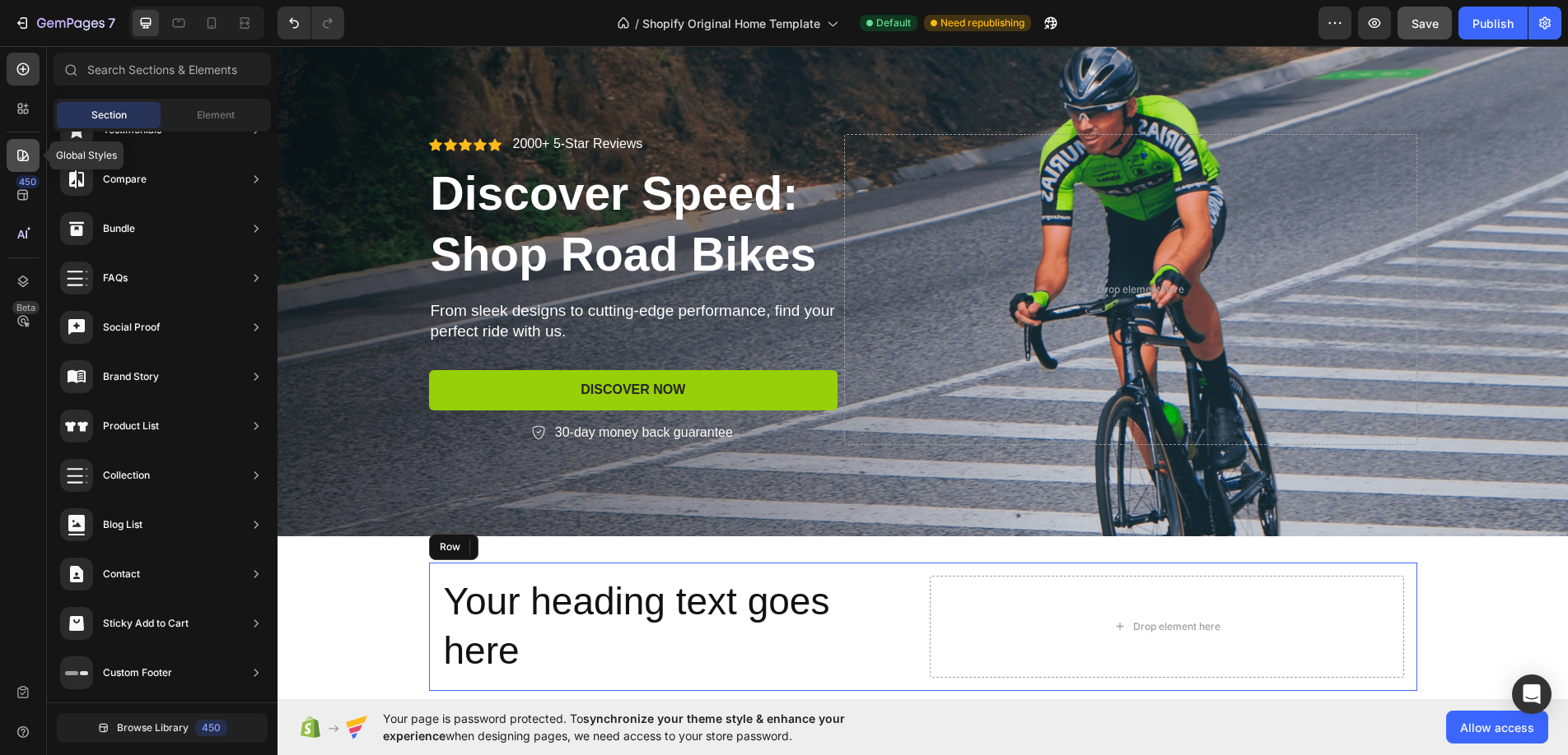
click at [28, 152] on icon at bounding box center [23, 156] width 17 height 17
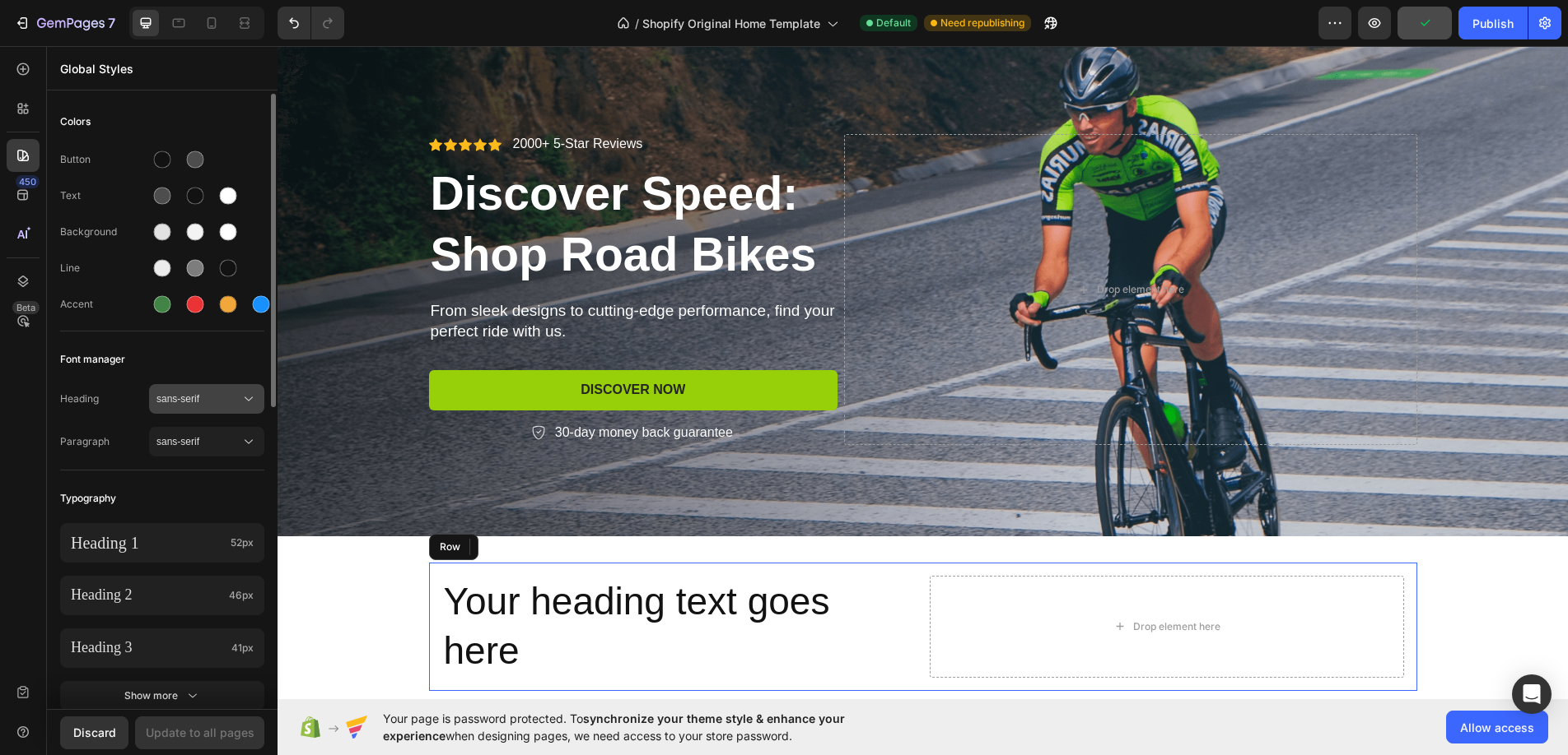
click at [175, 394] on span "sans-serif" at bounding box center [198, 399] width 84 height 15
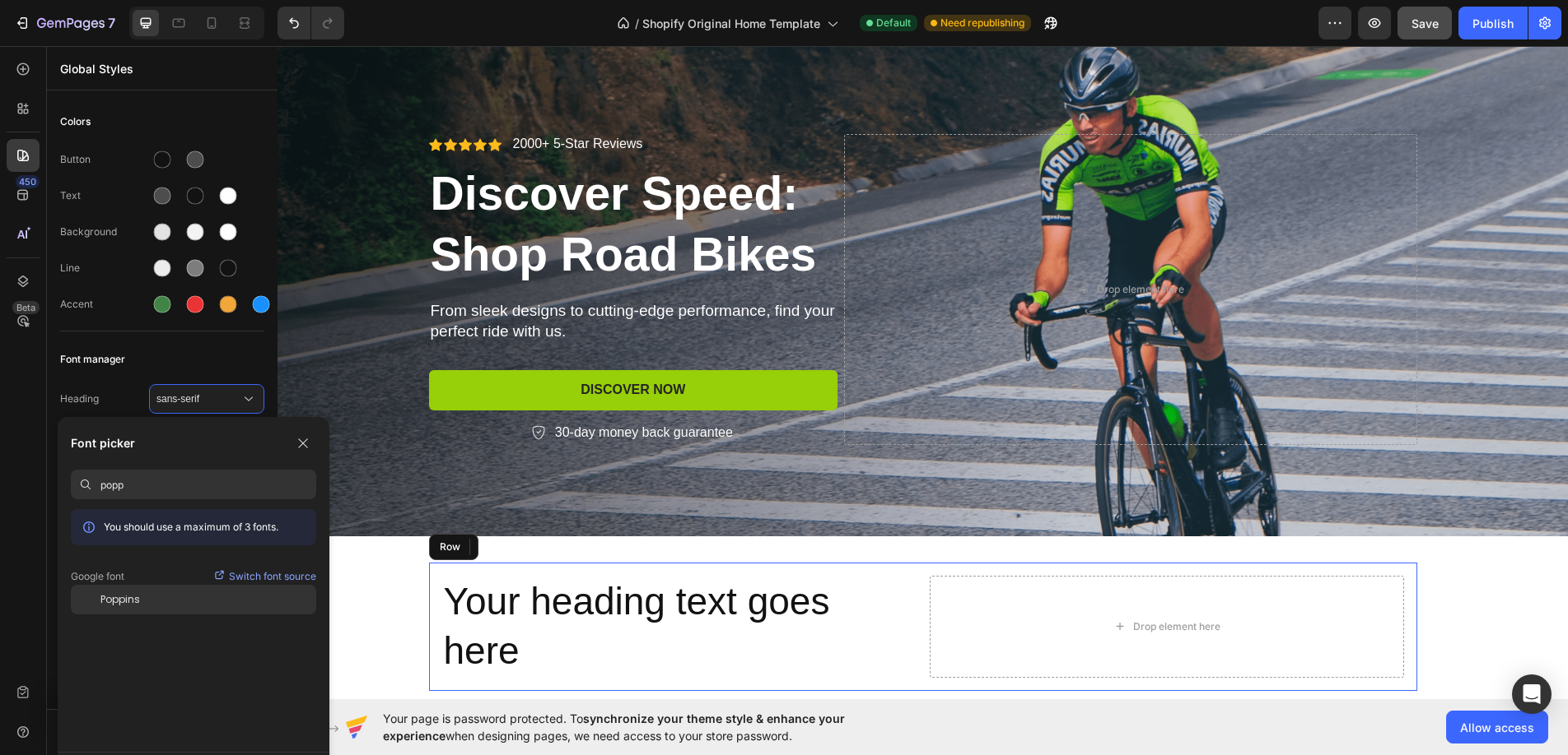
type input "popp"
click at [173, 596] on div "Poppins" at bounding box center [208, 599] width 216 height 15
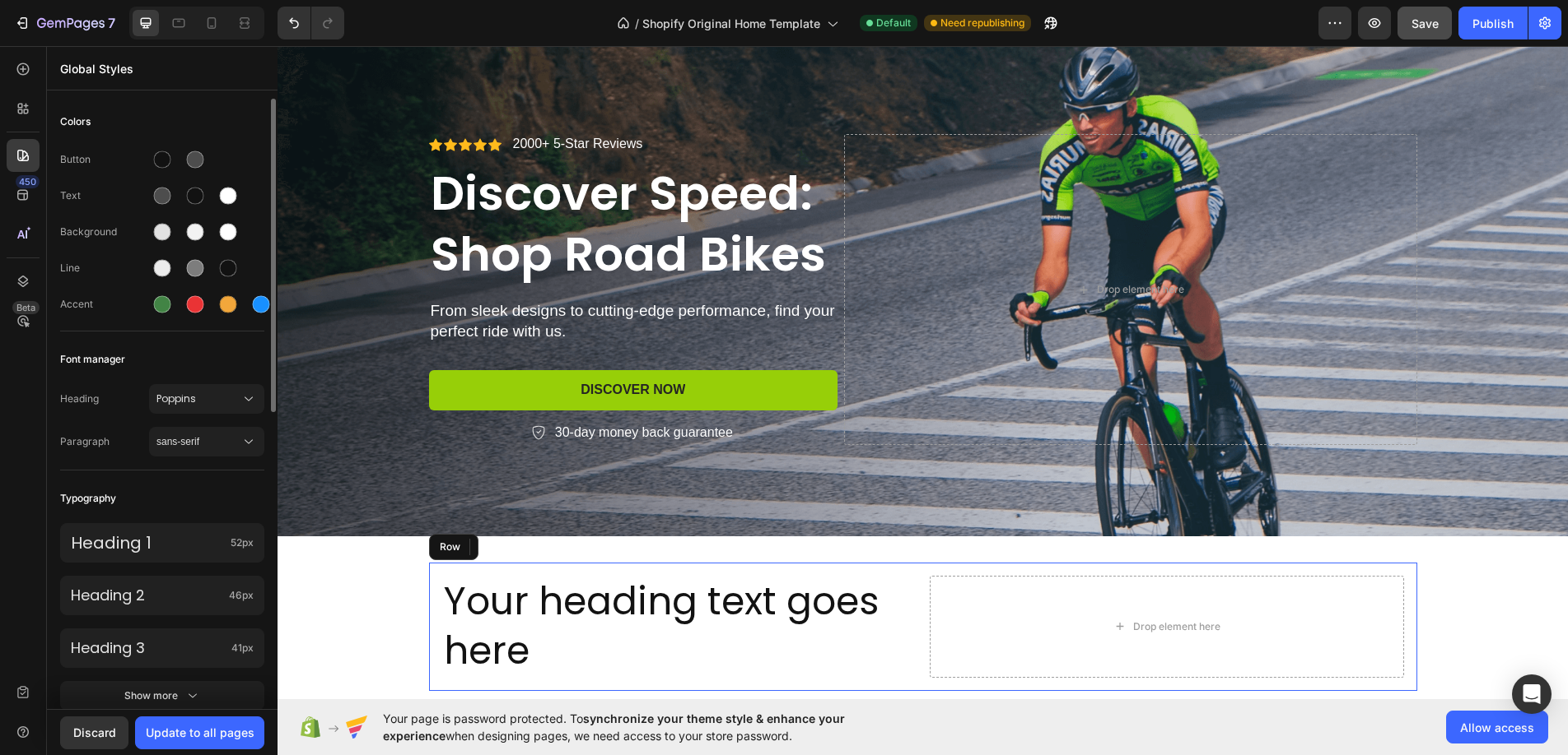
scroll to position [4, 0]
click at [199, 439] on span "sans-serif" at bounding box center [198, 438] width 84 height 15
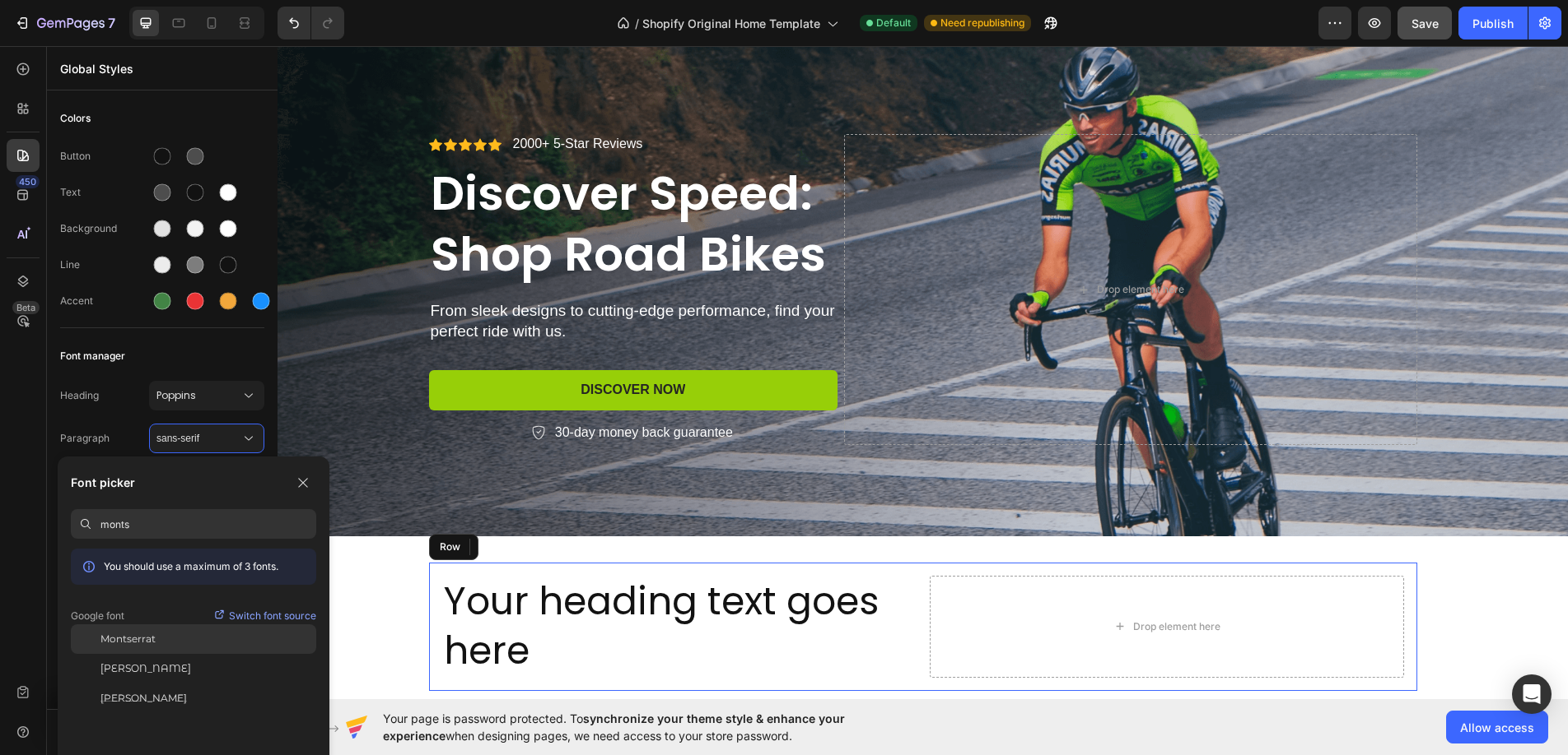
type input "monts"
click at [176, 636] on div "Montserrat" at bounding box center [208, 639] width 216 height 15
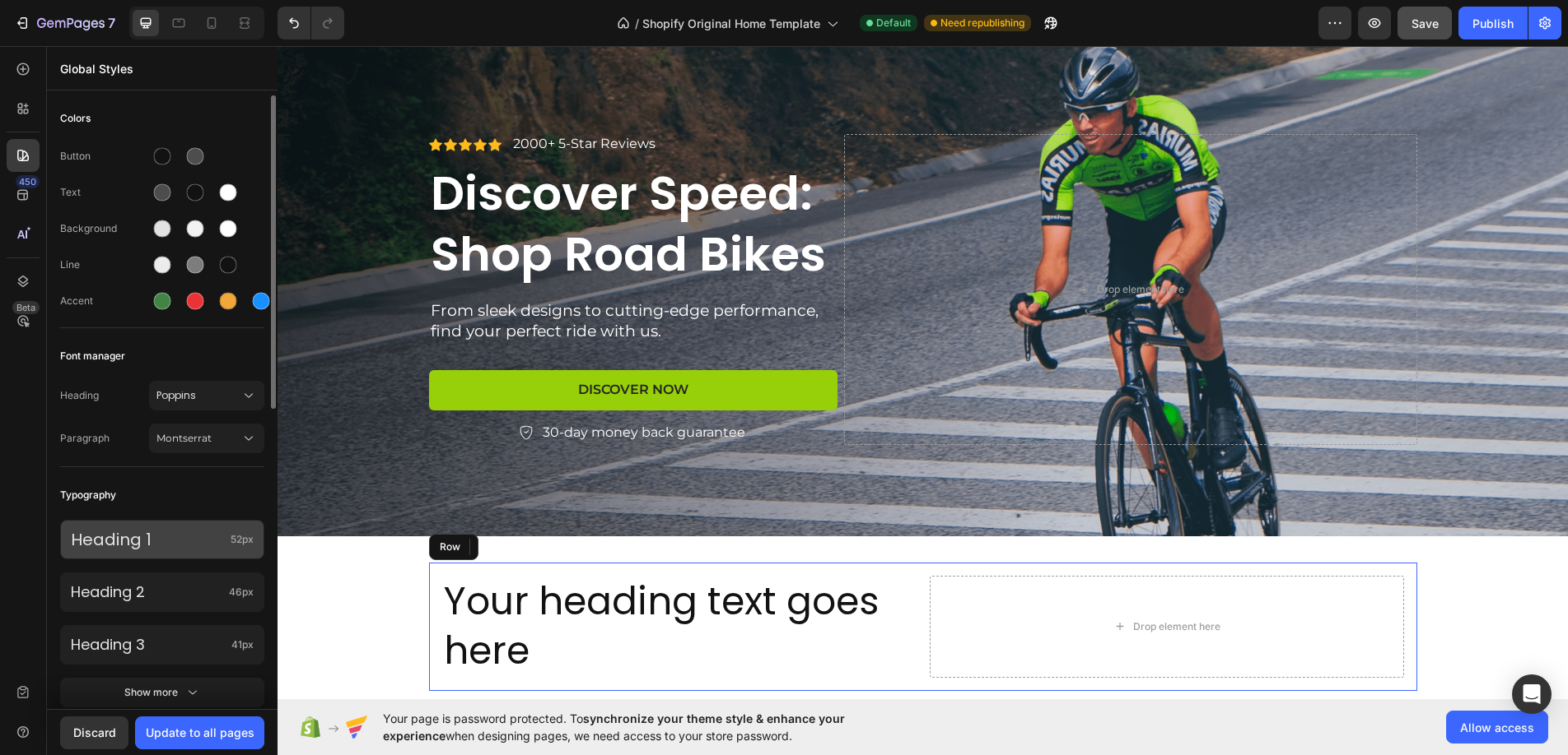
click at [170, 539] on p "Heading 1" at bounding box center [147, 540] width 153 height 21
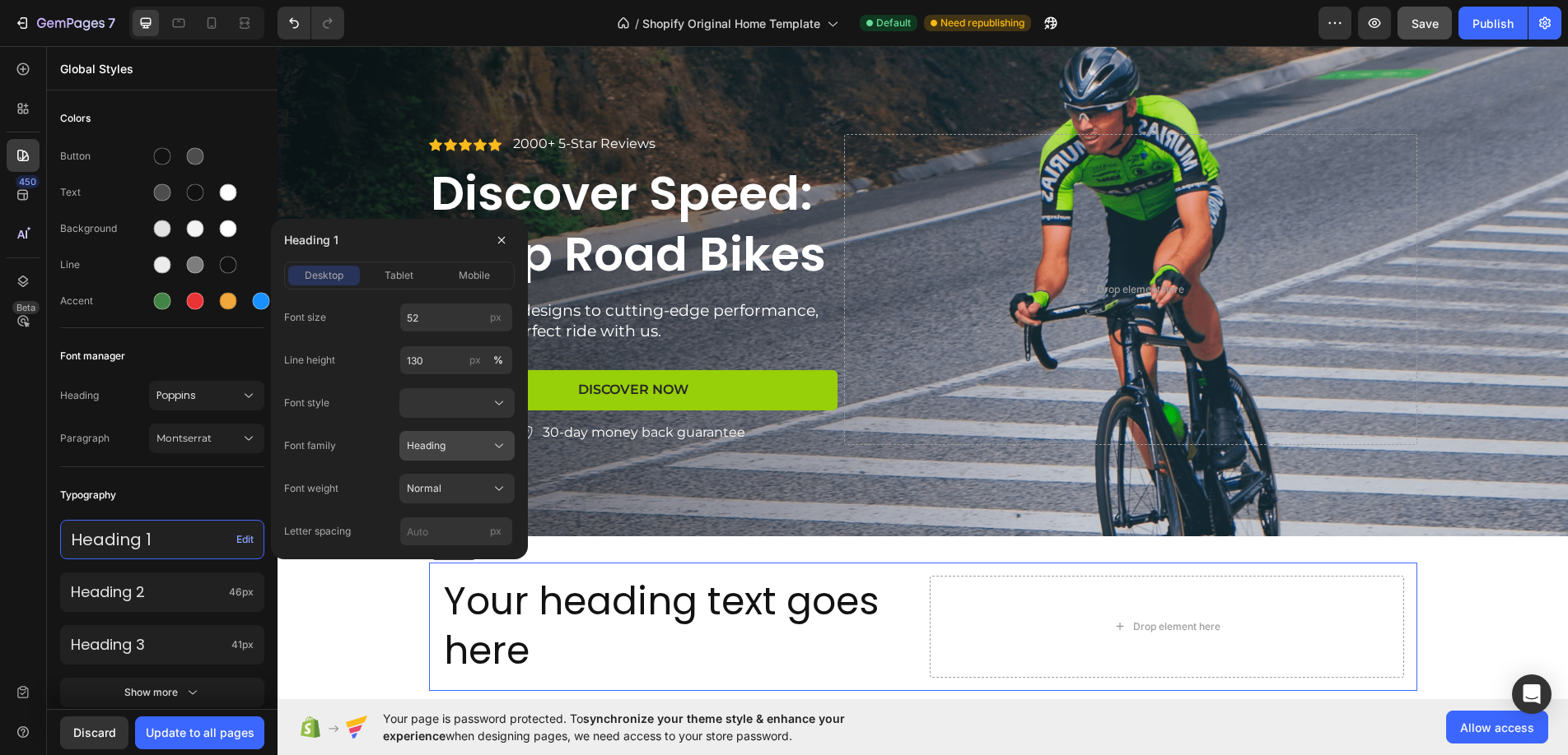
click at [451, 444] on div "Heading" at bounding box center [447, 446] width 81 height 15
click at [450, 444] on div "Heading" at bounding box center [447, 446] width 81 height 15
click at [438, 320] on input "52" at bounding box center [455, 318] width 113 height 29
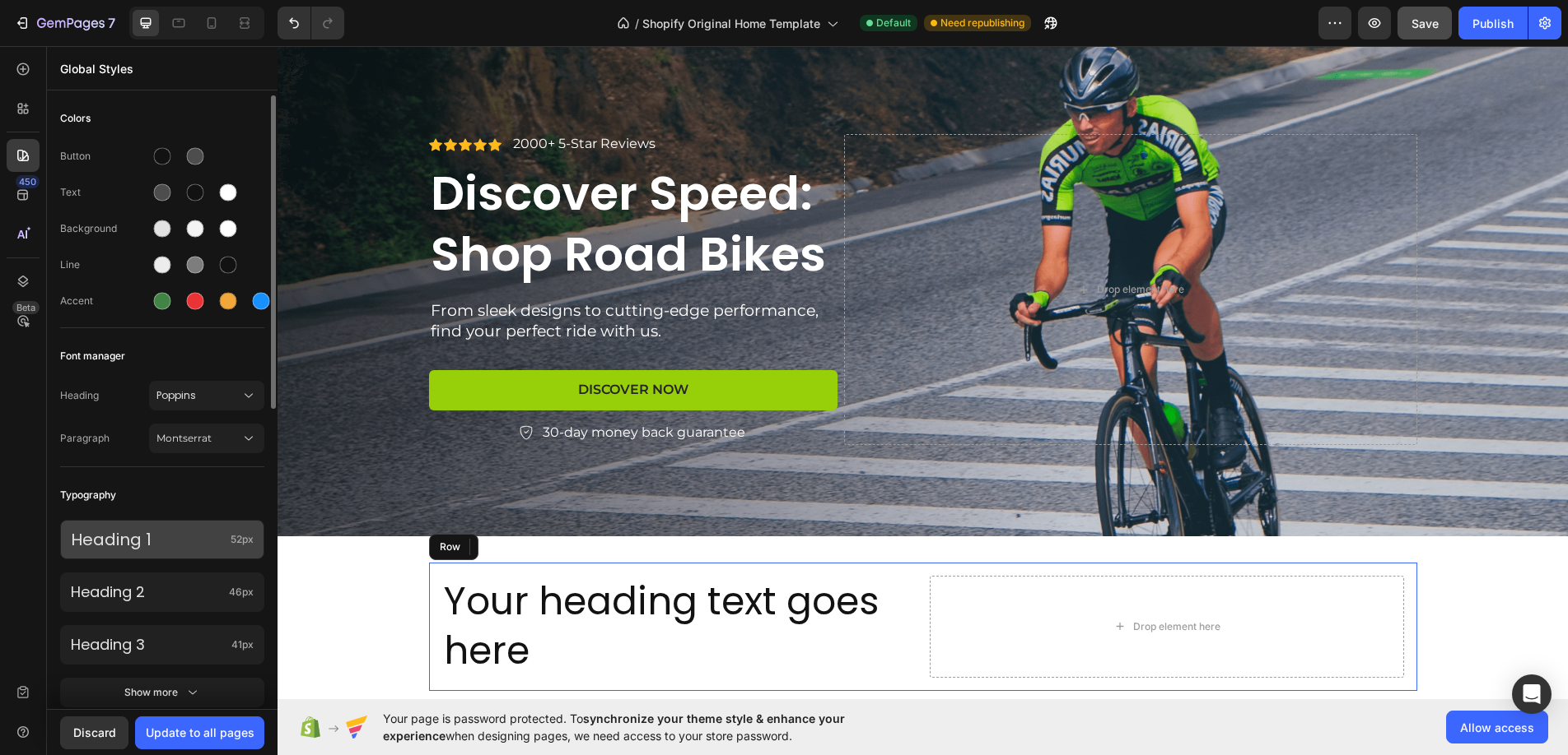
click at [214, 543] on p "Heading 1" at bounding box center [147, 540] width 153 height 21
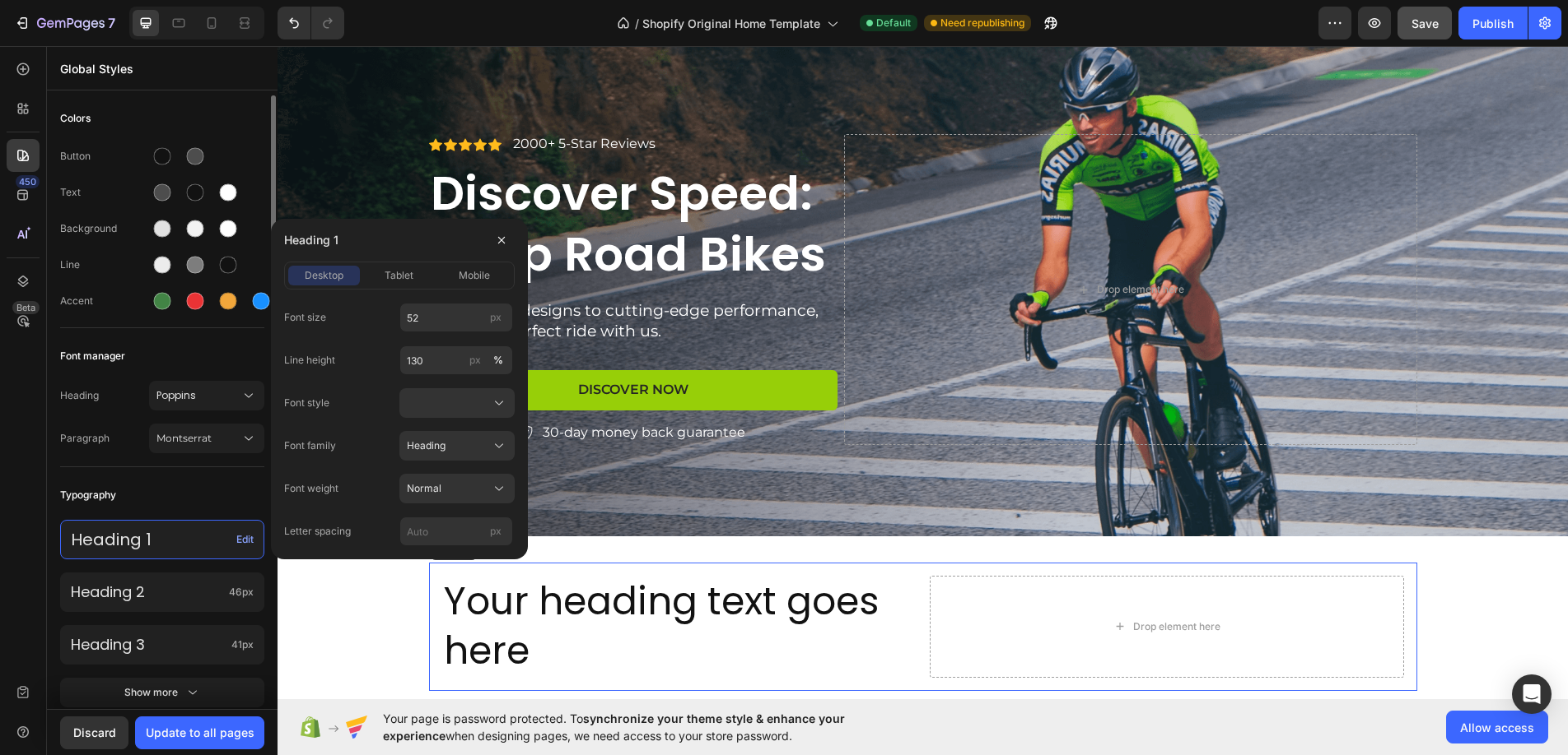
click at [195, 367] on div "Font manager" at bounding box center [162, 356] width 205 height 29
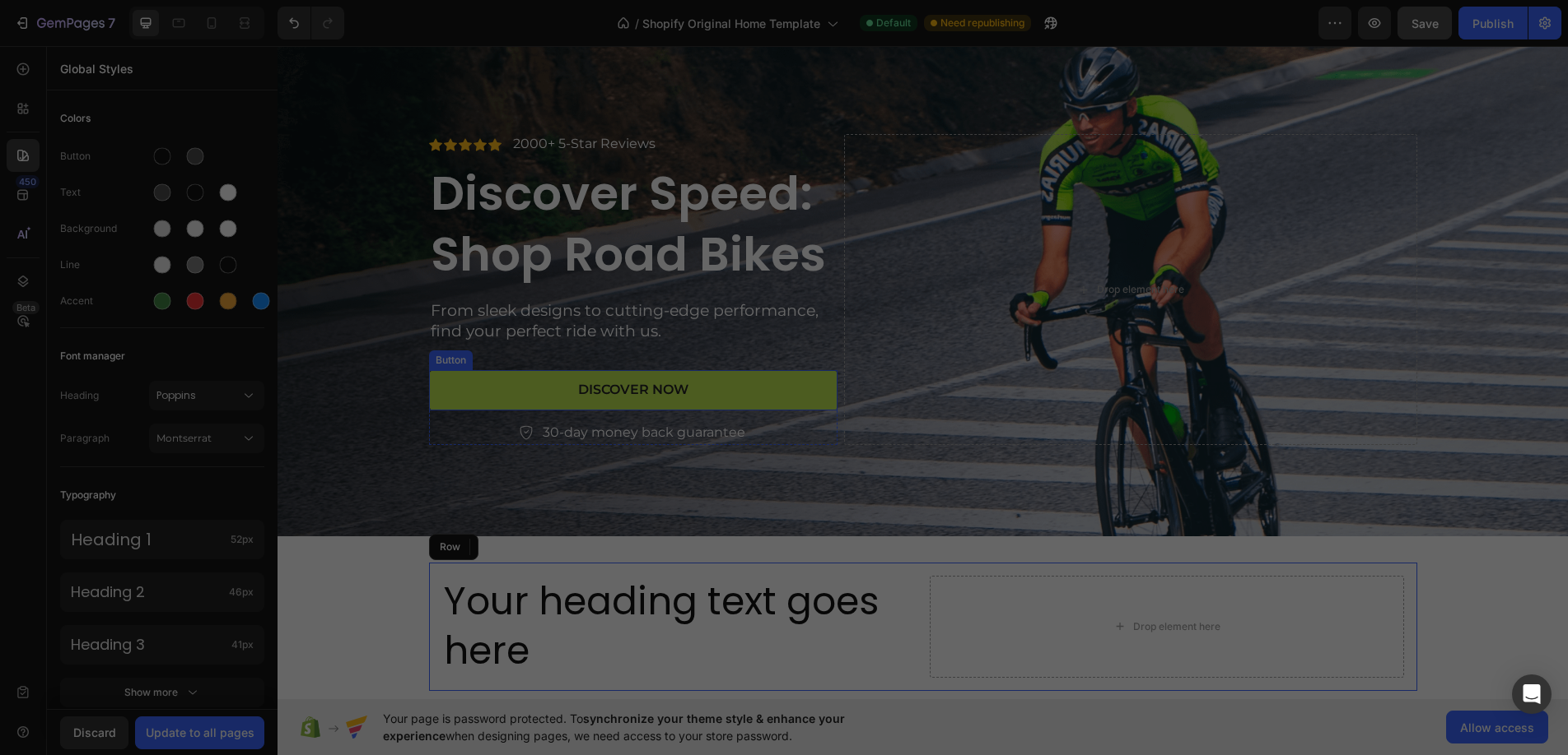
click at [733, 391] on button "Discover Now" at bounding box center [634, 390] width 409 height 41
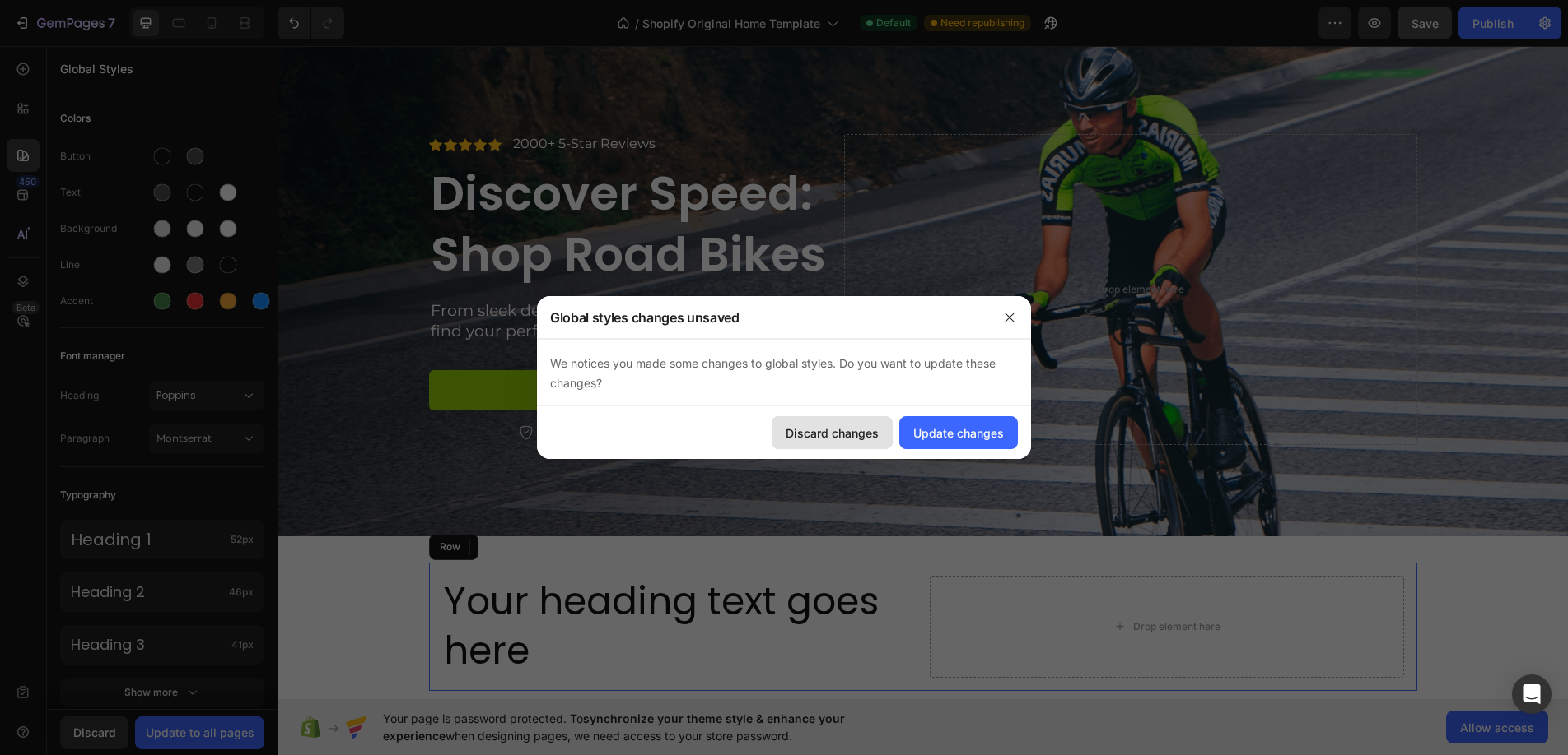
click at [804, 436] on div "Discard changes" at bounding box center [832, 433] width 93 height 17
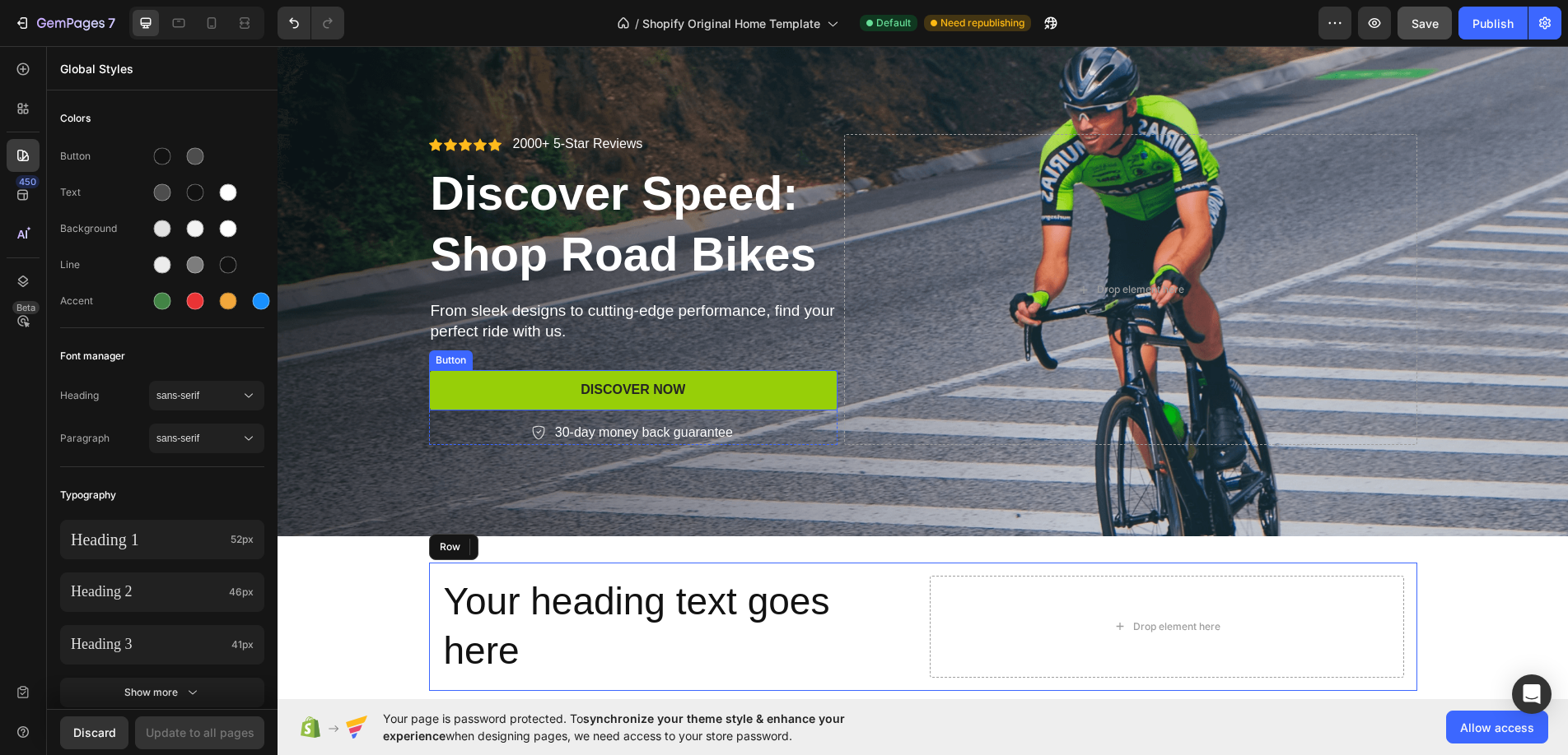
click at [439, 364] on div "Button" at bounding box center [451, 360] width 37 height 15
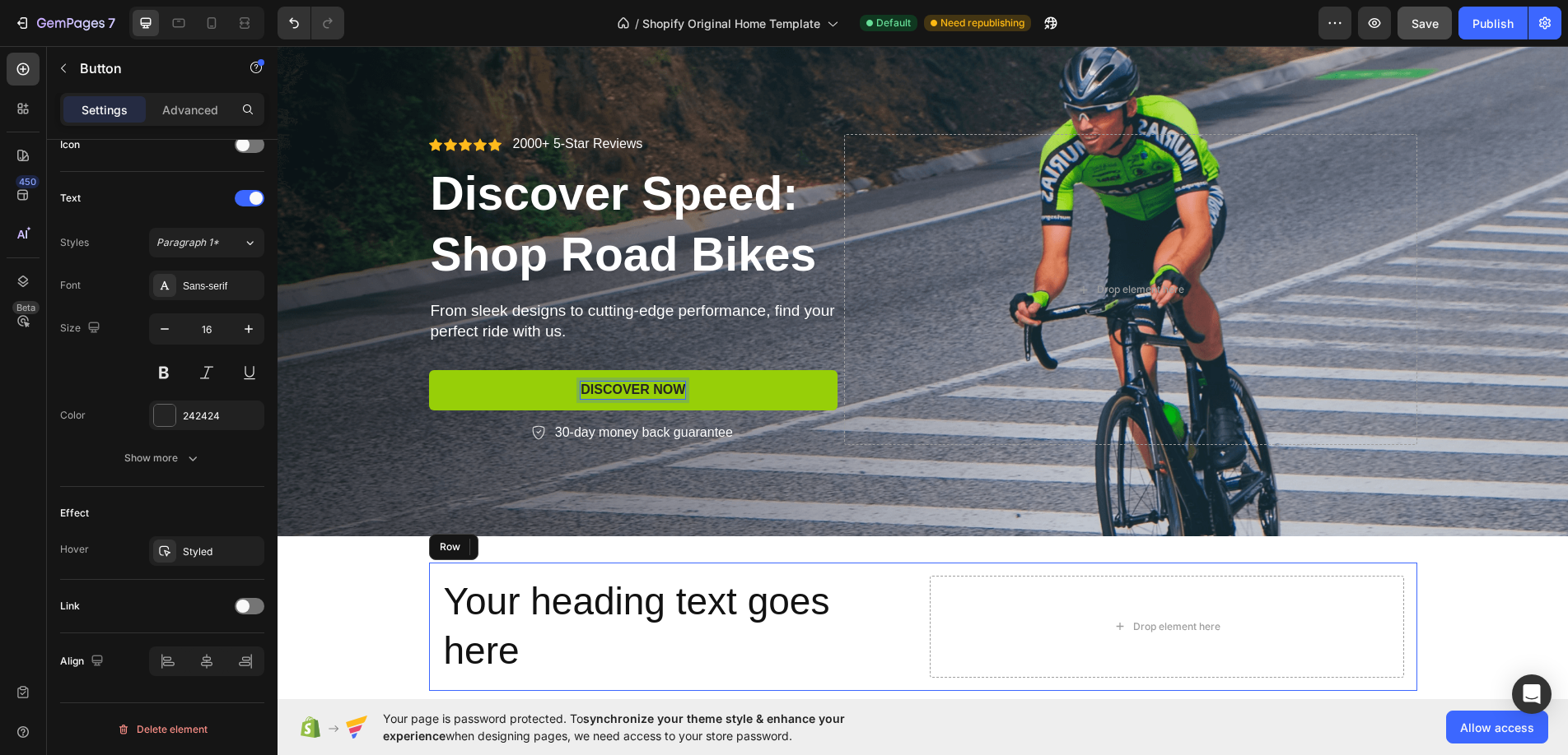
scroll to position [0, 0]
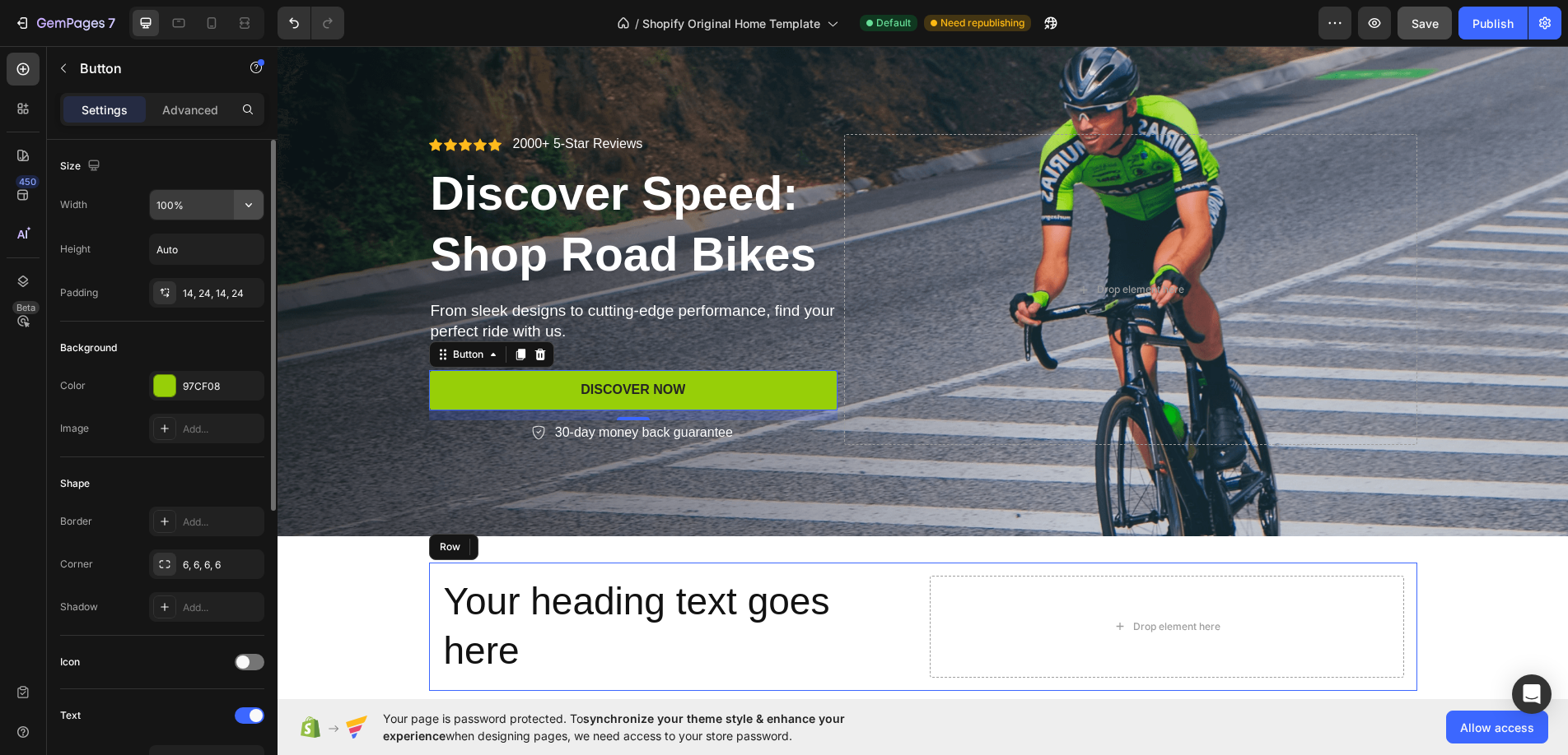
click at [244, 203] on icon "button" at bounding box center [249, 205] width 17 height 17
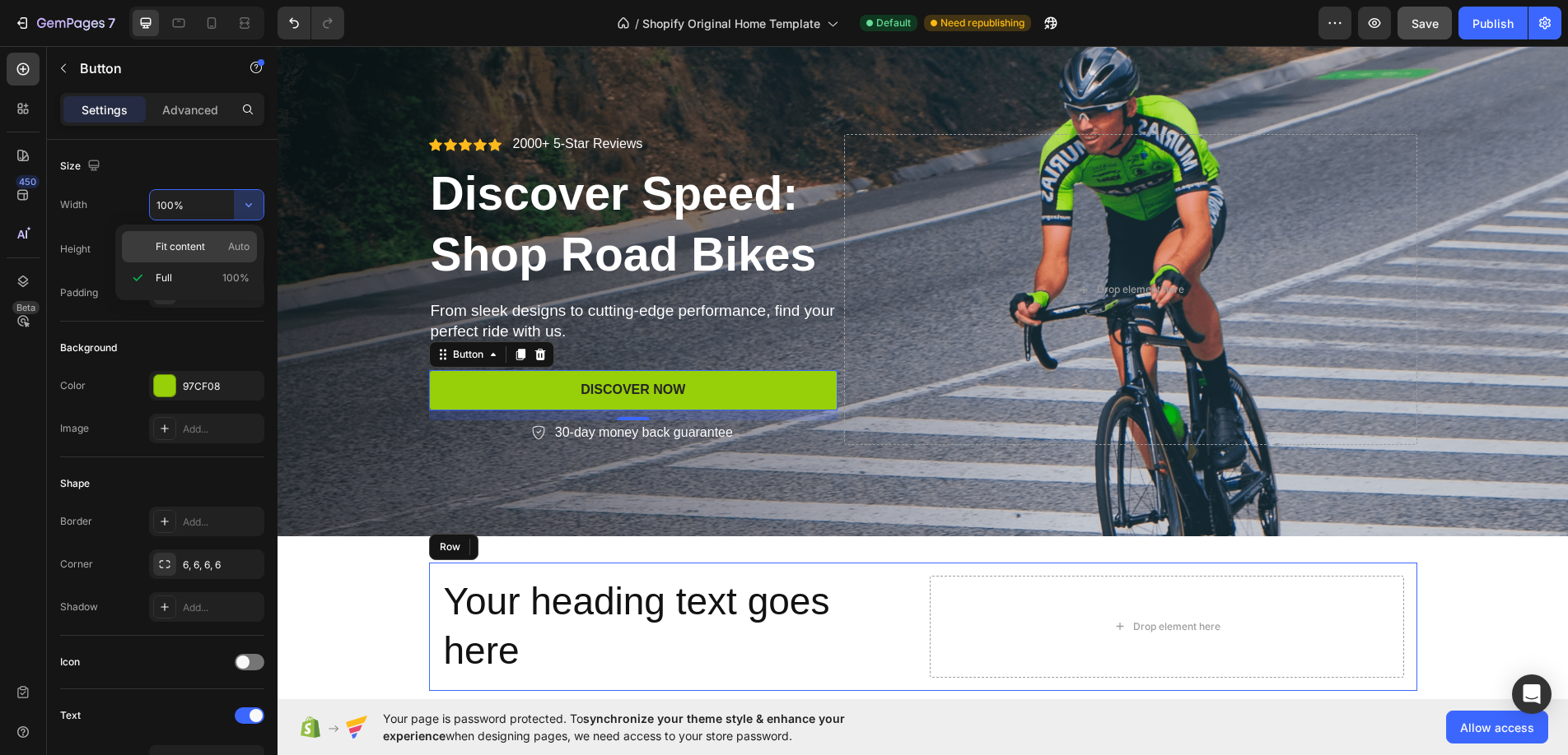
click at [191, 249] on span "Fit content" at bounding box center [181, 247] width 50 height 15
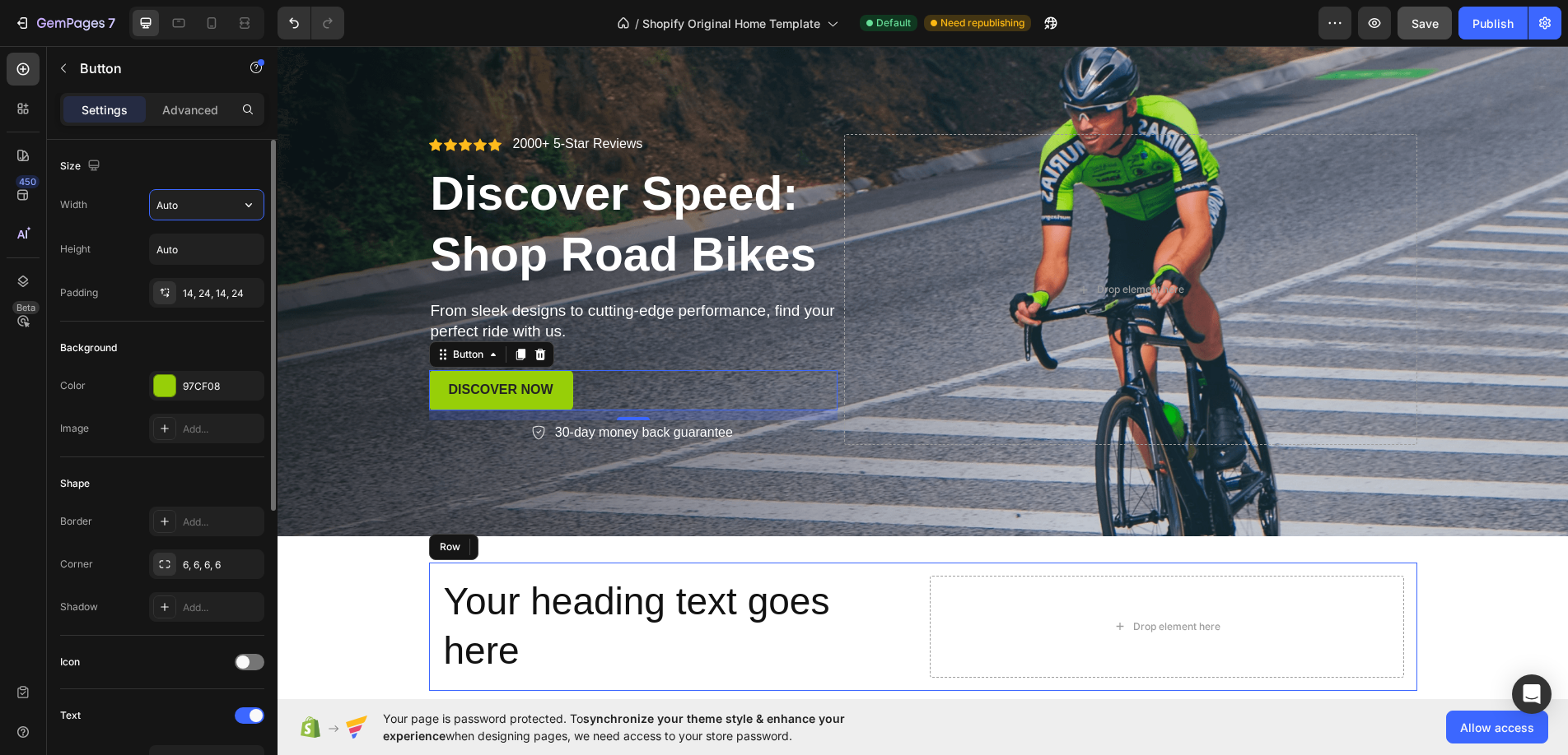
click at [220, 210] on input "Auto" at bounding box center [206, 204] width 113 height 29
click at [246, 210] on icon "button" at bounding box center [249, 205] width 17 height 17
click at [202, 272] on p "Full 100%" at bounding box center [203, 278] width 94 height 15
type input "100%"
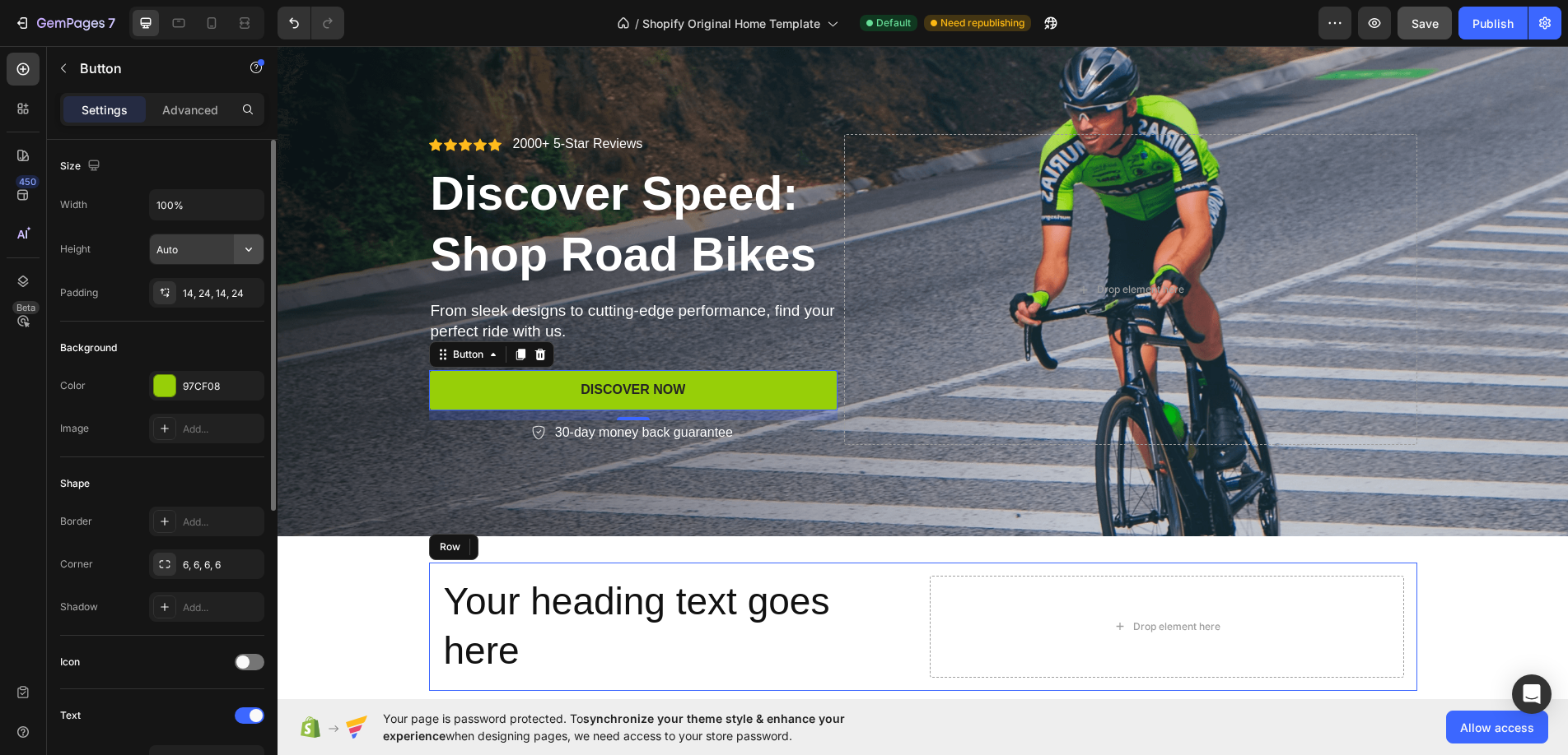
click at [251, 244] on icon "button" at bounding box center [249, 250] width 17 height 17
click at [197, 297] on span "Fit content" at bounding box center [181, 291] width 50 height 15
click at [181, 293] on div "14, 24, 14, 24" at bounding box center [206, 293] width 115 height 29
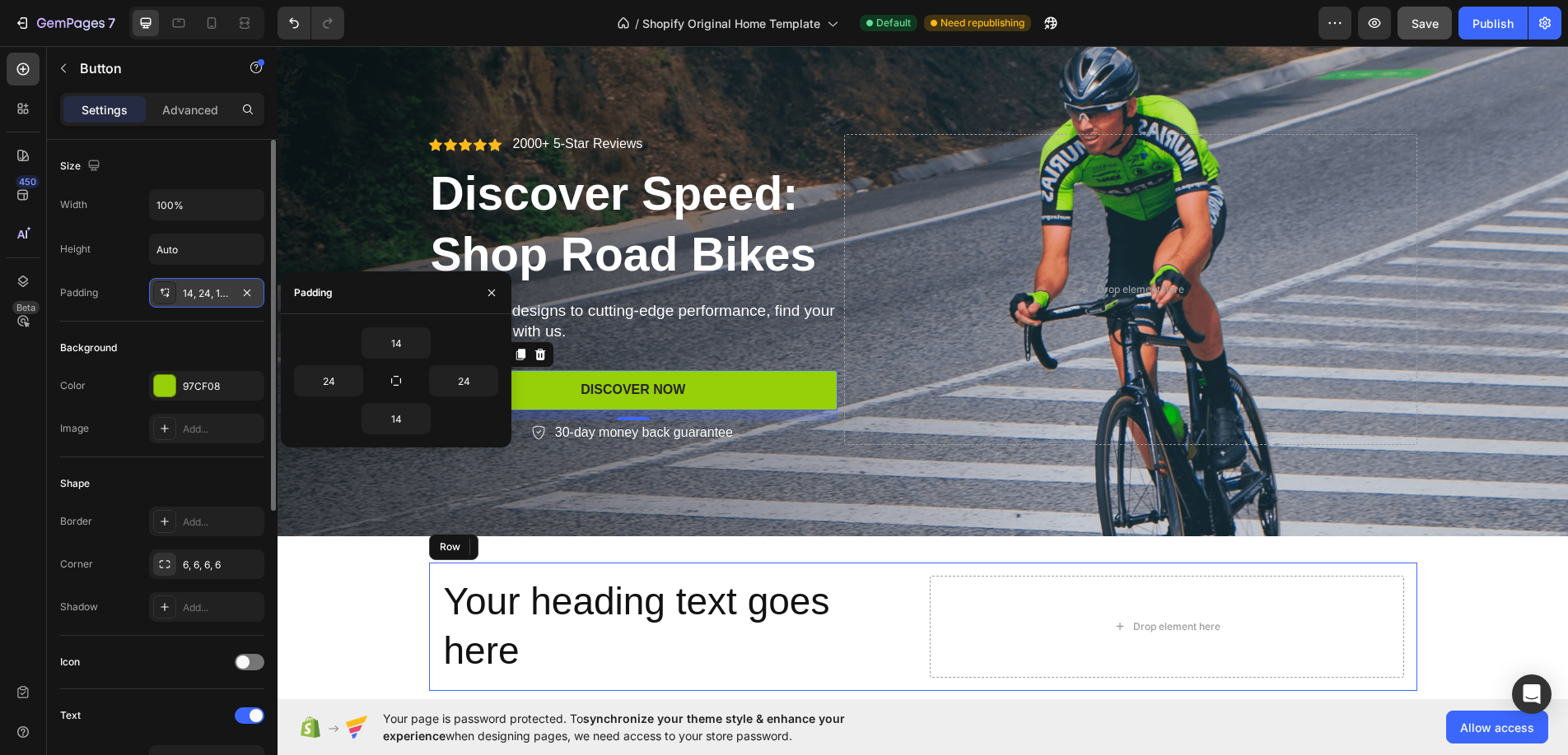
click at [180, 293] on div "14, 24, 14, 24" at bounding box center [206, 293] width 115 height 29
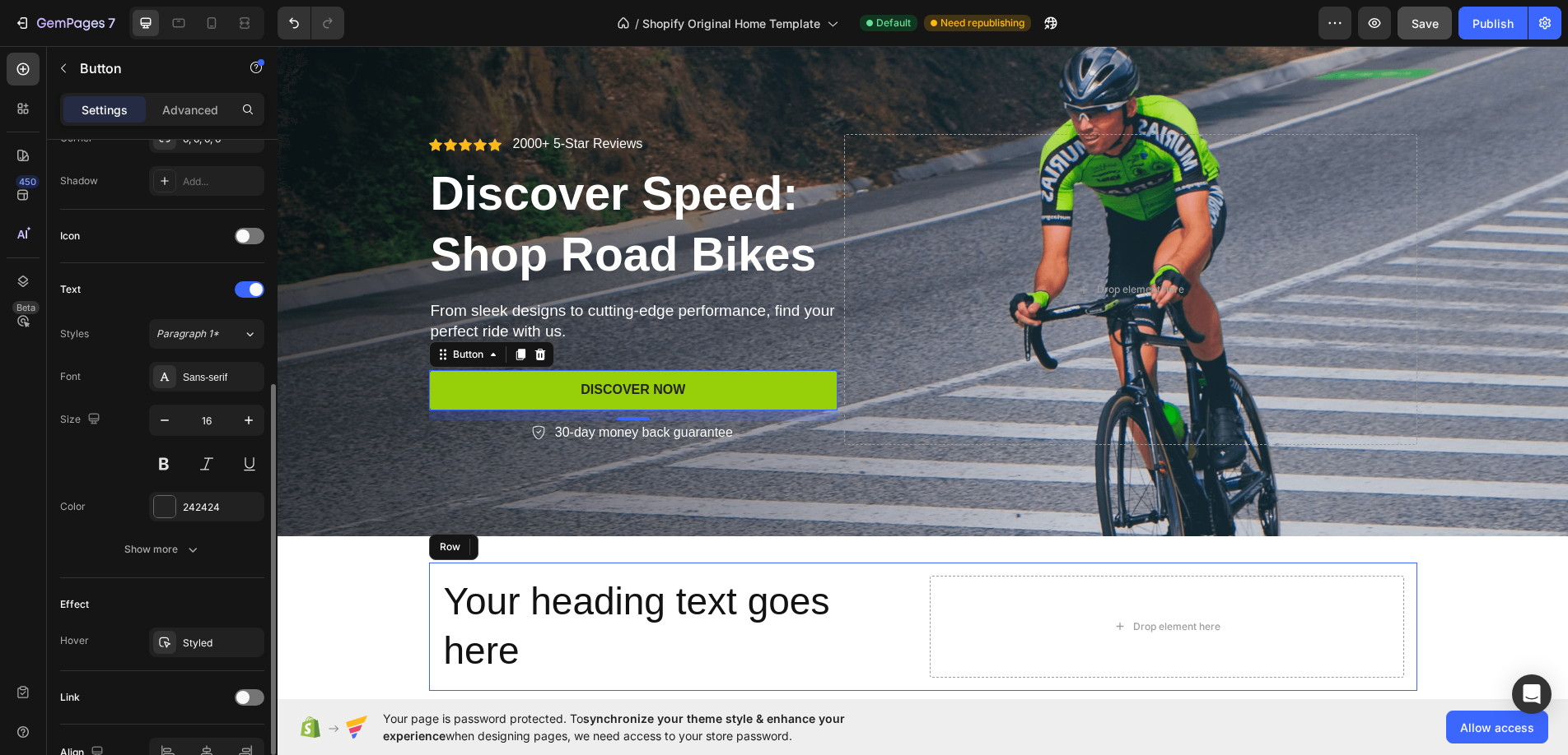
scroll to position [517, 0]
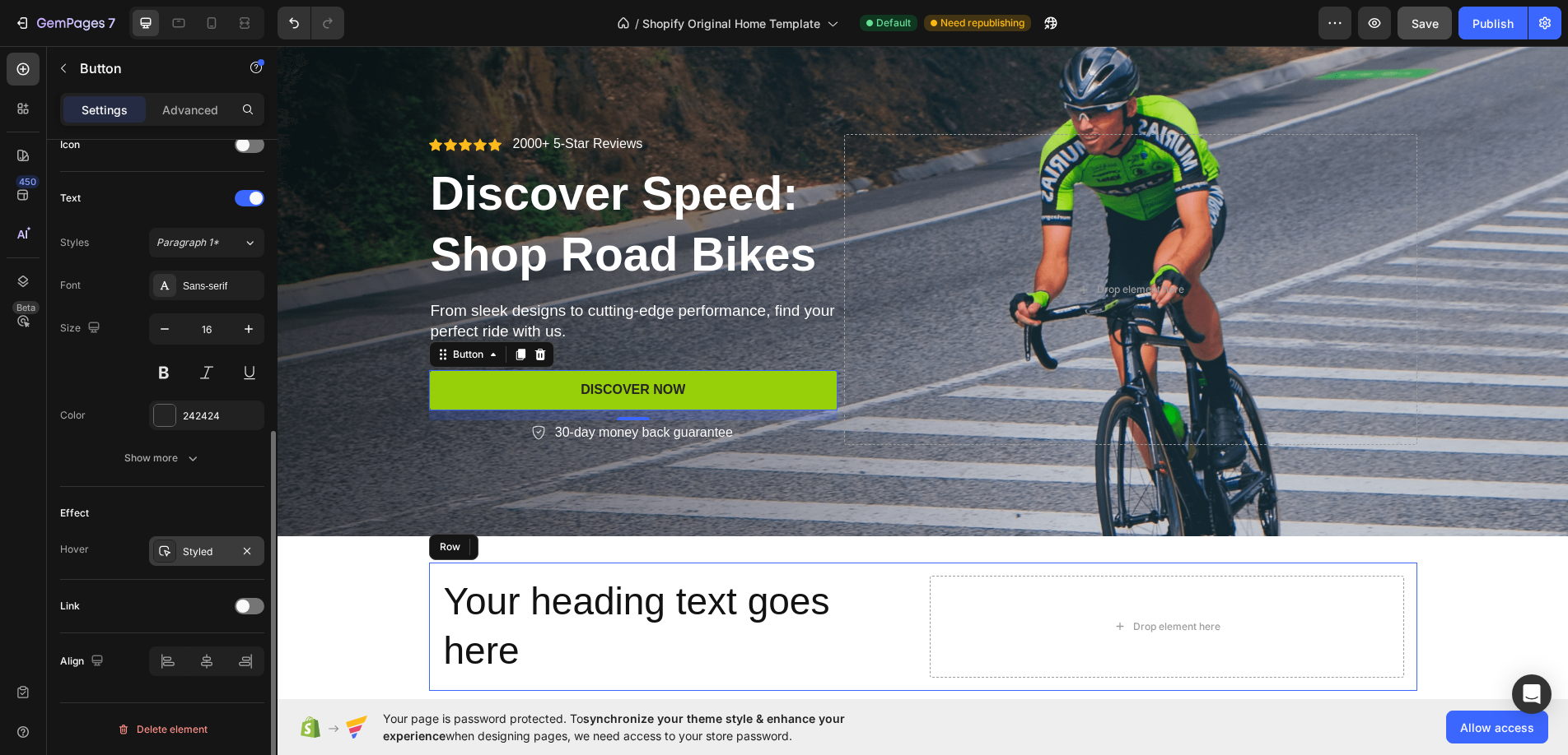
click at [184, 547] on div "Styled" at bounding box center [206, 552] width 48 height 15
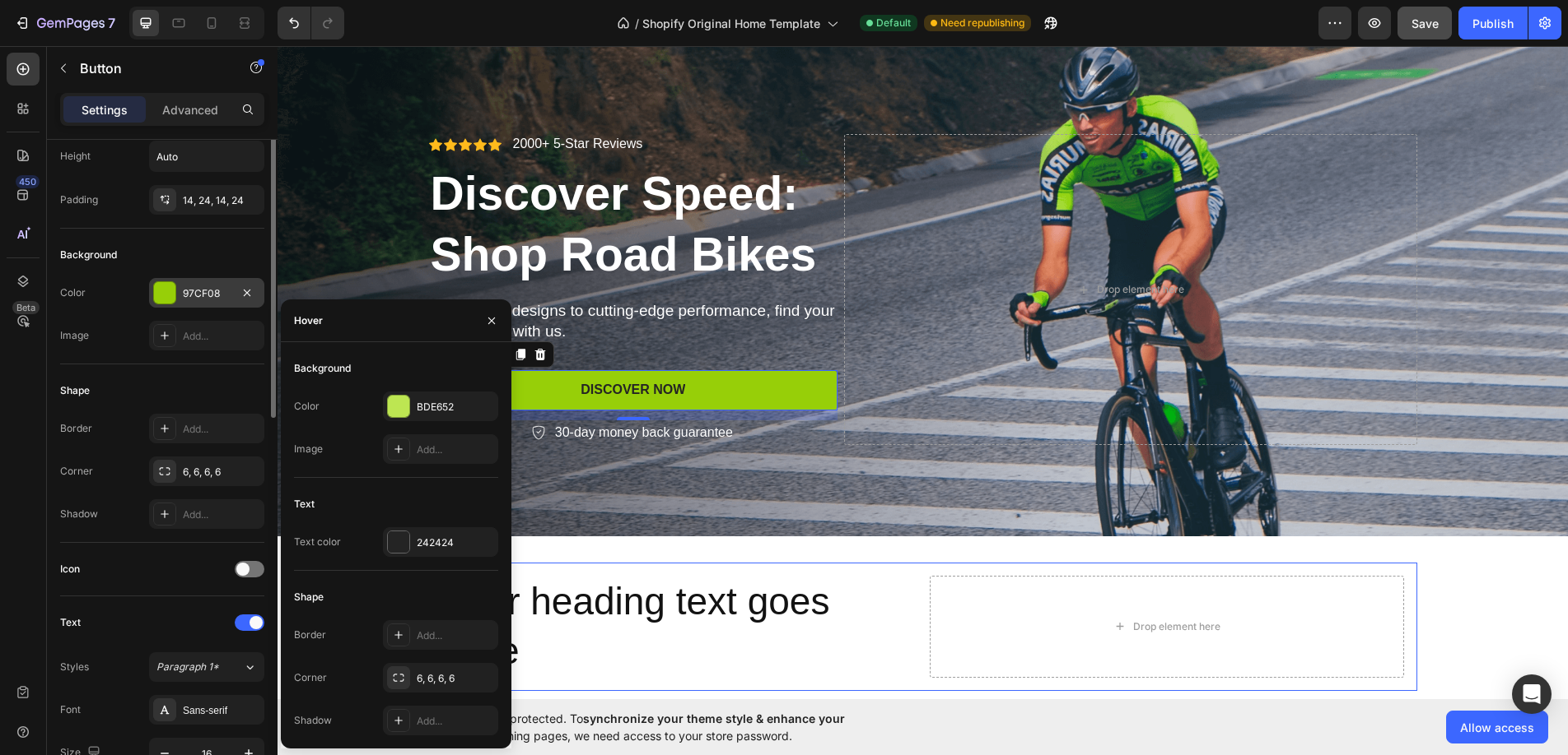
scroll to position [0, 0]
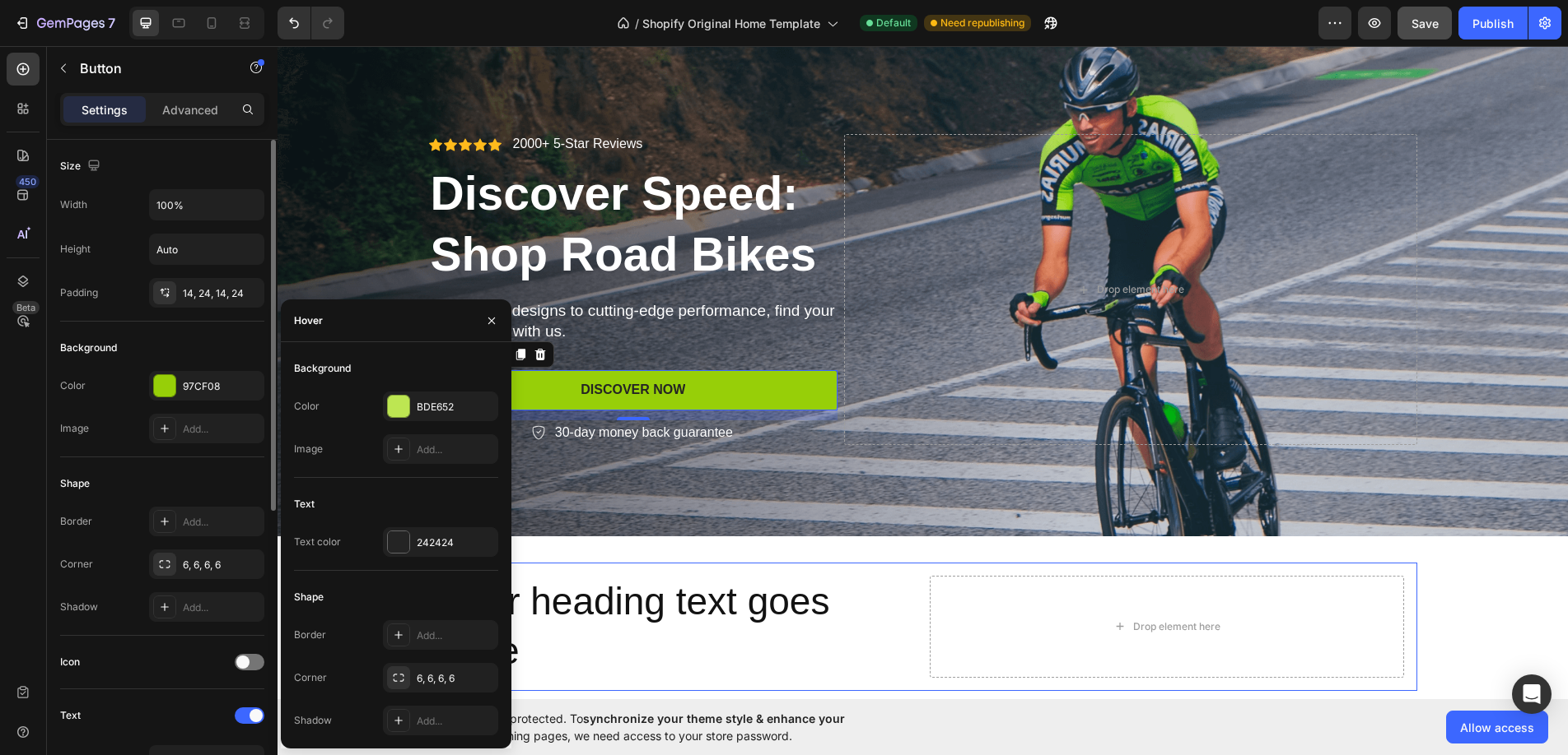
click at [105, 366] on div "Background Color 97CF08 Image Add..." at bounding box center [162, 389] width 205 height 135
